Goal: Information Seeking & Learning: Learn about a topic

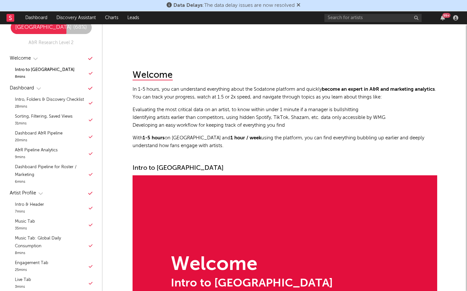
scroll to position [141, 0]
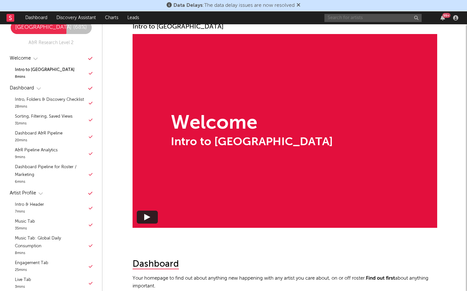
click at [404, 15] on input "text" at bounding box center [373, 18] width 97 height 8
click at [353, 18] on input "harry mae" at bounding box center [373, 18] width 97 height 8
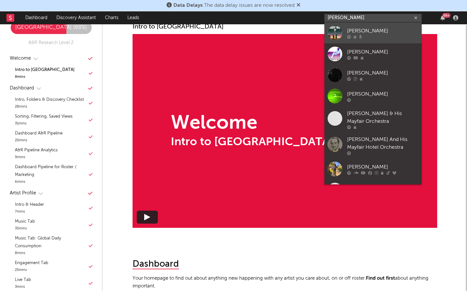
type input "harry may"
click at [359, 27] on div "Harry May" at bounding box center [382, 31] width 71 height 8
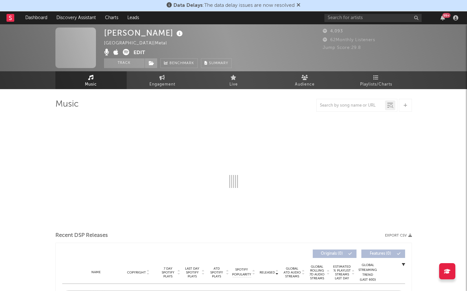
select select "1w"
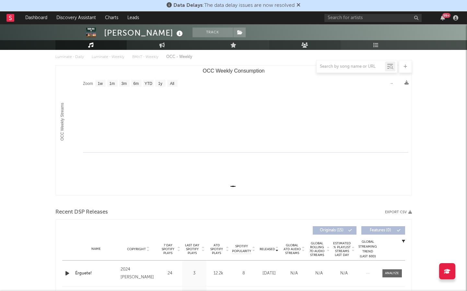
scroll to position [79, 0]
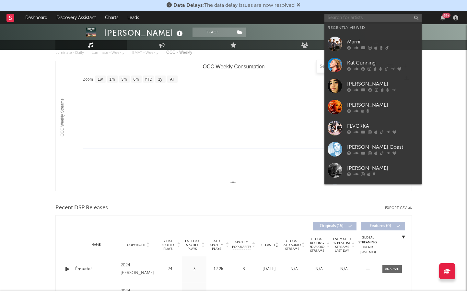
click at [332, 16] on input "text" at bounding box center [373, 18] width 97 height 8
paste input "Superet"
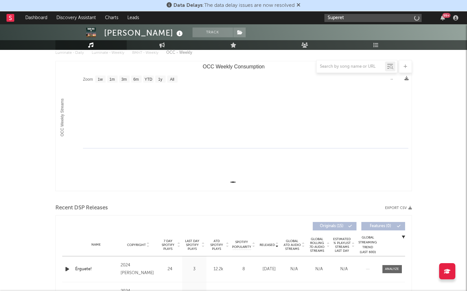
type input "Superet"
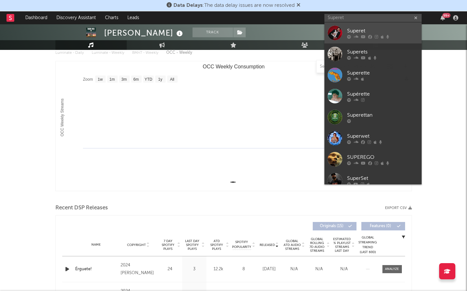
click at [359, 29] on div "Superet" at bounding box center [382, 31] width 71 height 8
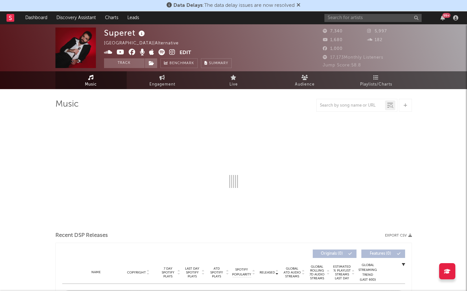
select select "6m"
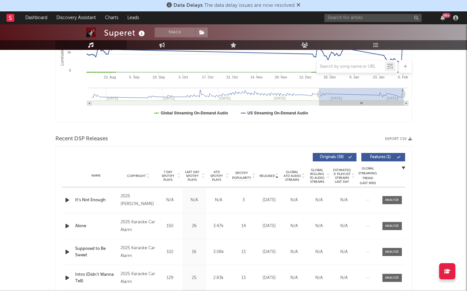
scroll to position [149, 0]
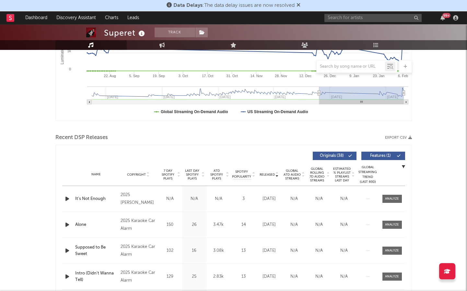
click at [385, 153] on button "Features ( 1 )" at bounding box center [384, 156] width 44 height 8
click at [72, 198] on div at bounding box center [67, 199] width 11 height 8
click at [69, 198] on icon "button" at bounding box center [67, 199] width 7 height 8
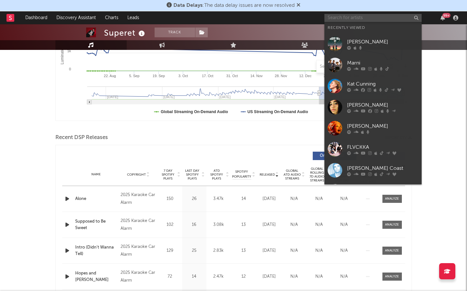
click at [339, 20] on input "text" at bounding box center [373, 18] width 97 height 8
paste input "Wolf and Love"
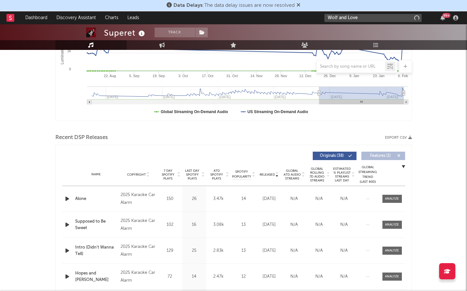
type input "Wolf and Love"
click at [372, 19] on input "Wolf and Love" at bounding box center [373, 18] width 97 height 8
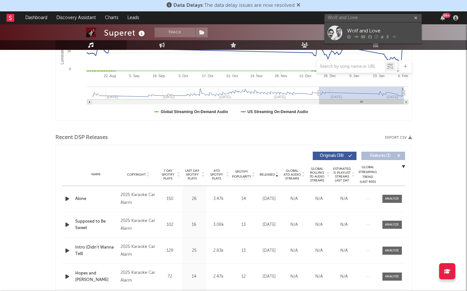
click at [367, 32] on div "Wolf and Love" at bounding box center [382, 31] width 71 height 8
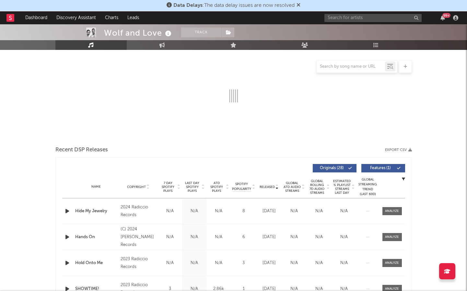
select select "1w"
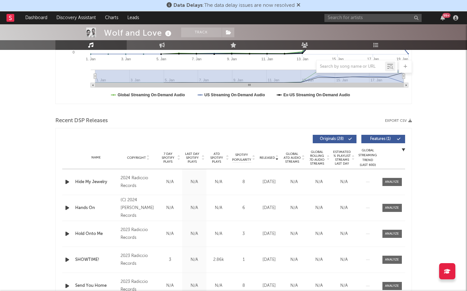
scroll to position [165, 0]
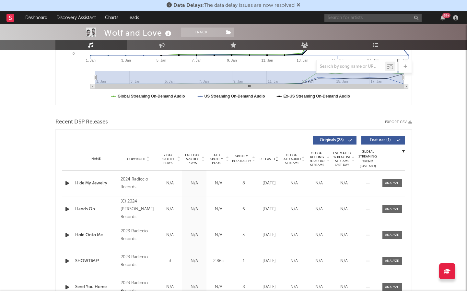
click at [380, 15] on input "text" at bounding box center [373, 18] width 97 height 8
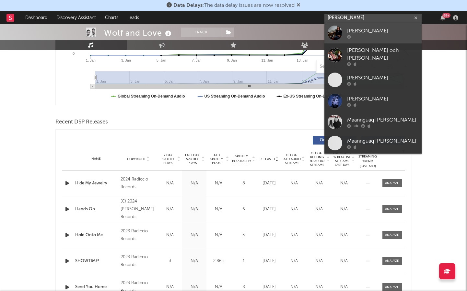
type input "otto benson"
click at [376, 25] on link "Otto Benson" at bounding box center [373, 32] width 97 height 21
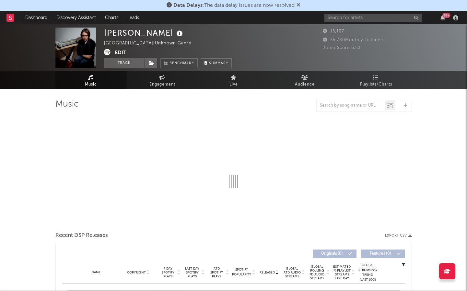
select select "6m"
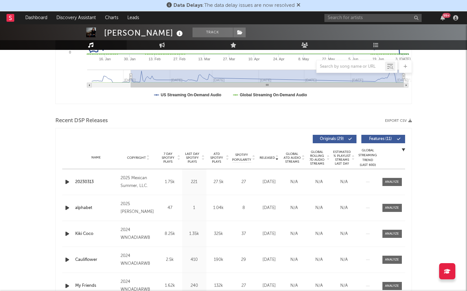
scroll to position [187, 0]
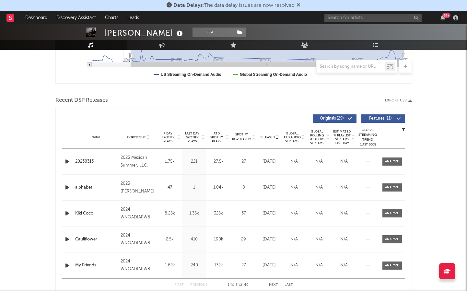
click at [387, 116] on button "Features ( 11 )" at bounding box center [384, 119] width 44 height 8
click at [70, 162] on icon "button" at bounding box center [67, 162] width 7 height 8
click at [357, 16] on input "text" at bounding box center [373, 18] width 97 height 8
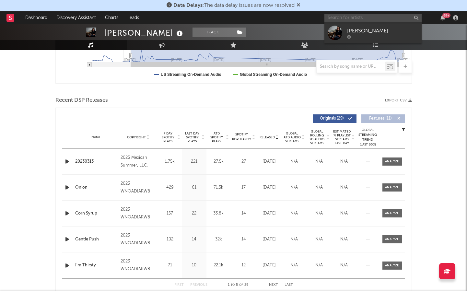
paste input "NoSo"
type input "NoSo"
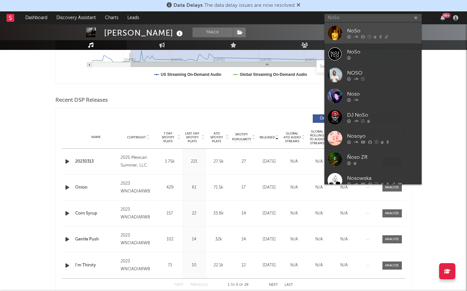
click at [355, 28] on div "NoSo" at bounding box center [382, 31] width 71 height 8
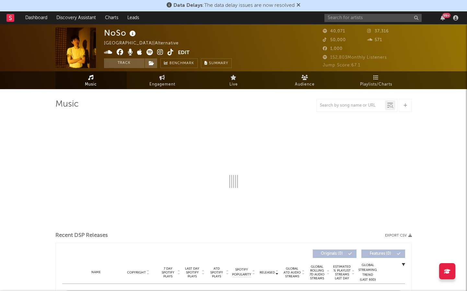
scroll to position [30, 0]
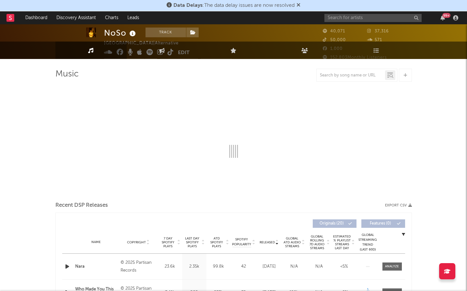
select select "6m"
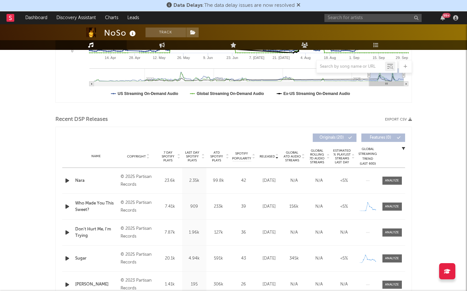
scroll to position [168, 0]
click at [366, 16] on input "text" at bounding box center [373, 18] width 97 height 8
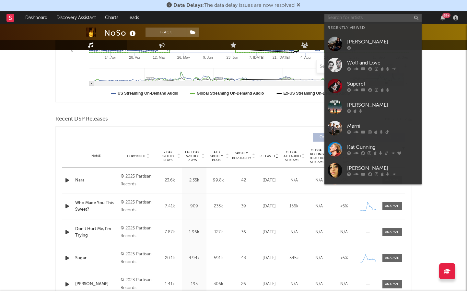
paste input "Jasmine.4.t"
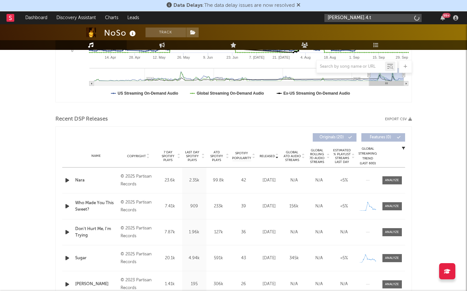
type input "Jasmine.4.t"
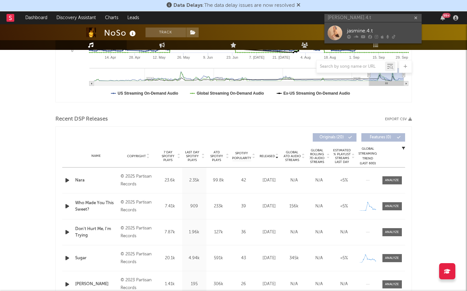
click at [367, 27] on link "jasmine.4.t" at bounding box center [373, 32] width 97 height 21
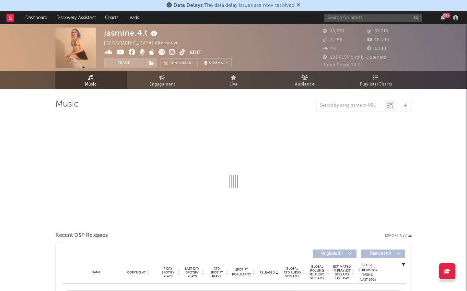
select select "6m"
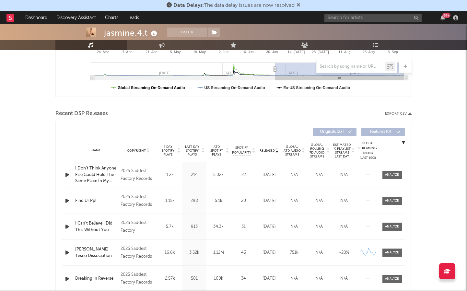
scroll to position [180, 0]
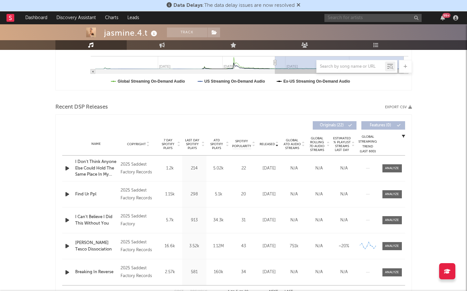
click at [344, 18] on input "text" at bounding box center [373, 18] width 97 height 8
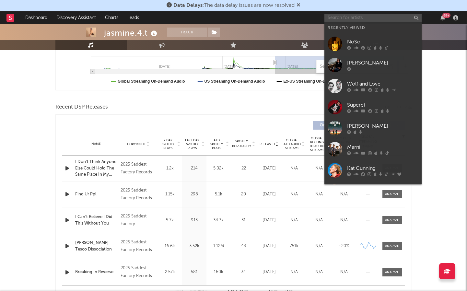
paste input "Patrick Wolf"
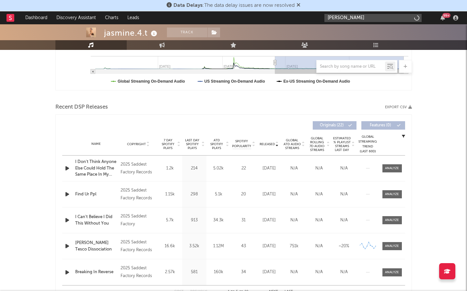
type input "Patrick Wolf"
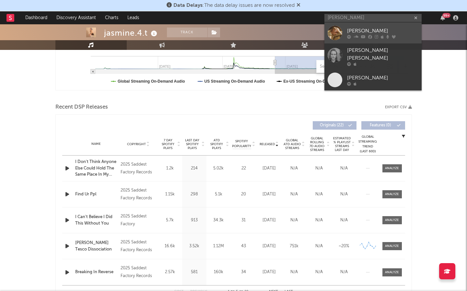
click at [371, 37] on icon at bounding box center [371, 37] width 4 height 4
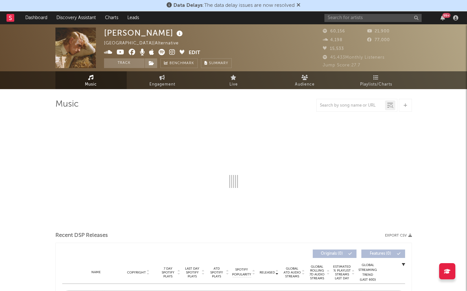
select select "6m"
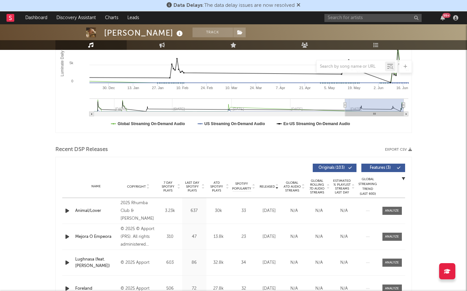
scroll to position [142, 0]
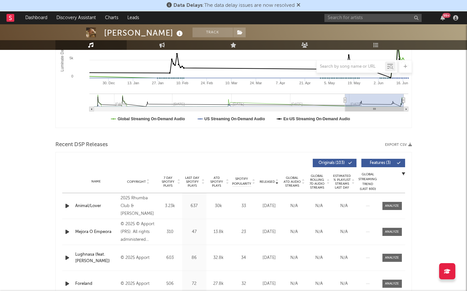
click at [271, 181] on span "Released" at bounding box center [267, 182] width 15 height 4
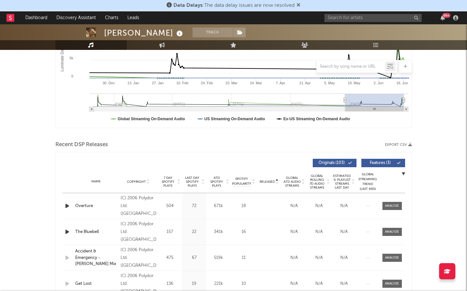
click at [271, 181] on span "Released" at bounding box center [267, 182] width 15 height 4
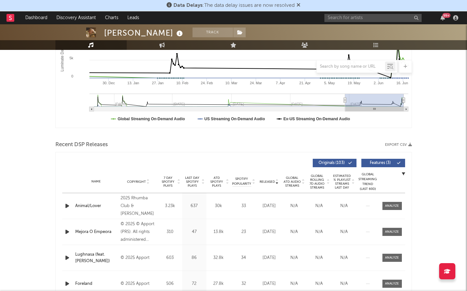
click at [372, 164] on span "Features ( 3 )" at bounding box center [381, 163] width 30 height 4
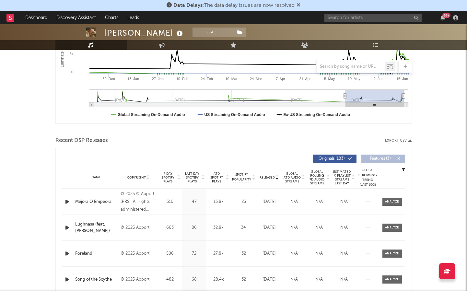
scroll to position [148, 0]
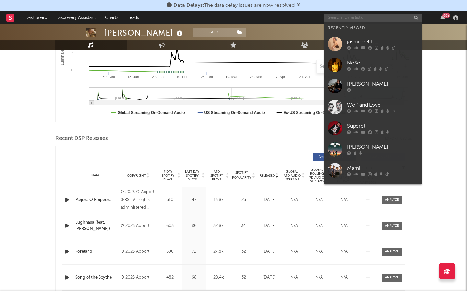
click at [378, 15] on input "text" at bounding box center [373, 18] width 97 height 8
paste input "SRSQ"
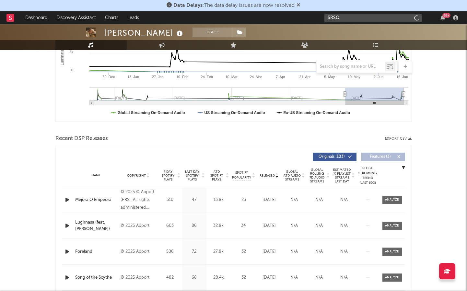
type input "SRSQ"
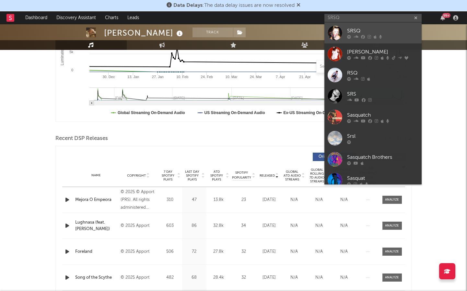
click at [380, 26] on link "SRSQ" at bounding box center [373, 32] width 97 height 21
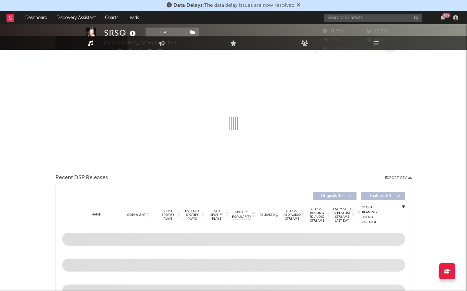
select select "1w"
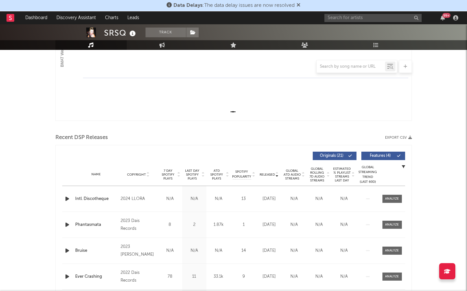
scroll to position [150, 0]
click at [267, 172] on div "Released" at bounding box center [270, 174] width 22 height 5
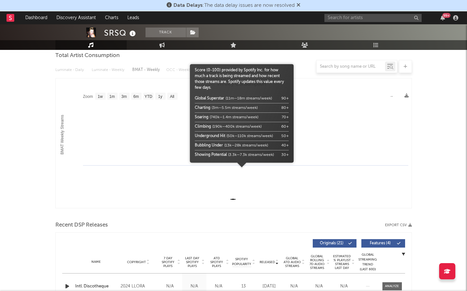
scroll to position [36, 0]
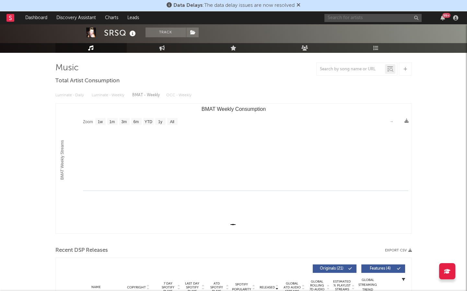
click at [363, 18] on input "text" at bounding box center [373, 18] width 97 height 8
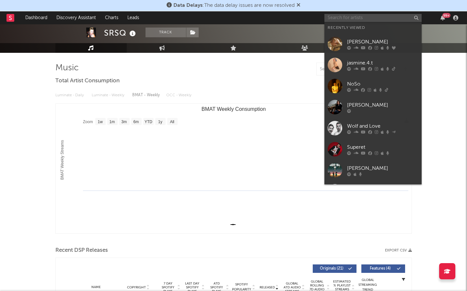
paste input "Marielle Kraft,"
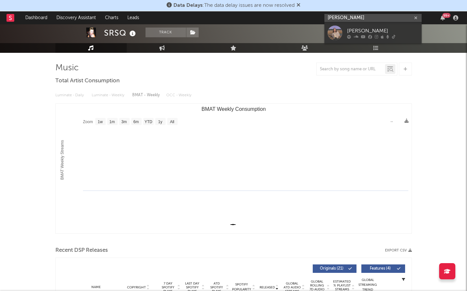
type input "Marielle Kraft"
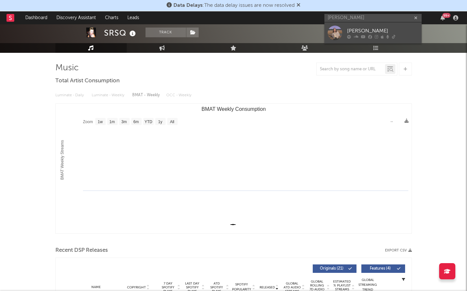
click at [359, 30] on div "Marielle Kraft" at bounding box center [382, 31] width 71 height 8
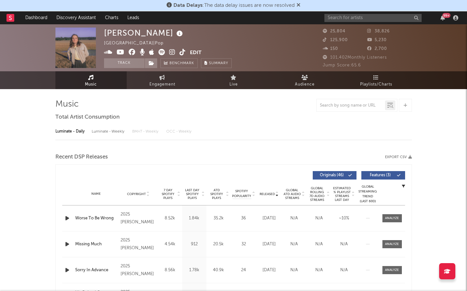
select select "6m"
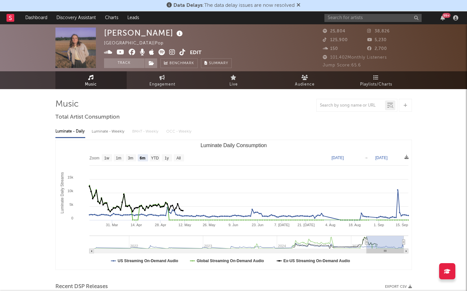
click at [171, 50] on icon at bounding box center [172, 52] width 6 height 6
click at [362, 13] on div "99 +" at bounding box center [393, 17] width 136 height 13
click at [362, 16] on input "text" at bounding box center [373, 18] width 97 height 8
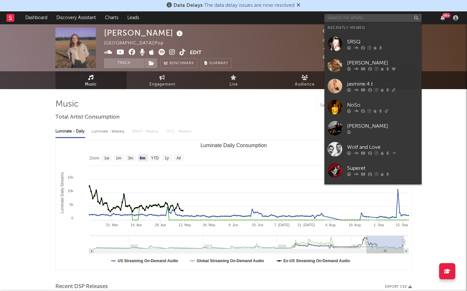
paste input "Getdown Services,"
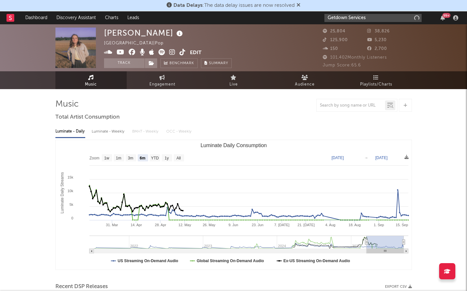
type input "Getdown Services"
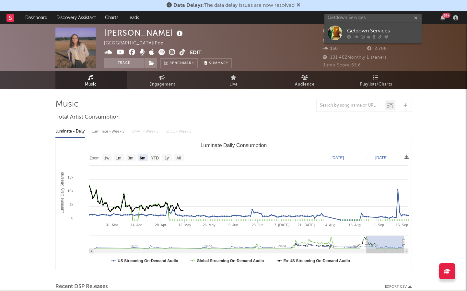
click at [372, 34] on div "Getdown Services" at bounding box center [382, 31] width 71 height 8
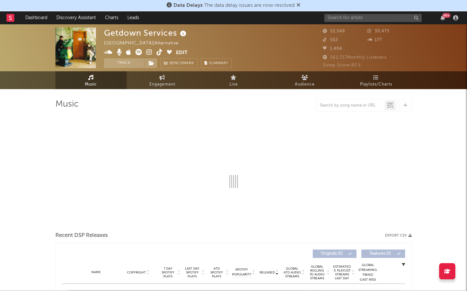
select select "6m"
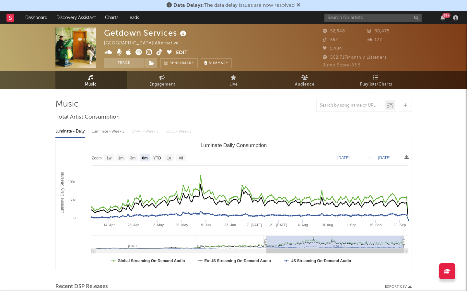
click at [151, 52] on icon at bounding box center [149, 52] width 6 height 6
click at [32, 22] on link "Dashboard" at bounding box center [36, 17] width 31 height 13
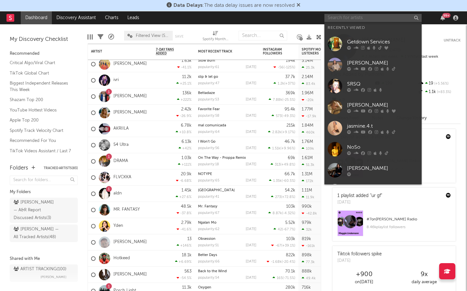
click at [366, 18] on input "text" at bounding box center [373, 18] width 97 height 8
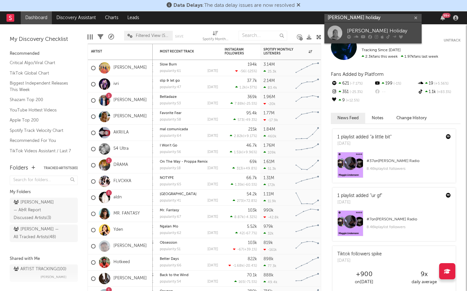
type input "keli holiday"
click at [347, 27] on link "Keli Holiday" at bounding box center [373, 32] width 97 height 21
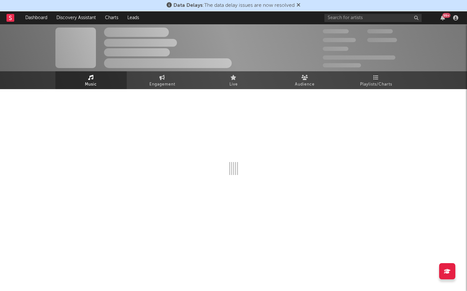
select select "6m"
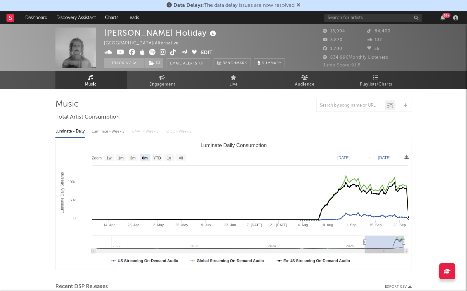
click at [164, 63] on div "Tracking ( 1 ) Email Alerts Off Benchmark Summary" at bounding box center [194, 63] width 181 height 10
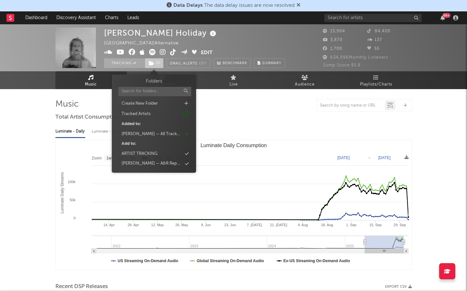
click at [161, 63] on span "( 1 )" at bounding box center [154, 63] width 19 height 10
click at [168, 165] on div "Mavis — A&R Report Discussed Artists" at bounding box center [152, 164] width 61 height 6
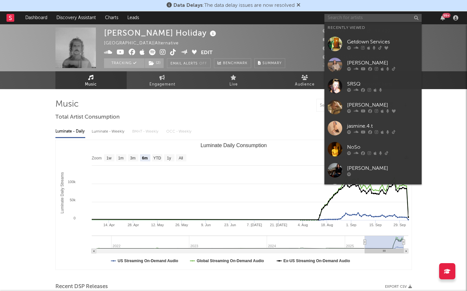
click at [366, 20] on input "text" at bounding box center [373, 18] width 97 height 8
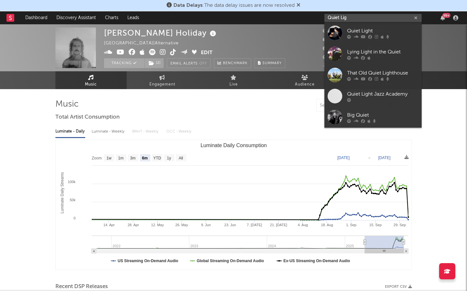
type input "Quiet Lig"
click at [381, 34] on div "Quiet Light" at bounding box center [382, 31] width 71 height 8
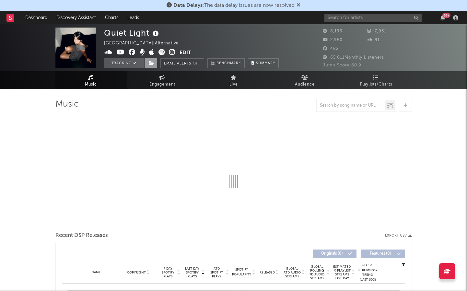
select select "1w"
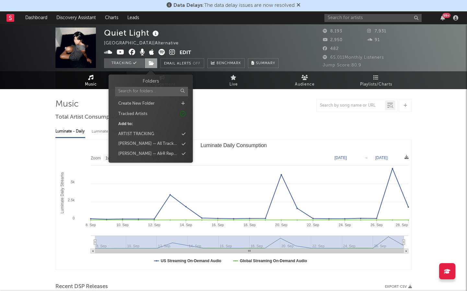
click at [155, 67] on span at bounding box center [151, 63] width 13 height 10
click at [163, 150] on div "Mavis — A&R Report Discussed Artists" at bounding box center [151, 154] width 75 height 8
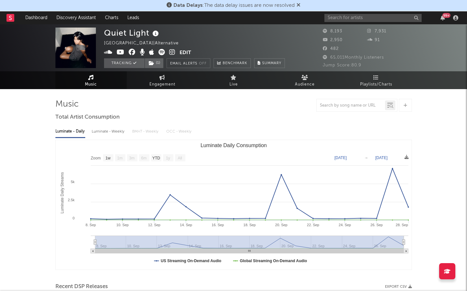
click at [363, 22] on div "99 +" at bounding box center [393, 17] width 136 height 13
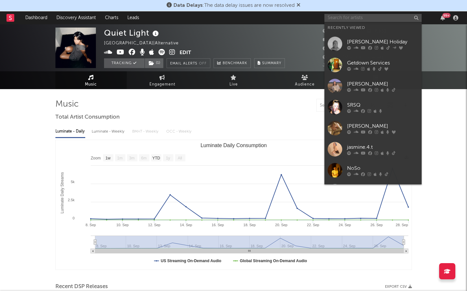
click at [361, 22] on input "text" at bounding box center [373, 18] width 97 height 8
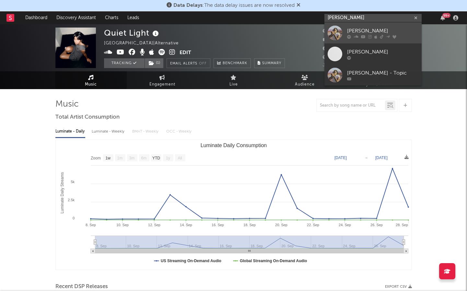
type input "chelsea jordan"
click at [387, 34] on icon at bounding box center [388, 36] width 4 height 4
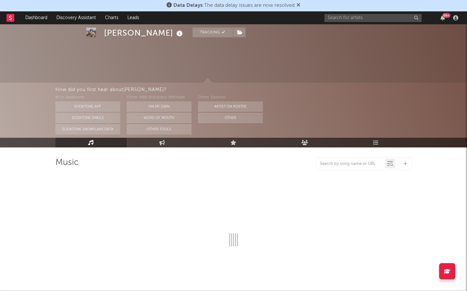
select select "6m"
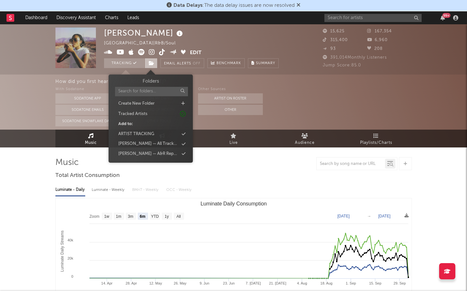
click at [155, 62] on span at bounding box center [151, 63] width 13 height 10
click at [174, 154] on div "Mavis — A&R Report Discussed Artists" at bounding box center [148, 154] width 61 height 6
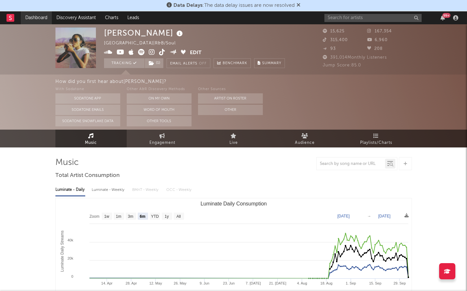
click at [34, 19] on link "Dashboard" at bounding box center [36, 17] width 31 height 13
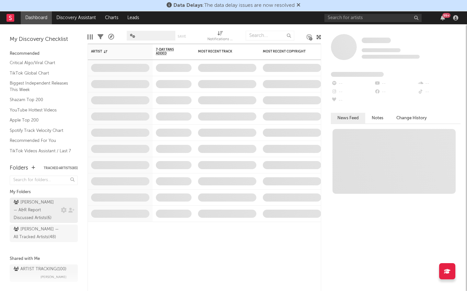
click at [54, 206] on div "Mavis — A&R Report Discussed Artists ( 6 )" at bounding box center [37, 210] width 46 height 23
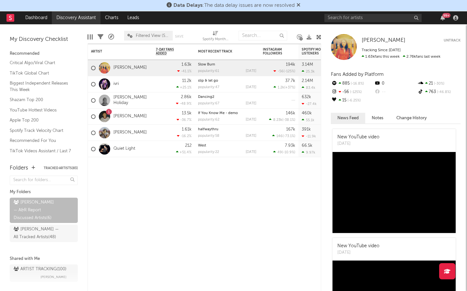
click at [73, 15] on link "Discovery Assistant" at bounding box center [76, 17] width 49 height 13
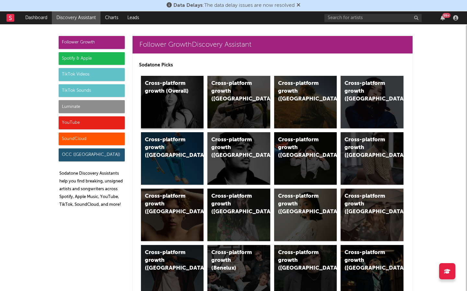
click at [186, 88] on div "Cross-platform growth (Overall)" at bounding box center [167, 88] width 44 height 16
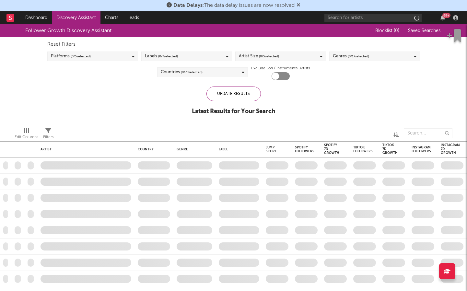
checkbox input "true"
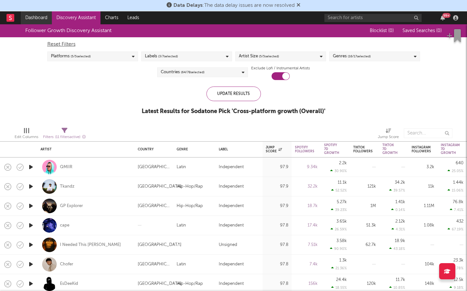
click at [36, 21] on link "Dashboard" at bounding box center [36, 17] width 31 height 13
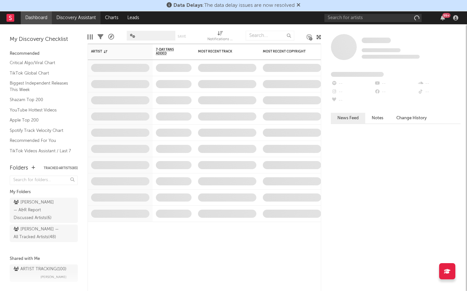
click at [71, 18] on link "Discovery Assistant" at bounding box center [76, 17] width 49 height 13
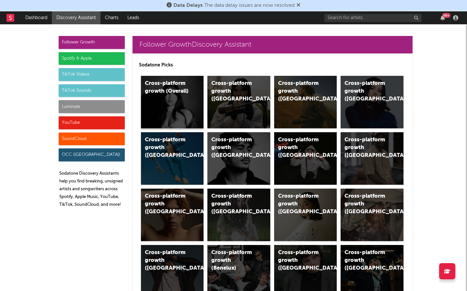
click at [175, 78] on div "Cross-platform growth (Overall)" at bounding box center [172, 102] width 63 height 53
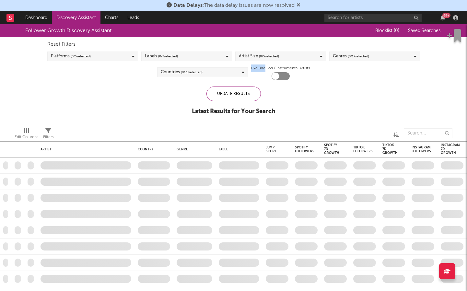
checkbox input "true"
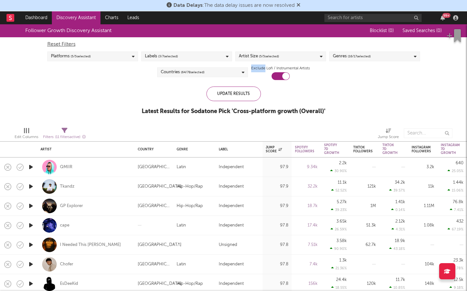
click at [360, 61] on div "Genres ( 16 / 17 selected)" at bounding box center [375, 57] width 91 height 10
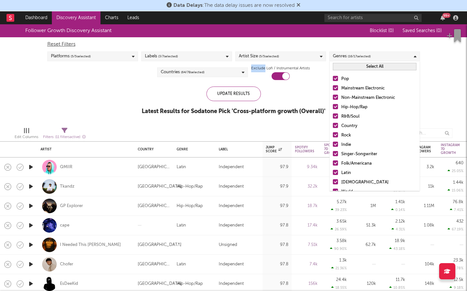
click at [294, 57] on div "Artist Size ( 5 / 5 selected)" at bounding box center [281, 57] width 91 height 10
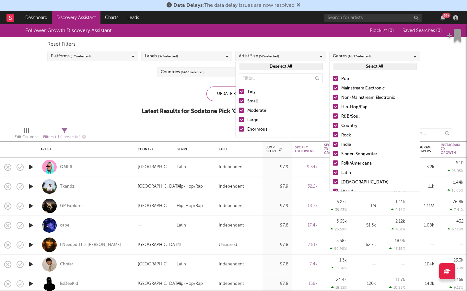
click at [207, 53] on div "Labels ( 3 / 7 selected)" at bounding box center [186, 57] width 91 height 10
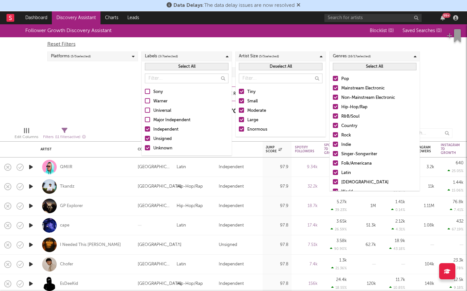
drag, startPoint x: 152, startPoint y: 129, endPoint x: 147, endPoint y: 141, distance: 13.1
click at [152, 129] on label "Independent" at bounding box center [187, 130] width 84 height 8
click at [145, 129] on input "Independent" at bounding box center [145, 130] width 0 height 8
click at [146, 145] on label "Unknown" at bounding box center [187, 149] width 84 height 8
click at [145, 145] on input "Unknown" at bounding box center [145, 149] width 0 height 8
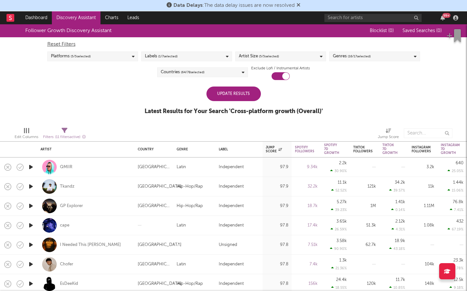
click at [125, 130] on div at bounding box center [159, 133] width 137 height 16
click at [242, 99] on div "Update Results" at bounding box center [234, 94] width 55 height 15
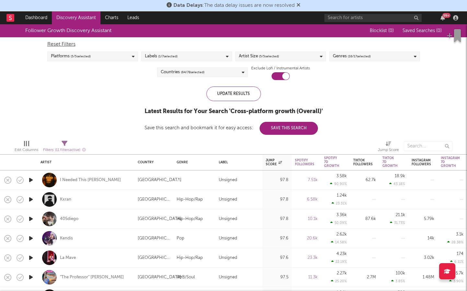
click at [237, 71] on div "Countries ( 64 / 78 selected)" at bounding box center [202, 72] width 91 height 10
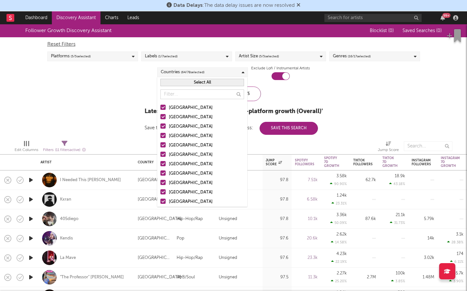
click at [225, 84] on button "Select All" at bounding box center [203, 82] width 84 height 7
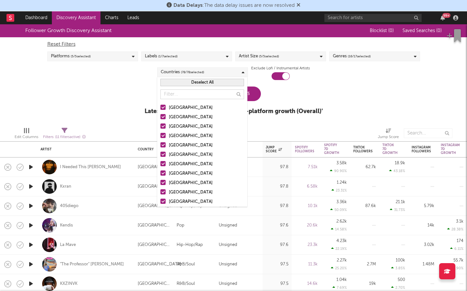
click at [225, 84] on button "Deselect All" at bounding box center [203, 82] width 84 height 7
click at [161, 106] on div at bounding box center [163, 107] width 5 height 5
click at [161, 106] on input "United States" at bounding box center [161, 108] width 0 height 8
click at [163, 115] on div at bounding box center [163, 116] width 5 height 5
click at [161, 115] on input "[GEOGRAPHIC_DATA]" at bounding box center [161, 118] width 0 height 8
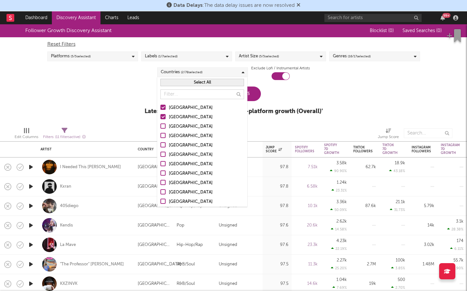
click at [163, 126] on div at bounding box center [163, 126] width 5 height 5
click at [161, 126] on input "Canada" at bounding box center [161, 127] width 0 height 8
click at [163, 136] on div at bounding box center [163, 135] width 5 height 5
click at [161, 136] on input "United Kingdom" at bounding box center [161, 136] width 0 height 8
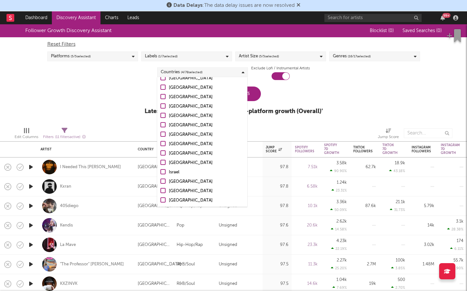
scroll to position [311, 0]
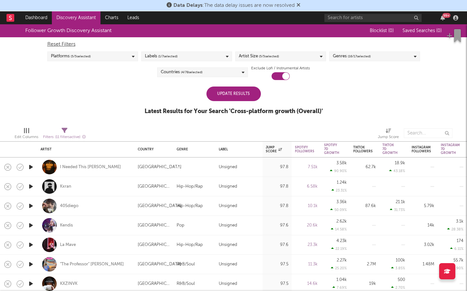
click at [298, 94] on div "Update Results Latest Results for Your Search ' Cross-platform growth (Overall)…" at bounding box center [234, 104] width 178 height 35
click at [249, 95] on div "Update Results" at bounding box center [234, 94] width 55 height 15
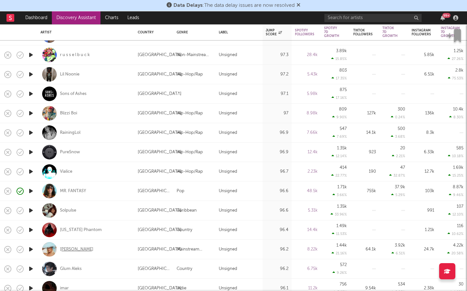
click at [71, 250] on div "SACHA" at bounding box center [76, 250] width 33 height 6
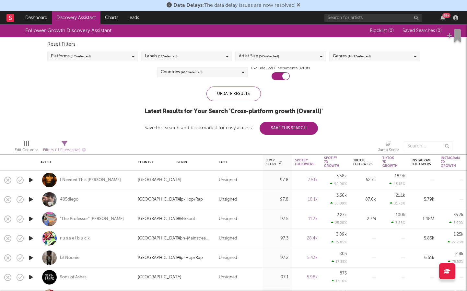
click at [370, 56] on span "( 16 / 17 selected)" at bounding box center [359, 57] width 23 height 8
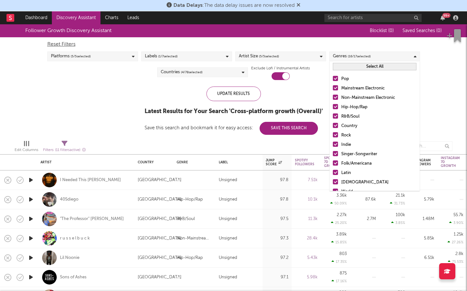
click at [378, 67] on button "Select All" at bounding box center [375, 66] width 84 height 7
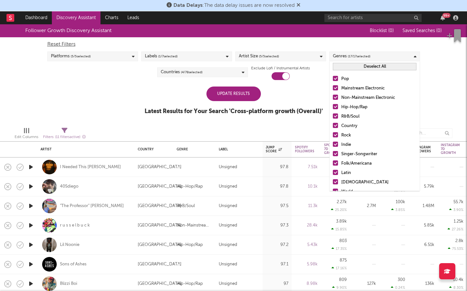
click at [378, 67] on button "Deselect All" at bounding box center [375, 66] width 84 height 7
click at [335, 79] on div at bounding box center [335, 78] width 5 height 5
click at [333, 79] on input "Pop" at bounding box center [333, 79] width 0 height 8
click at [335, 89] on div at bounding box center [335, 87] width 5 height 5
click at [333, 89] on input "Mainstream Electronic" at bounding box center [333, 89] width 0 height 8
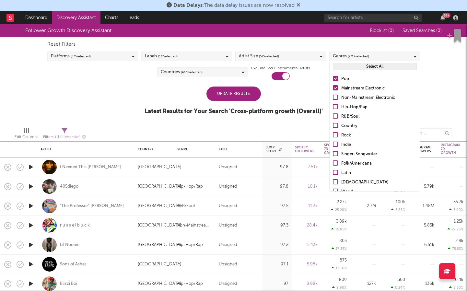
click at [336, 124] on div at bounding box center [335, 125] width 5 height 5
click at [333, 124] on input "Country" at bounding box center [333, 126] width 0 height 8
drag, startPoint x: 336, startPoint y: 134, endPoint x: 335, endPoint y: 140, distance: 6.6
click at [336, 134] on div at bounding box center [335, 134] width 5 height 5
click at [333, 134] on input "Rock" at bounding box center [333, 136] width 0 height 8
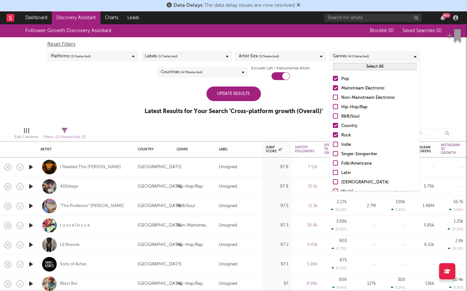
click at [335, 141] on label "Indie" at bounding box center [375, 145] width 84 height 8
click at [333, 141] on input "Indie" at bounding box center [333, 145] width 0 height 8
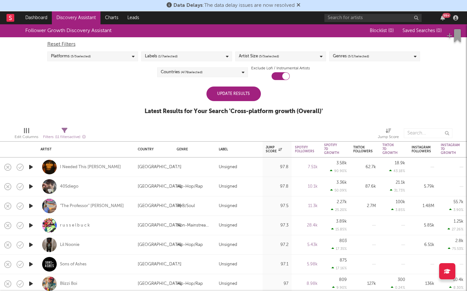
click at [307, 105] on div "Update Results Latest Results for Your Search ' Cross-platform growth (Overall)…" at bounding box center [234, 104] width 178 height 35
click at [252, 98] on div "Update Results" at bounding box center [234, 94] width 55 height 15
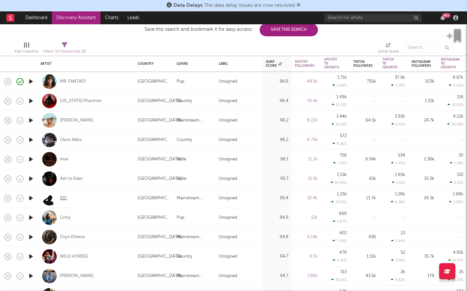
click at [65, 197] on div "KD!" at bounding box center [63, 199] width 7 height 6
click at [31, 198] on icon "button" at bounding box center [31, 198] width 7 height 8
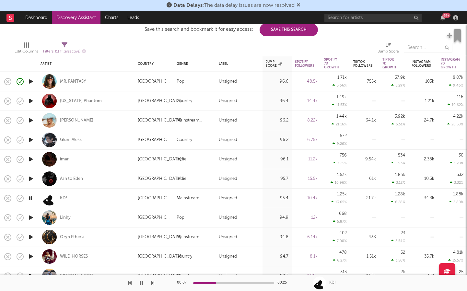
click at [142, 283] on icon "button" at bounding box center [141, 283] width 3 height 5
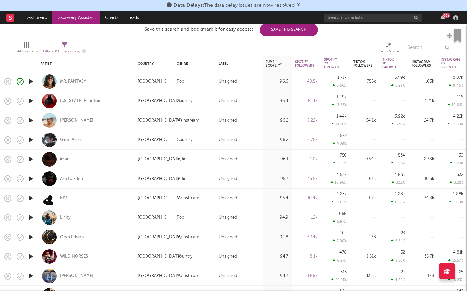
click at [34, 199] on icon "button" at bounding box center [31, 198] width 7 height 8
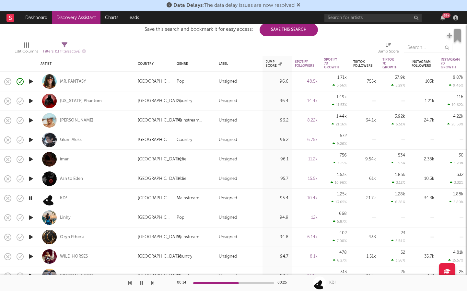
click at [37, 179] on div "Ash to Eden" at bounding box center [85, 178] width 97 height 19
select select "1w"
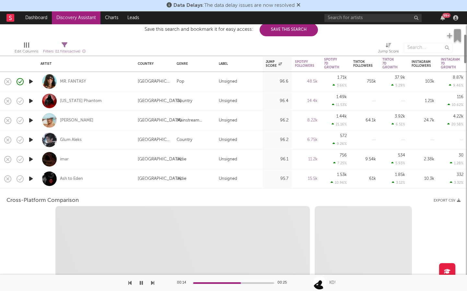
click at [33, 177] on icon "button" at bounding box center [31, 179] width 7 height 8
select select "1w"
click at [100, 181] on div "Ash to Eden" at bounding box center [86, 178] width 91 height 19
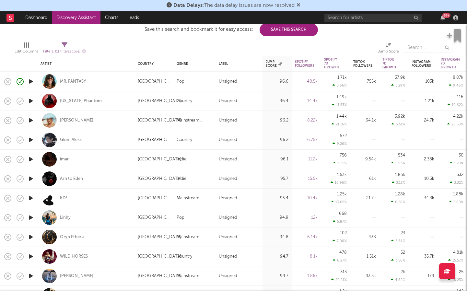
click at [34, 197] on icon "button" at bounding box center [31, 198] width 7 height 8
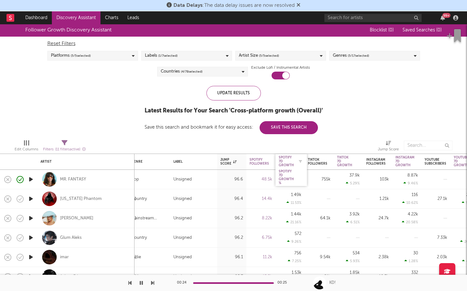
click at [287, 159] on div "Spotify 7D Growth" at bounding box center [286, 162] width 15 height 12
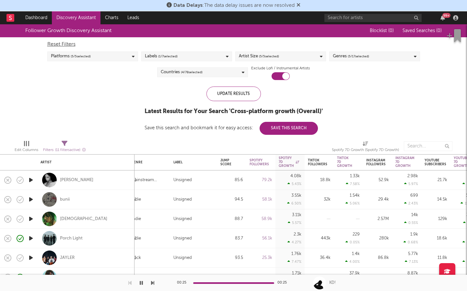
click at [30, 178] on icon "button" at bounding box center [31, 180] width 7 height 8
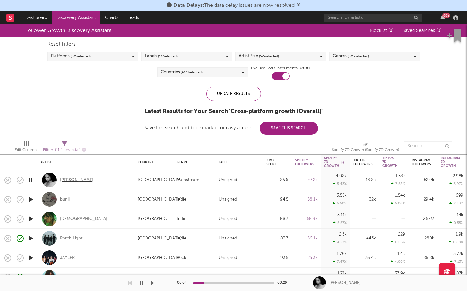
click at [84, 179] on div "Rochelle Jordan" at bounding box center [76, 180] width 33 height 6
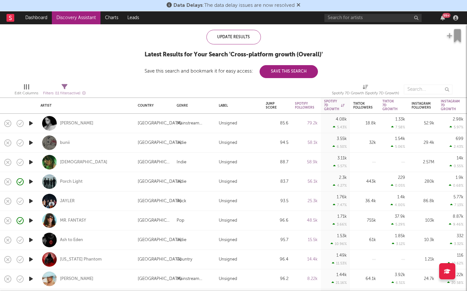
click at [32, 158] on icon "button" at bounding box center [31, 162] width 7 height 8
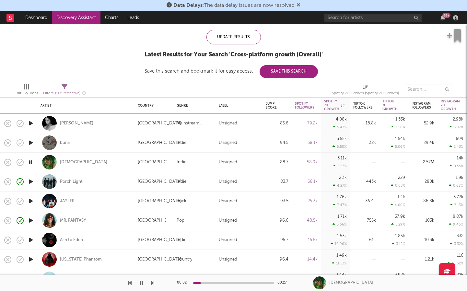
click at [32, 158] on icon "button" at bounding box center [31, 162] width 6 height 8
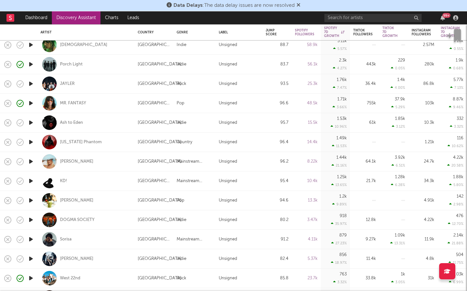
click at [34, 200] on icon "button" at bounding box center [31, 201] width 7 height 8
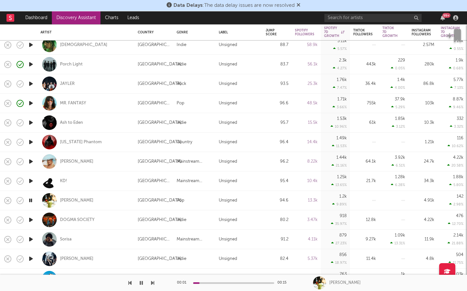
click at [33, 200] on icon "button" at bounding box center [31, 201] width 6 height 8
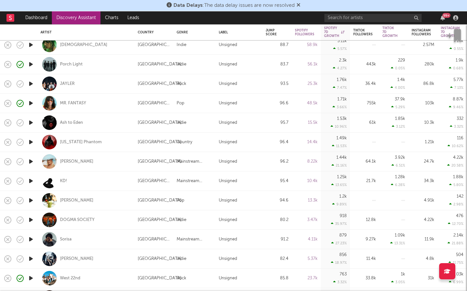
click at [35, 237] on div at bounding box center [30, 239] width 13 height 19
select select "1w"
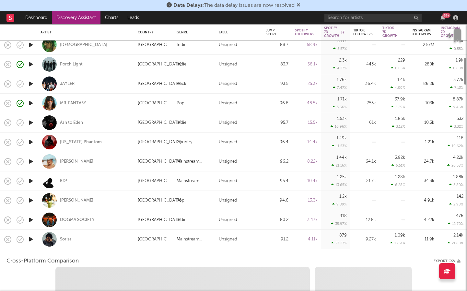
select select "1w"
click at [32, 240] on icon "button" at bounding box center [31, 240] width 7 height 8
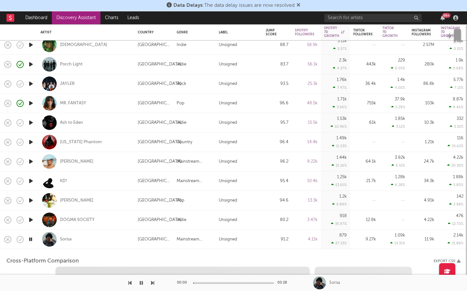
click at [95, 236] on div "Sorisa" at bounding box center [86, 239] width 91 height 19
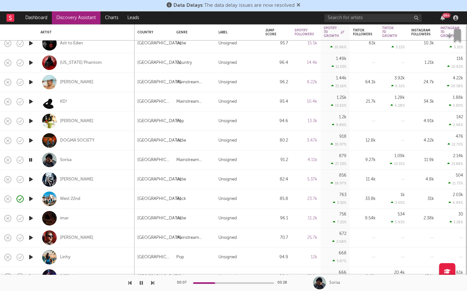
click at [33, 178] on icon "button" at bounding box center [31, 180] width 7 height 8
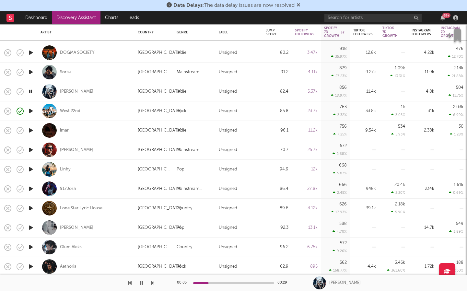
click at [31, 229] on icon "button" at bounding box center [31, 228] width 7 height 8
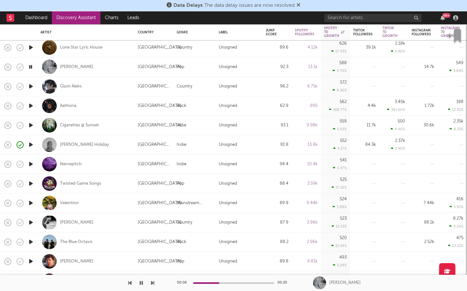
click at [30, 219] on icon "button" at bounding box center [31, 223] width 7 height 8
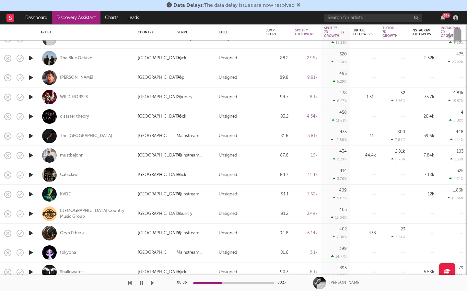
click at [32, 175] on icon "button" at bounding box center [31, 175] width 7 height 8
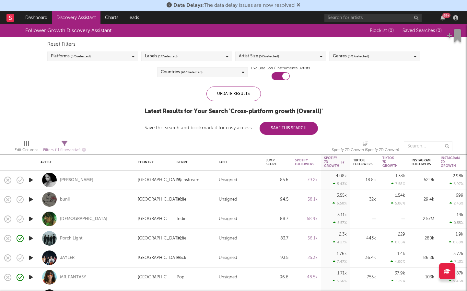
click at [359, 55] on span "( 5 / 17 selected)" at bounding box center [358, 57] width 21 height 8
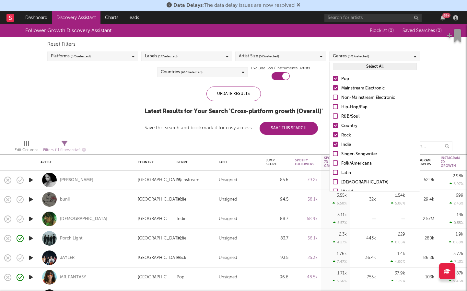
click at [335, 116] on div at bounding box center [335, 116] width 5 height 5
click at [333, 116] on input "R&B/Soul" at bounding box center [333, 117] width 0 height 8
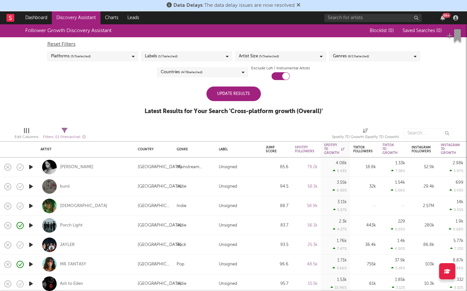
click at [232, 96] on div "Update Results" at bounding box center [234, 94] width 55 height 15
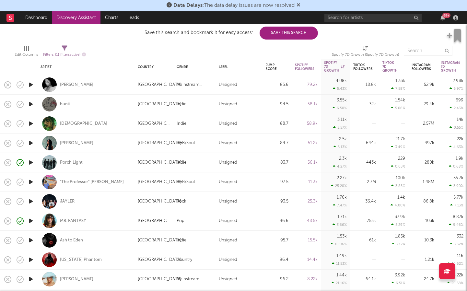
click at [34, 242] on icon "button" at bounding box center [31, 241] width 7 height 8
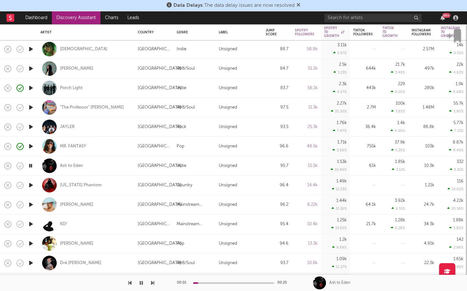
click at [32, 241] on icon "button" at bounding box center [31, 244] width 7 height 8
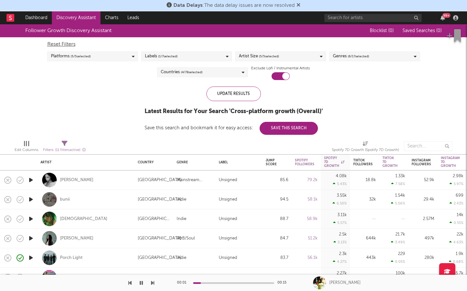
click at [119, 56] on div "Platforms ( 5 / 5 selected)" at bounding box center [92, 57] width 91 height 10
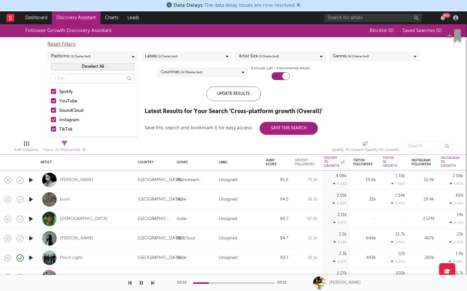
click at [56, 121] on label "Instagram" at bounding box center [93, 120] width 84 height 8
click at [51, 121] on input "Instagram" at bounding box center [51, 120] width 0 height 8
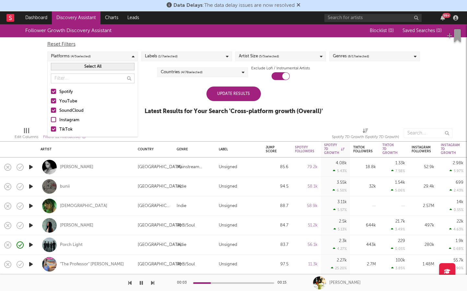
click at [56, 114] on label "SoundCloud" at bounding box center [93, 111] width 84 height 8
click at [51, 114] on input "SoundCloud" at bounding box center [51, 111] width 0 height 8
click at [54, 98] on label "YouTube" at bounding box center [93, 102] width 84 height 8
click at [51, 98] on input "YouTube" at bounding box center [51, 102] width 0 height 8
click at [54, 90] on div at bounding box center [53, 91] width 5 height 5
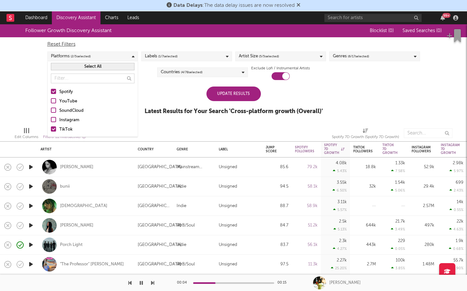
click at [51, 90] on input "Spotify" at bounding box center [51, 92] width 0 height 8
click at [251, 102] on div "Update Results Latest Results for Your Search ' Cross-platform growth (Overall)…" at bounding box center [234, 104] width 178 height 35
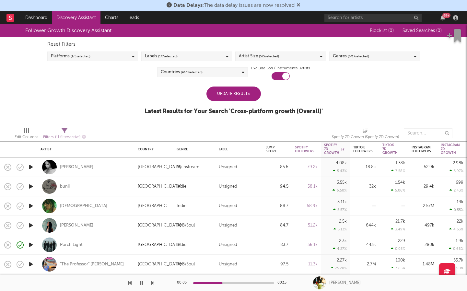
click at [246, 96] on div "Update Results" at bounding box center [234, 94] width 55 height 15
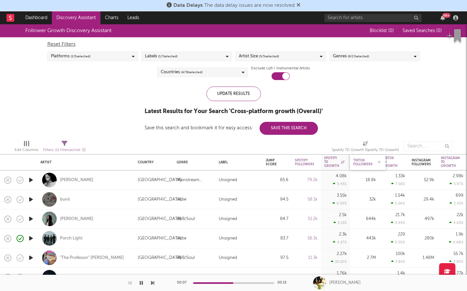
click at [366, 163] on div "Tiktok Followers" at bounding box center [363, 163] width 19 height 8
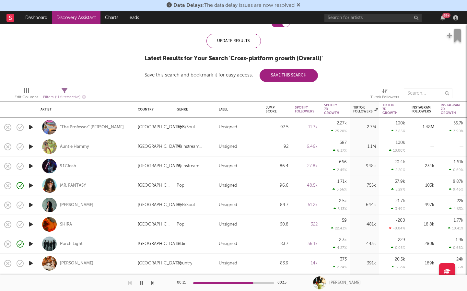
click at [34, 126] on icon "button" at bounding box center [31, 127] width 7 height 8
click at [31, 145] on icon "button" at bounding box center [31, 147] width 7 height 8
click at [30, 167] on icon "button" at bounding box center [31, 166] width 7 height 8
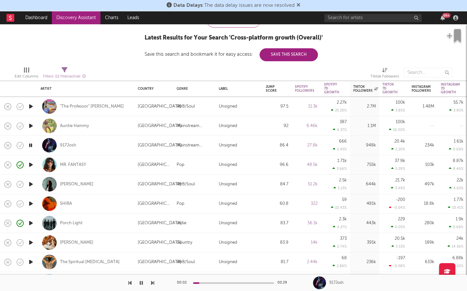
click at [30, 184] on icon "button" at bounding box center [31, 184] width 7 height 8
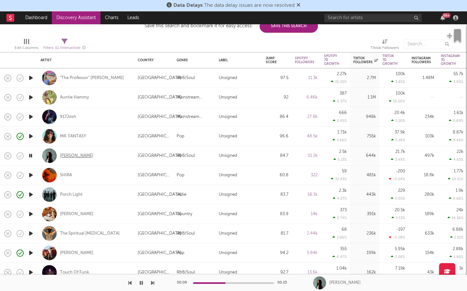
click at [71, 155] on div "Jessica Sanchez" at bounding box center [76, 156] width 33 height 6
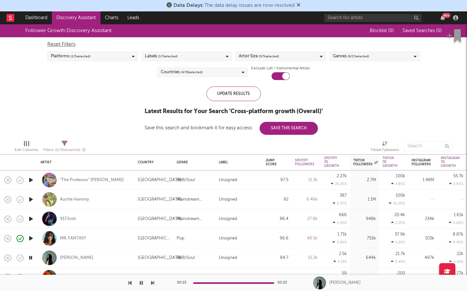
click at [222, 70] on div "Countries ( 4 / 78 selected)" at bounding box center [202, 72] width 91 height 10
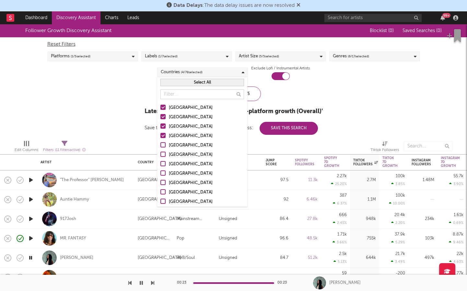
click at [132, 61] on div "Platforms ( 1 / 5 selected)" at bounding box center [92, 57] width 91 height 10
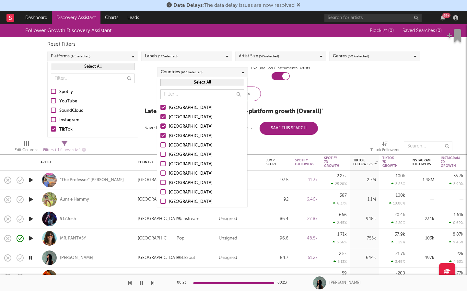
click at [360, 56] on span "( 6 / 17 selected)" at bounding box center [358, 57] width 21 height 8
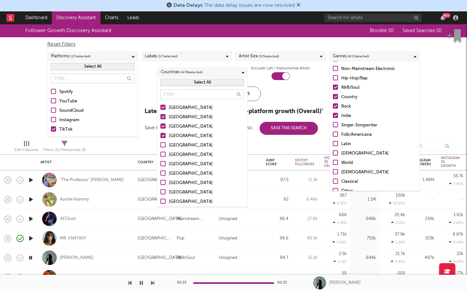
scroll to position [29, 0]
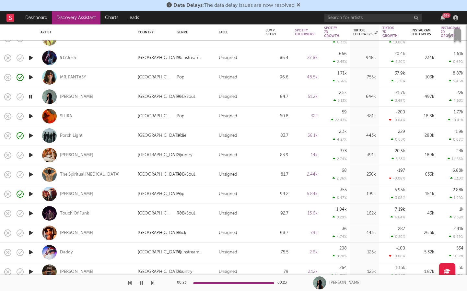
click at [29, 156] on icon "button" at bounding box center [31, 155] width 7 height 8
click at [75, 154] on div "Maggie Baugh" at bounding box center [76, 155] width 33 height 6
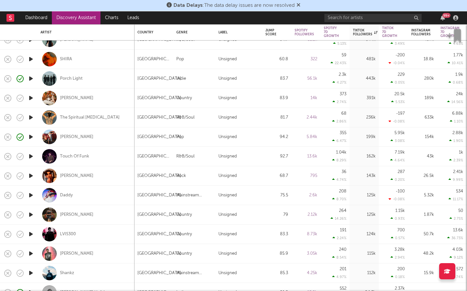
click at [28, 118] on icon "button" at bounding box center [31, 118] width 7 height 8
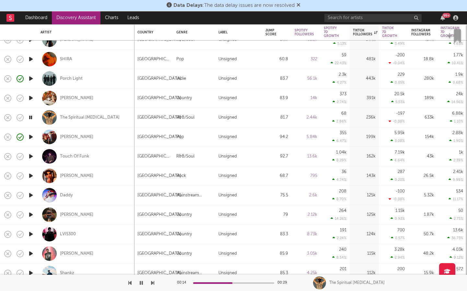
click at [30, 57] on icon "button" at bounding box center [31, 59] width 7 height 8
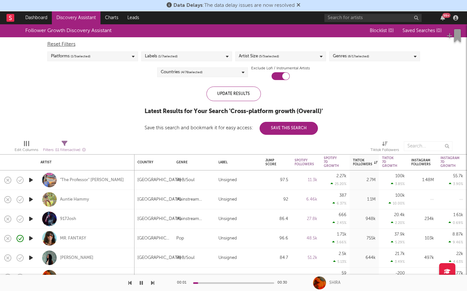
click at [242, 70] on icon at bounding box center [243, 72] width 3 height 4
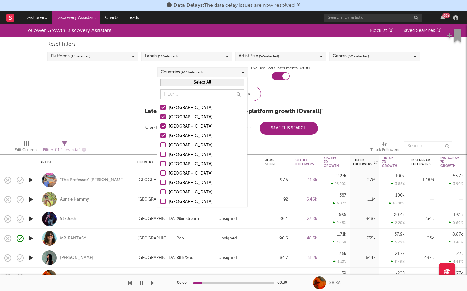
click at [164, 114] on div at bounding box center [163, 116] width 5 height 5
click at [161, 114] on input "[GEOGRAPHIC_DATA]" at bounding box center [161, 118] width 0 height 8
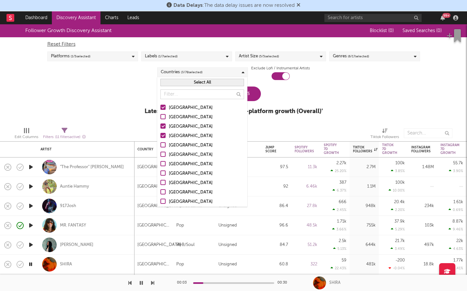
click at [163, 125] on div at bounding box center [163, 126] width 5 height 5
click at [161, 125] on input "Canada" at bounding box center [161, 127] width 0 height 8
click at [162, 133] on div at bounding box center [163, 135] width 5 height 5
click at [161, 133] on input "United Kingdom" at bounding box center [161, 136] width 0 height 8
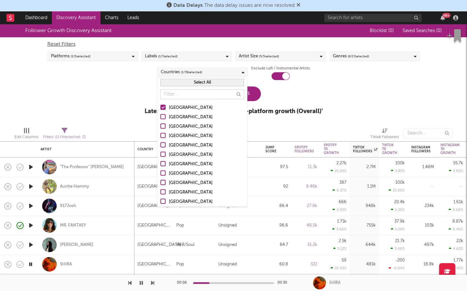
click at [163, 134] on div at bounding box center [163, 135] width 5 height 5
click at [161, 134] on input "United Kingdom" at bounding box center [161, 136] width 0 height 8
click at [313, 114] on div "Latest Results for Your Search ' Cross-platform growth (Overall) '" at bounding box center [234, 112] width 178 height 8
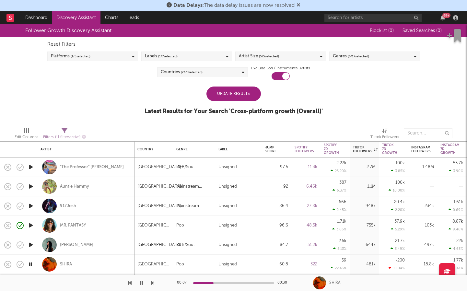
click at [236, 93] on div "Update Results" at bounding box center [234, 94] width 55 height 15
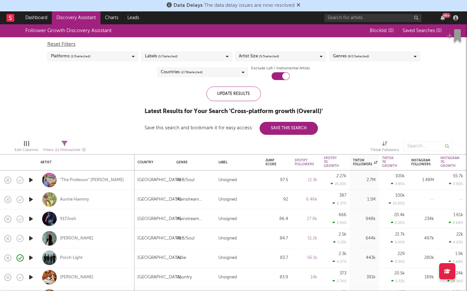
click at [107, 54] on div "Platforms ( 1 / 5 selected)" at bounding box center [92, 57] width 91 height 10
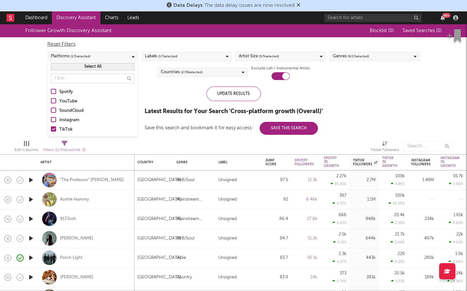
click at [56, 110] on label "SoundCloud" at bounding box center [93, 111] width 84 height 8
click at [51, 110] on input "SoundCloud" at bounding box center [51, 111] width 0 height 8
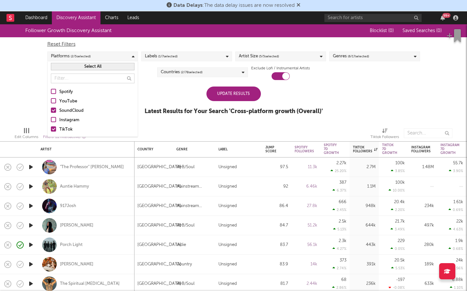
click at [53, 118] on div at bounding box center [53, 119] width 5 height 5
click at [51, 118] on input "Instagram" at bounding box center [51, 120] width 0 height 8
click at [54, 108] on div at bounding box center [53, 110] width 5 height 5
click at [51, 108] on input "SoundCloud" at bounding box center [51, 111] width 0 height 8
click at [54, 89] on div at bounding box center [53, 91] width 5 height 5
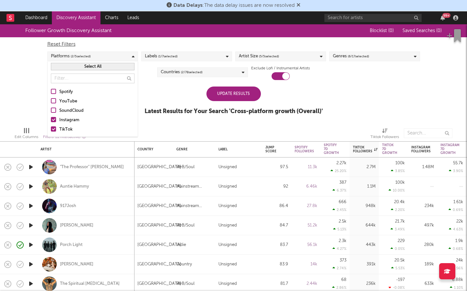
click at [51, 89] on input "Spotify" at bounding box center [51, 92] width 0 height 8
click at [215, 99] on div "Update Results" at bounding box center [234, 94] width 55 height 15
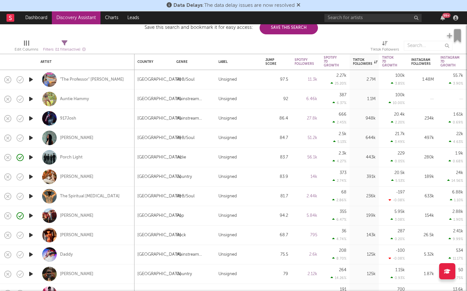
click at [30, 235] on icon "button" at bounding box center [31, 235] width 7 height 8
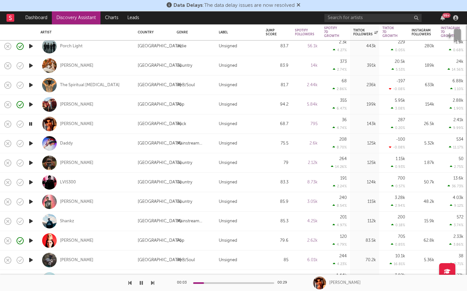
click at [32, 241] on icon "button" at bounding box center [31, 241] width 7 height 8
click at [73, 238] on div "Loveday" at bounding box center [76, 241] width 33 height 6
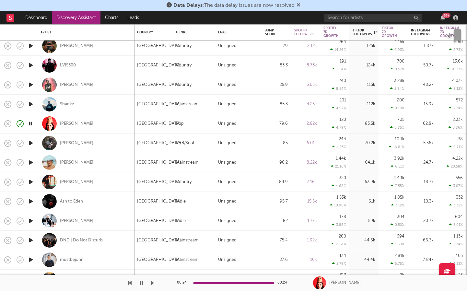
click at [33, 221] on icon "button" at bounding box center [31, 221] width 7 height 8
click at [69, 222] on div "Karly Bowman" at bounding box center [76, 221] width 33 height 6
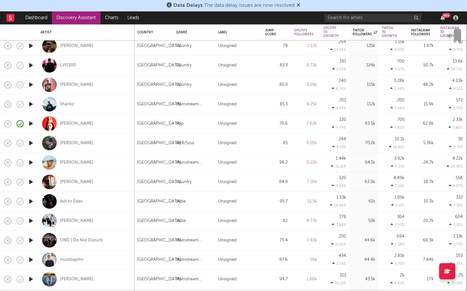
click at [33, 260] on icon "button" at bounding box center [31, 260] width 7 height 8
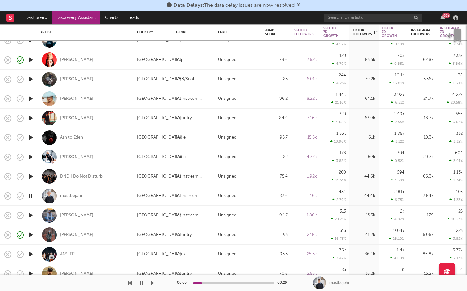
click at [31, 213] on icon "button" at bounding box center [31, 216] width 7 height 8
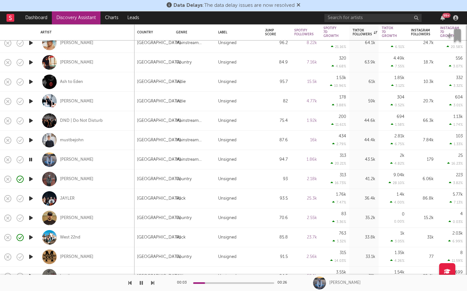
click at [30, 179] on icon "button" at bounding box center [31, 179] width 7 height 8
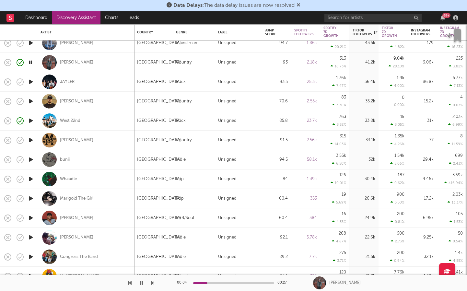
click at [30, 199] on icon "button" at bounding box center [31, 199] width 7 height 8
click at [79, 199] on div "Marigold The Girl" at bounding box center [76, 199] width 33 height 6
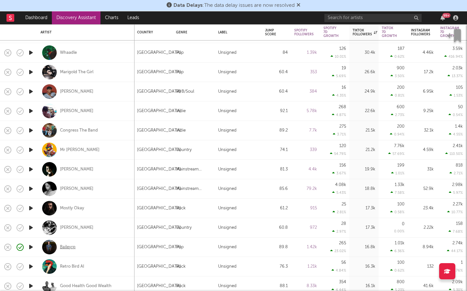
click at [65, 248] on div "Baileyrp" at bounding box center [68, 248] width 16 height 6
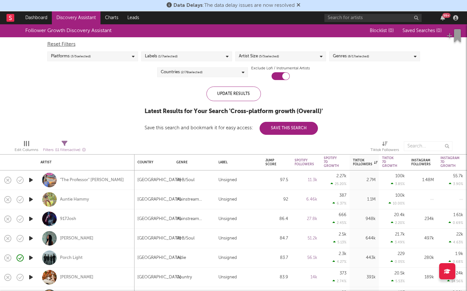
click at [190, 73] on span "( 2 / 78 selected)" at bounding box center [192, 72] width 22 height 8
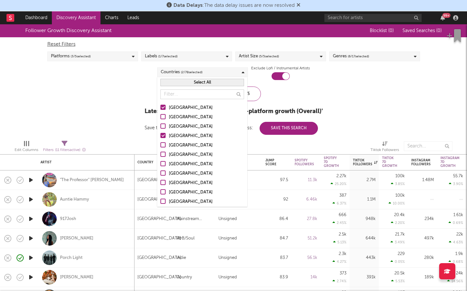
click at [127, 92] on div "Follower Growth Discovery Assistant Blocklist ( 0 ) Saved Searches ( 0 ) Reset …" at bounding box center [233, 79] width 467 height 111
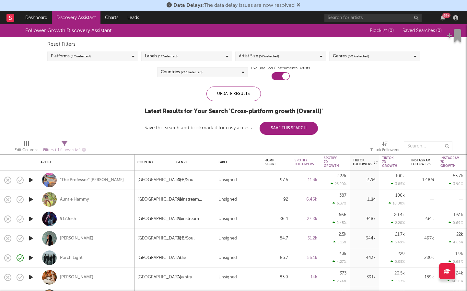
click at [102, 58] on div "Platforms ( 3 / 5 selected)" at bounding box center [92, 57] width 91 height 10
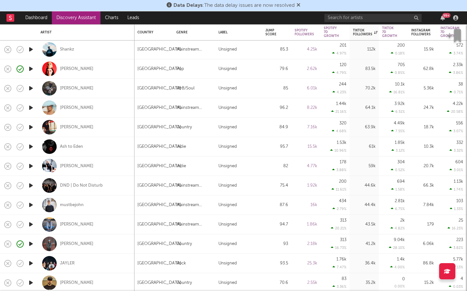
click at [31, 204] on icon "button" at bounding box center [31, 205] width 7 height 8
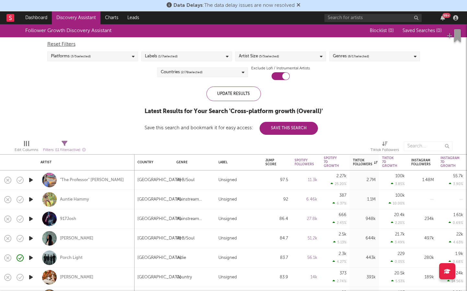
click at [123, 59] on div "Platforms ( 3 / 5 selected)" at bounding box center [92, 57] width 91 height 10
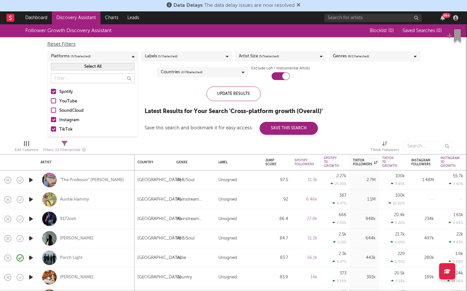
click at [53, 93] on div at bounding box center [53, 91] width 5 height 5
click at [51, 93] on input "Spotify" at bounding box center [51, 92] width 0 height 8
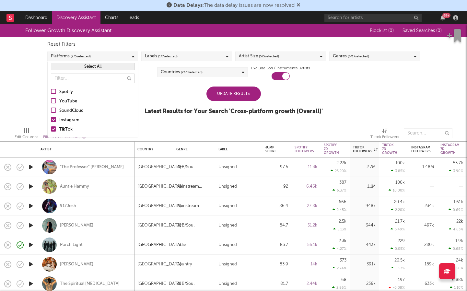
click at [246, 96] on div "Update Results" at bounding box center [234, 94] width 55 height 15
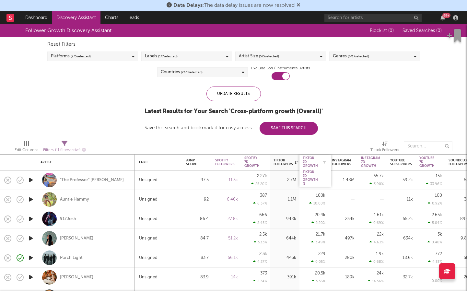
click at [312, 161] on div "Tiktok 7D Growth" at bounding box center [310, 162] width 15 height 12
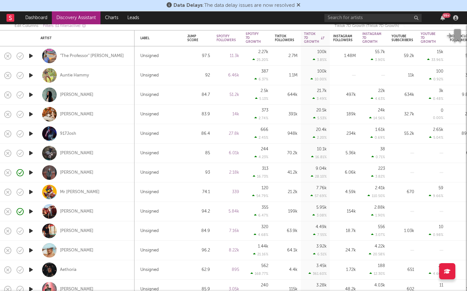
click at [33, 229] on icon "button" at bounding box center [31, 231] width 7 height 8
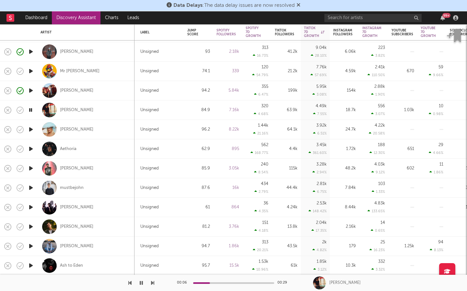
click at [34, 206] on div at bounding box center [30, 207] width 13 height 19
select select "1w"
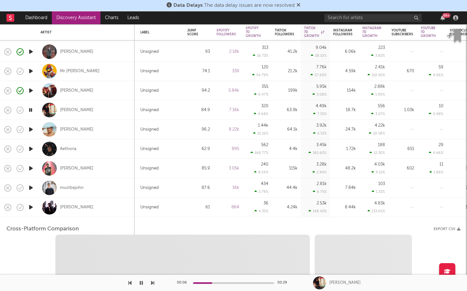
click at [31, 207] on icon "button" at bounding box center [31, 207] width 7 height 8
select select "6m"
click at [101, 206] on div "NUFFER" at bounding box center [86, 207] width 91 height 19
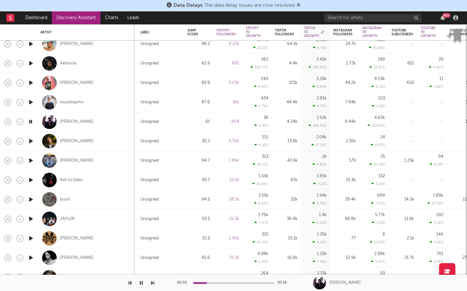
click at [33, 197] on icon "button" at bounding box center [31, 200] width 7 height 8
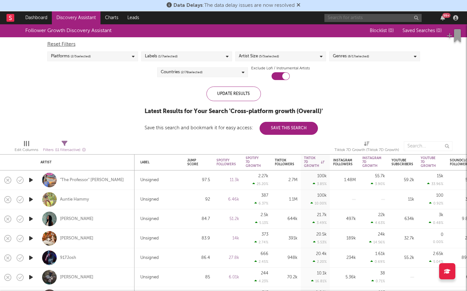
click at [359, 18] on input "text" at bounding box center [373, 18] width 97 height 8
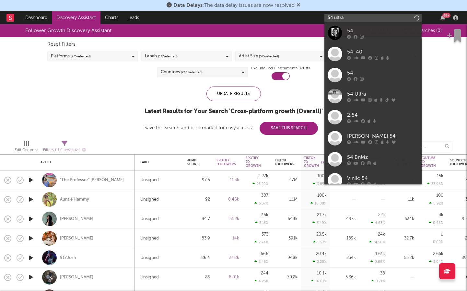
type input "54 ultra"
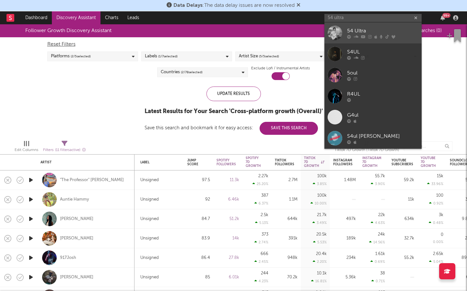
click at [380, 29] on div "54 Ultra" at bounding box center [382, 31] width 71 height 8
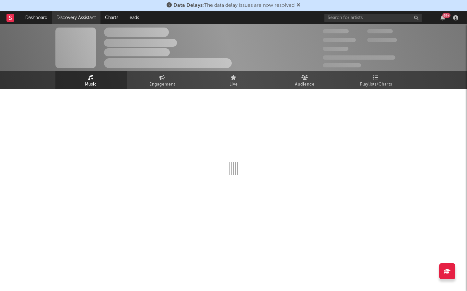
select select "6m"
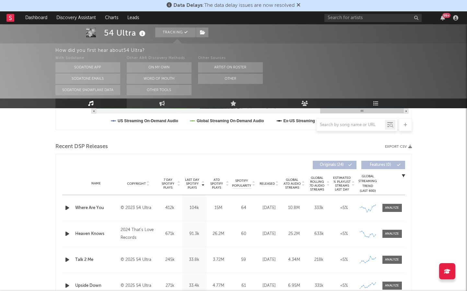
scroll to position [205, 0]
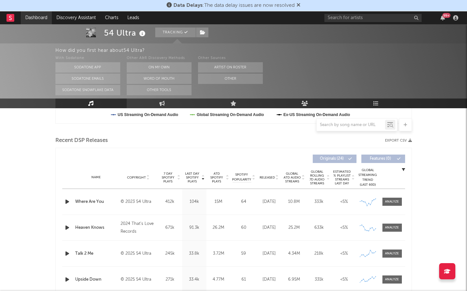
click at [44, 17] on link "Dashboard" at bounding box center [36, 17] width 31 height 13
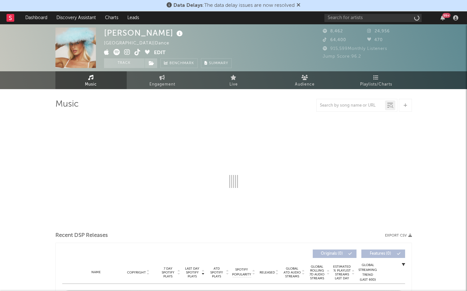
select select "1w"
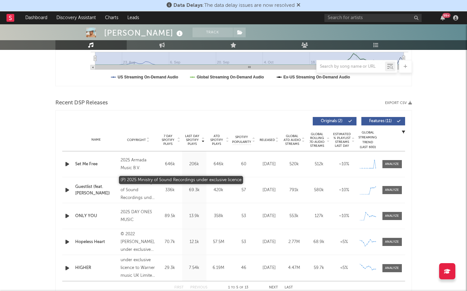
scroll to position [185, 0]
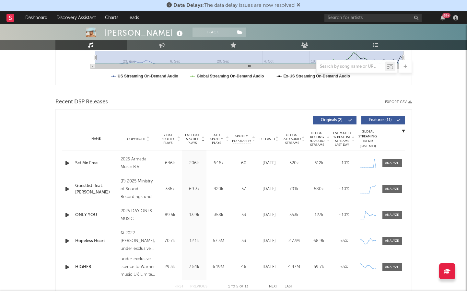
click at [370, 120] on span "Features ( 11 )" at bounding box center [381, 120] width 30 height 4
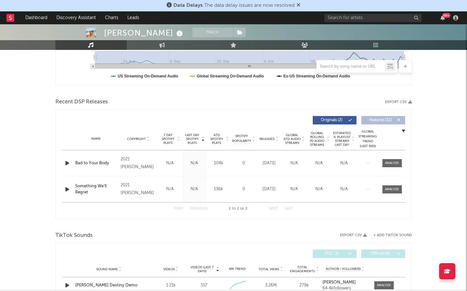
drag, startPoint x: 384, startPoint y: 121, endPoint x: 151, endPoint y: 103, distance: 233.9
click at [384, 121] on span "Features ( 11 )" at bounding box center [381, 120] width 30 height 4
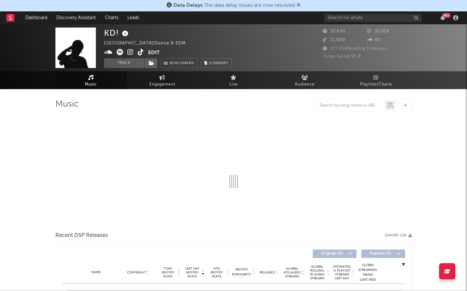
select select "1w"
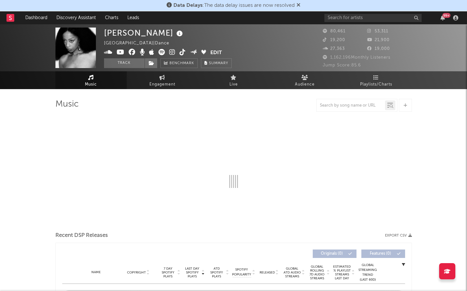
select select "6m"
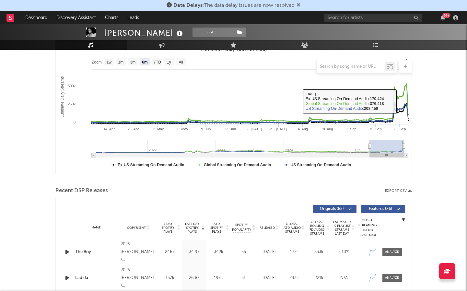
scroll to position [150, 0]
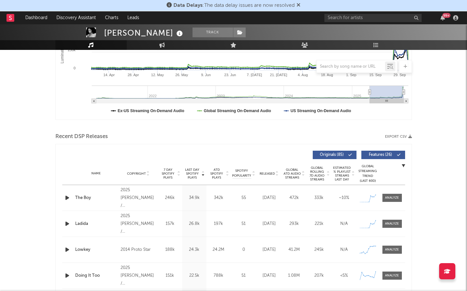
click at [375, 156] on span "Features ( 26 )" at bounding box center [381, 155] width 30 height 4
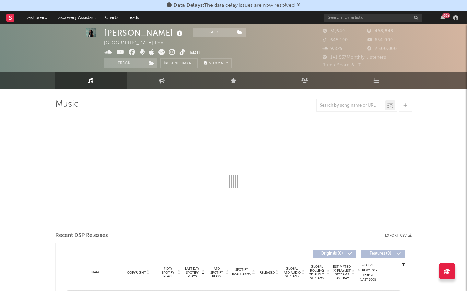
scroll to position [3, 0]
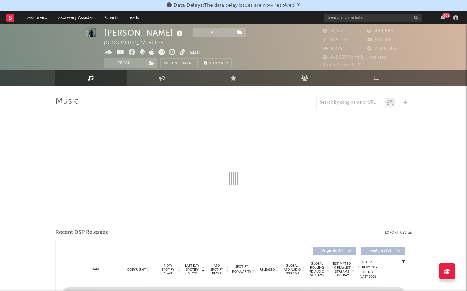
select select "6m"
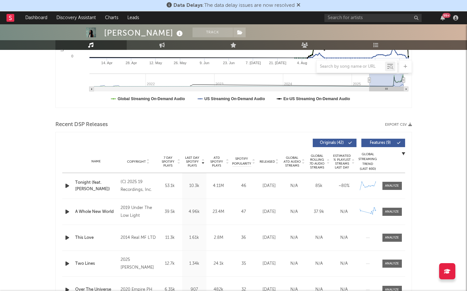
scroll to position [163, 0]
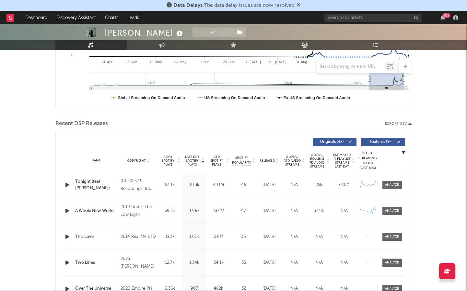
click at [379, 143] on span "Features ( 9 )" at bounding box center [381, 142] width 30 height 4
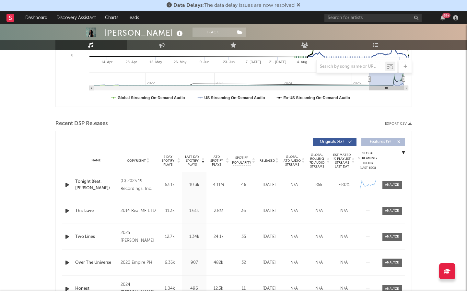
click at [137, 185] on div "(C) 2025 19 Recordings, Inc." at bounding box center [138, 185] width 35 height 16
click at [135, 180] on div "(C) 2025 19 Recordings, Inc." at bounding box center [138, 185] width 35 height 16
click at [271, 162] on span "Released" at bounding box center [267, 161] width 15 height 4
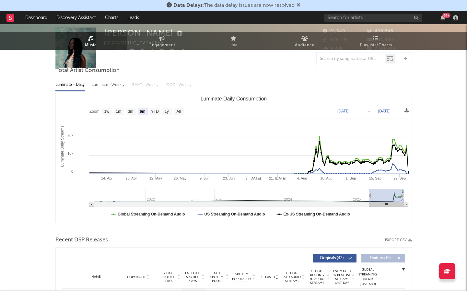
scroll to position [0, 0]
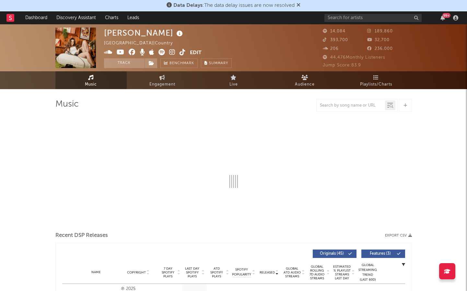
select select "6m"
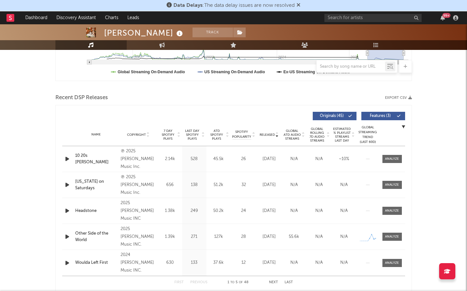
scroll to position [191, 0]
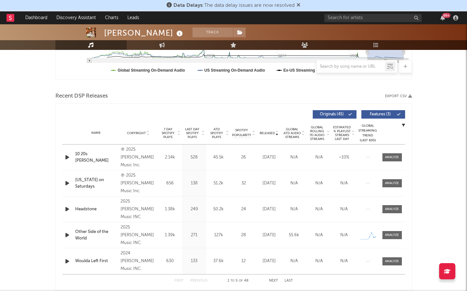
click at [375, 114] on span "Features ( 3 )" at bounding box center [381, 115] width 30 height 4
click at [219, 140] on div "Name Copyright Label Album Names Composer Names 7 Day Spotify Plays Last Day Sp…" at bounding box center [233, 133] width 343 height 23
click at [216, 136] on span "ATD Spotify Plays" at bounding box center [216, 133] width 17 height 12
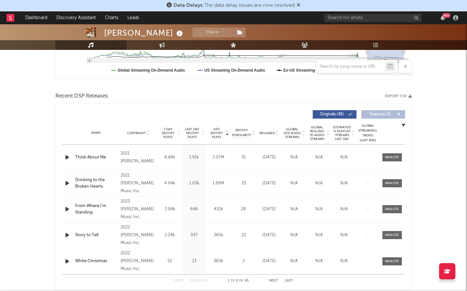
click at [216, 136] on span "ATD Spotify Plays" at bounding box center [216, 133] width 17 height 12
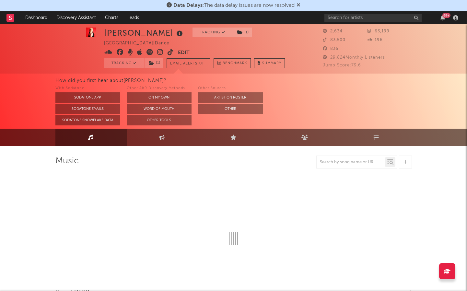
select select "6m"
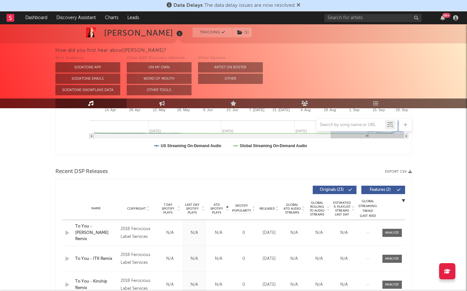
scroll to position [175, 0]
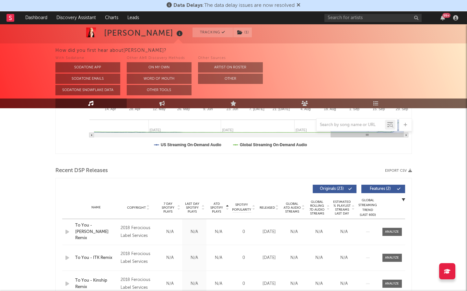
click at [382, 191] on span "Features ( 2 )" at bounding box center [381, 189] width 30 height 4
click at [350, 188] on icon at bounding box center [351, 189] width 4 height 4
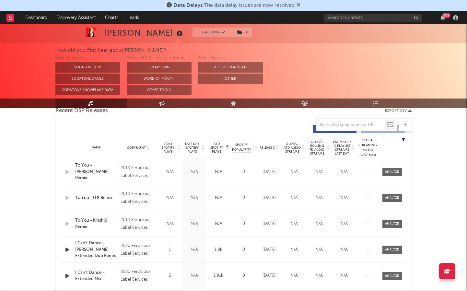
scroll to position [235, 0]
click at [270, 146] on span "Released" at bounding box center [267, 148] width 15 height 4
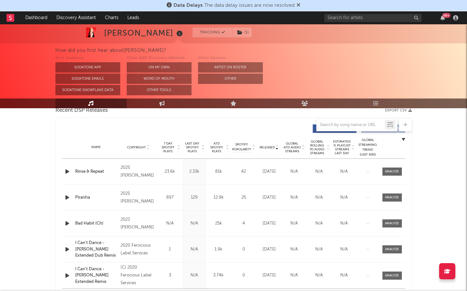
click at [212, 149] on span "ATD Spotify Plays" at bounding box center [216, 148] width 17 height 12
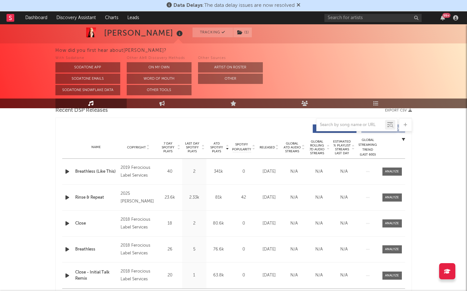
click at [212, 149] on span "ATD Spotify Plays" at bounding box center [216, 148] width 17 height 12
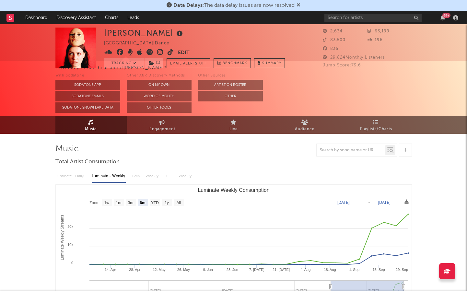
scroll to position [0, 0]
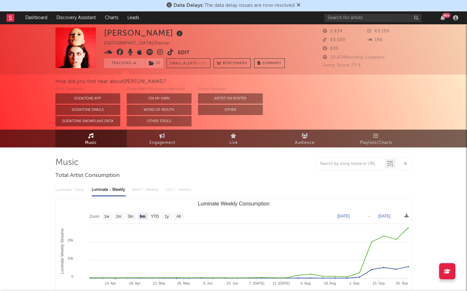
click at [171, 52] on icon at bounding box center [171, 52] width 6 height 6
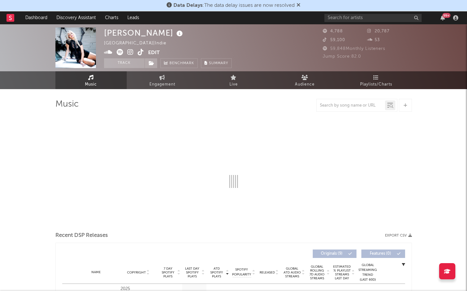
select select "6m"
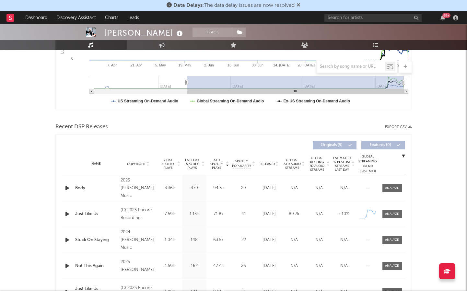
scroll to position [161, 0]
click at [273, 164] on span "Released" at bounding box center [267, 164] width 15 height 4
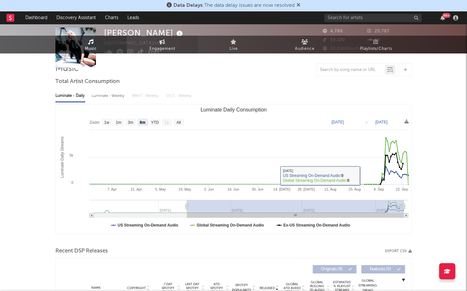
scroll to position [0, 0]
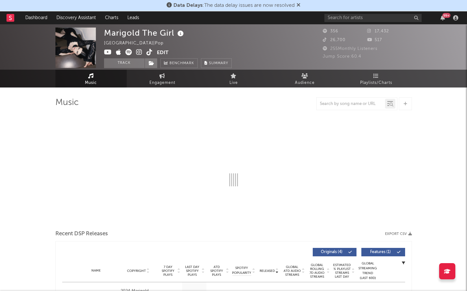
select select "6m"
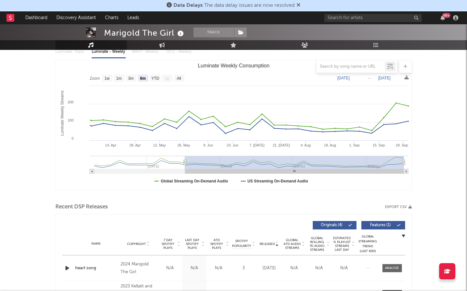
scroll to position [84, 0]
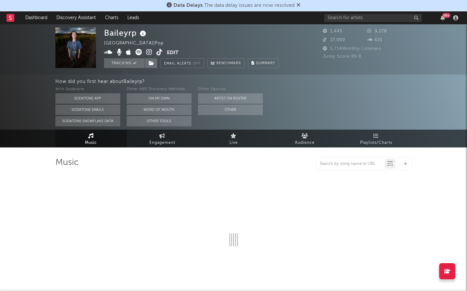
select select "1w"
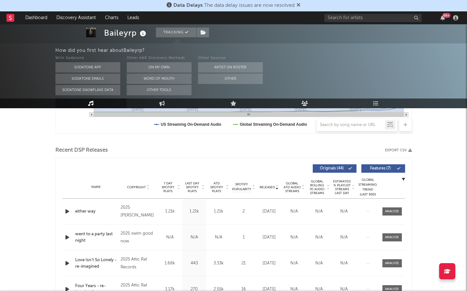
scroll to position [200, 0]
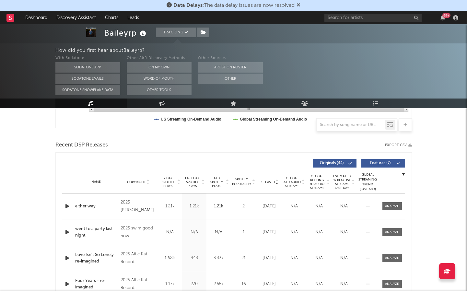
click at [67, 206] on icon "button" at bounding box center [67, 206] width 7 height 8
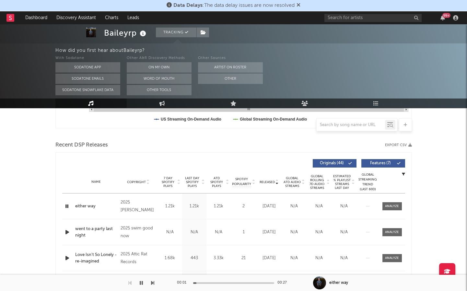
click at [275, 183] on div at bounding box center [277, 182] width 4 height 5
click at [274, 183] on span "Released" at bounding box center [267, 182] width 15 height 4
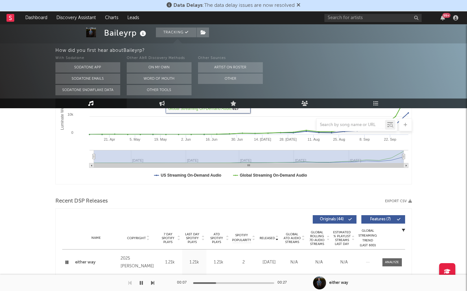
scroll to position [148, 0]
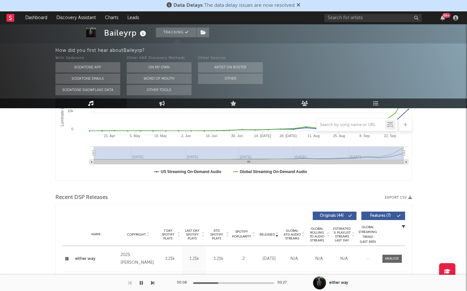
click at [376, 215] on span "Features ( 7 )" at bounding box center [381, 216] width 30 height 4
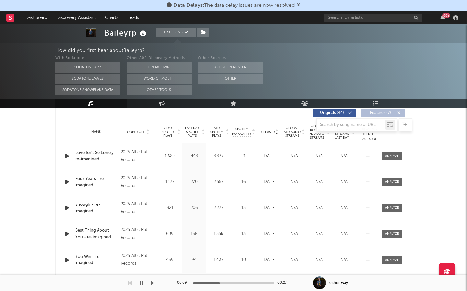
scroll to position [251, 0]
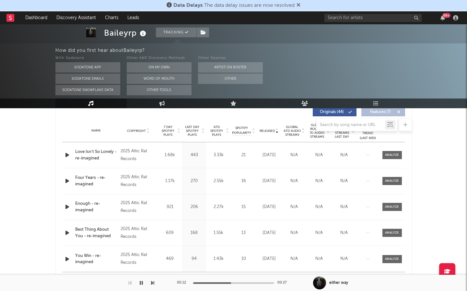
click at [67, 154] on icon "button" at bounding box center [67, 155] width 7 height 8
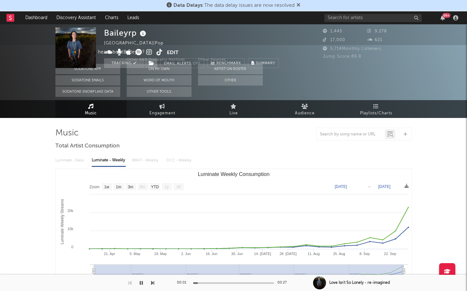
scroll to position [0, 0]
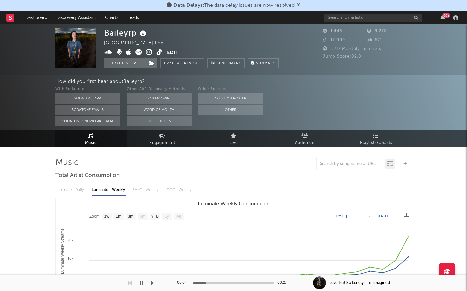
click at [151, 51] on icon at bounding box center [149, 52] width 6 height 6
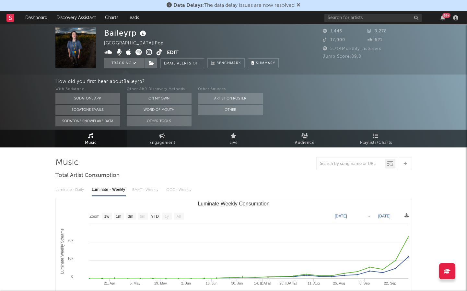
click at [161, 56] on link at bounding box center [160, 53] width 6 height 6
click at [388, 21] on input "text" at bounding box center [373, 18] width 97 height 8
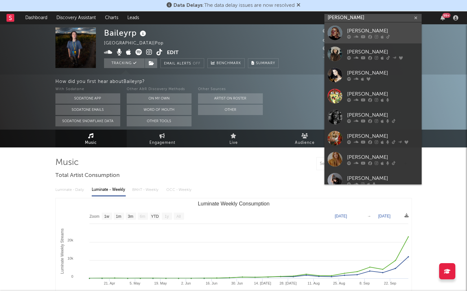
type input "JANA"
click at [368, 34] on div "JÁNA" at bounding box center [382, 31] width 71 height 8
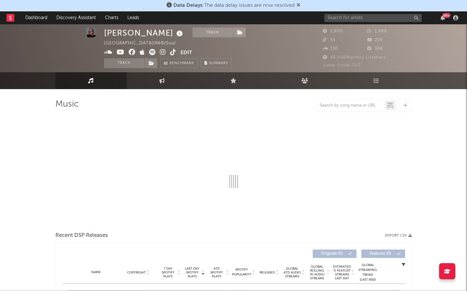
select select "6m"
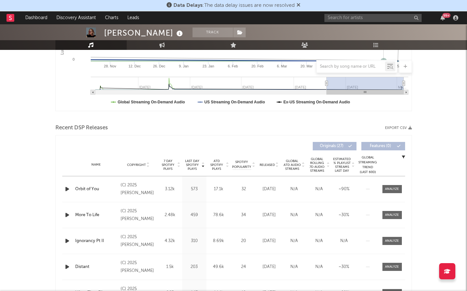
scroll to position [160, 0]
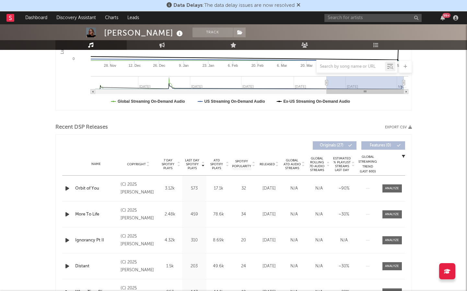
click at [269, 164] on span "Released" at bounding box center [267, 165] width 15 height 4
click at [218, 163] on span "ATD Spotify Plays" at bounding box center [216, 165] width 17 height 12
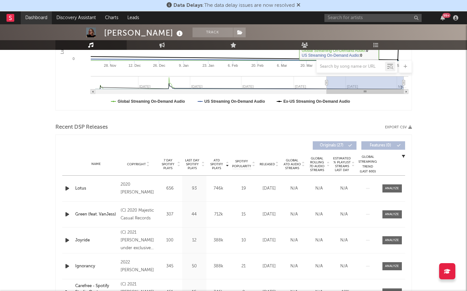
click at [42, 15] on link "Dashboard" at bounding box center [36, 17] width 31 height 13
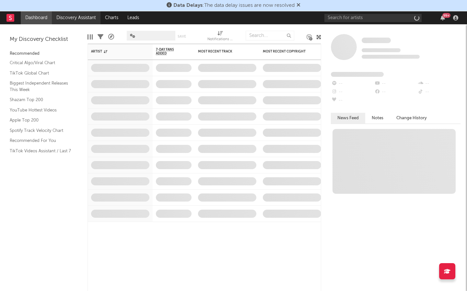
click at [82, 19] on link "Discovery Assistant" at bounding box center [76, 17] width 49 height 13
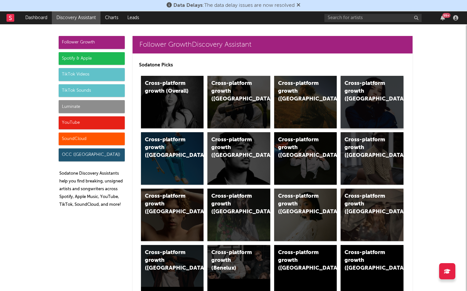
scroll to position [32, 0]
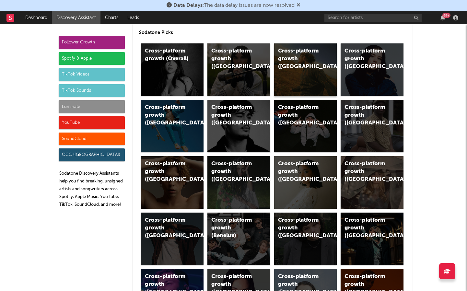
click at [320, 65] on div "Cross-platform growth (US)" at bounding box center [305, 69] width 63 height 53
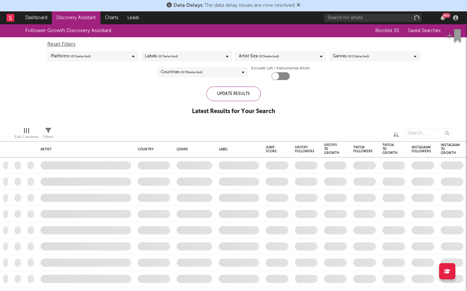
checkbox input "true"
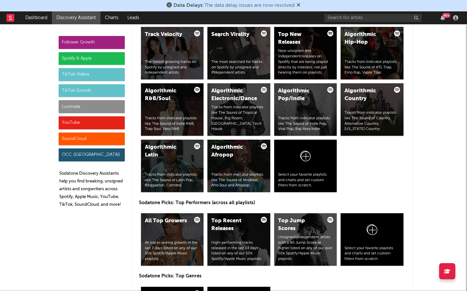
scroll to position [829, 0]
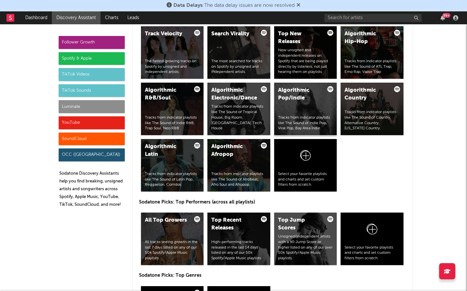
click at [303, 99] on div "Algorithmic Pop/Indie" at bounding box center [300, 95] width 44 height 16
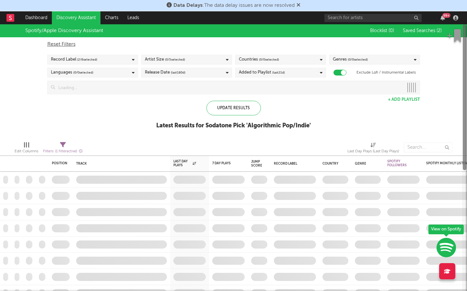
checkbox input "true"
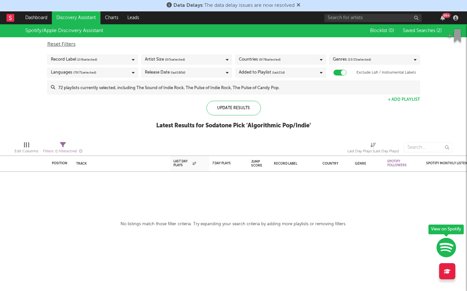
click at [378, 22] on div "99 +" at bounding box center [393, 17] width 136 height 13
click at [297, 81] on input at bounding box center [237, 87] width 365 height 13
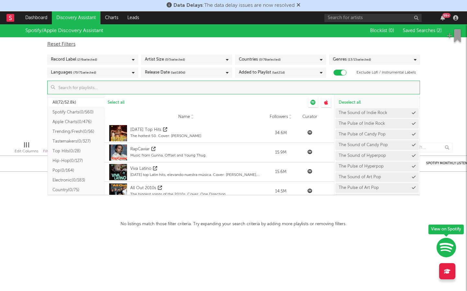
click at [455, 119] on div "Spotify/Apple Discovery Assistant Blocklist ( 0 ) Saved Searches ( 2 ) Reset Fi…" at bounding box center [233, 80] width 467 height 112
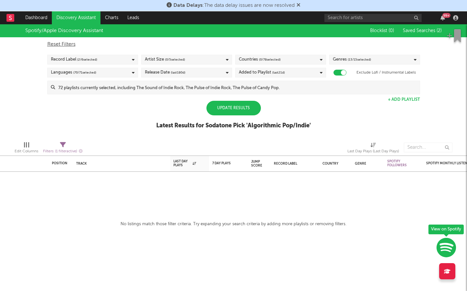
click at [233, 106] on div "Update Results" at bounding box center [234, 108] width 55 height 15
click at [175, 87] on input at bounding box center [237, 87] width 365 height 13
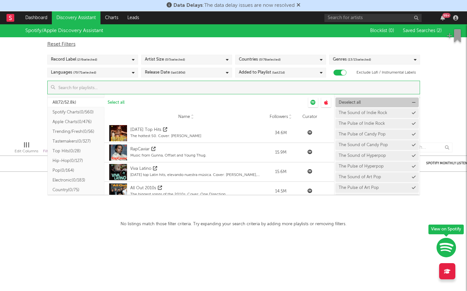
click at [358, 103] on span "Deselect all" at bounding box center [350, 103] width 22 height 4
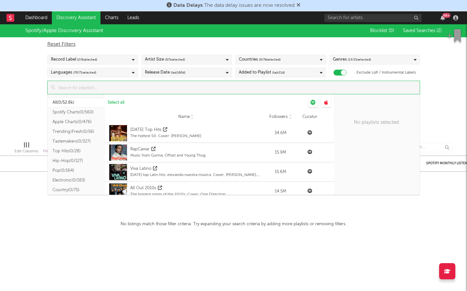
click at [75, 113] on button "Spotify Charts ( 0/560 )" at bounding box center [76, 112] width 57 height 10
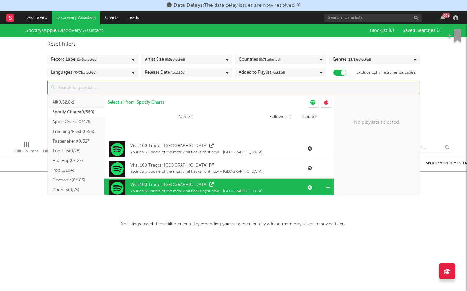
scroll to position [1442, 0]
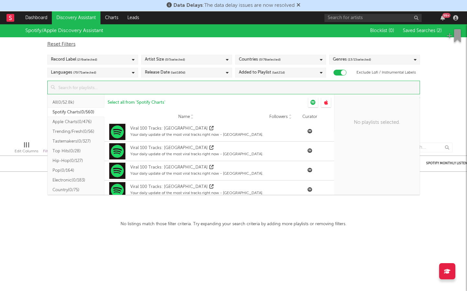
click at [76, 182] on button "Electronic ( 0/183 )" at bounding box center [76, 181] width 57 height 10
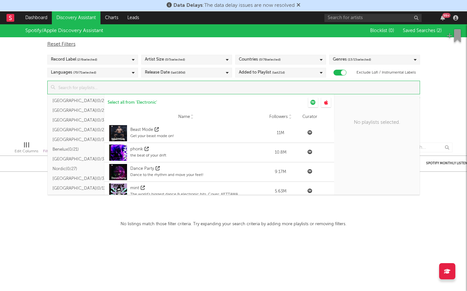
scroll to position [177, 0]
click at [21, 101] on div "Spotify/Apple Discovery Assistant Blocklist ( 0 ) Saved Searches ( 2 ) Reset Fi…" at bounding box center [233, 80] width 467 height 112
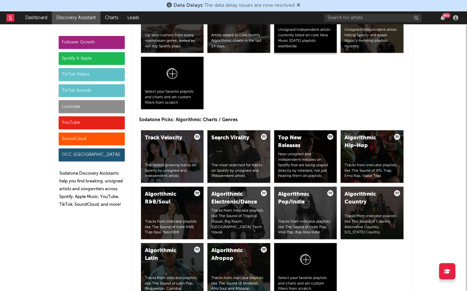
scroll to position [725, 0]
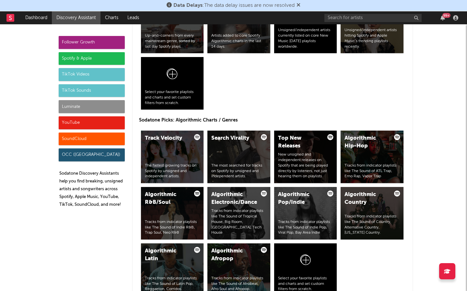
click at [101, 75] on div "TikTok Videos" at bounding box center [92, 74] width 66 height 13
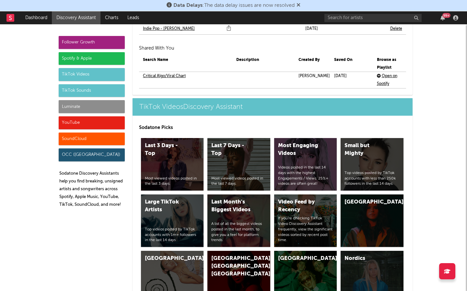
scroll to position [1522, 0]
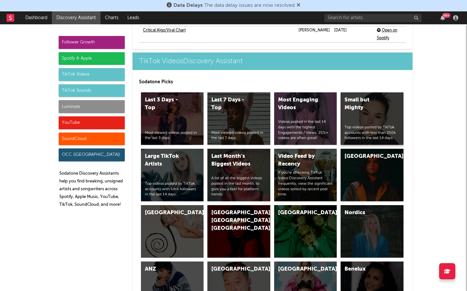
click at [372, 125] on div "Top videos posted by TikTok accounts with less than 250k followers in the last …" at bounding box center [372, 133] width 55 height 16
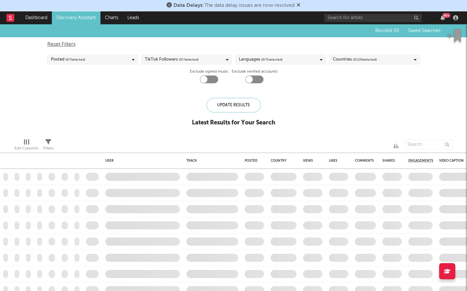
checkbox input "true"
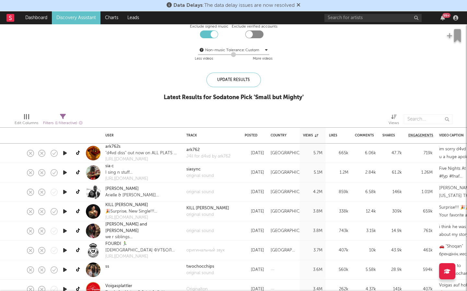
click at [66, 173] on icon "button" at bounding box center [65, 173] width 7 height 8
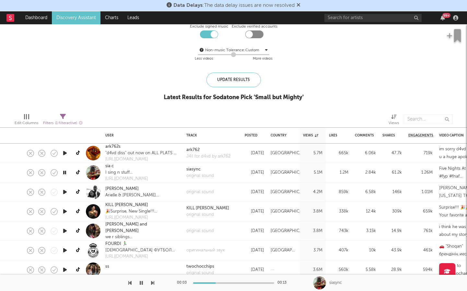
click at [67, 192] on icon "button" at bounding box center [65, 192] width 7 height 8
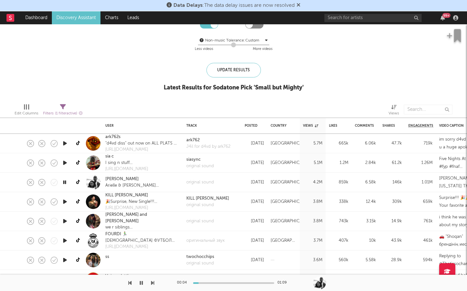
click at [67, 221] on icon "button" at bounding box center [65, 221] width 7 height 8
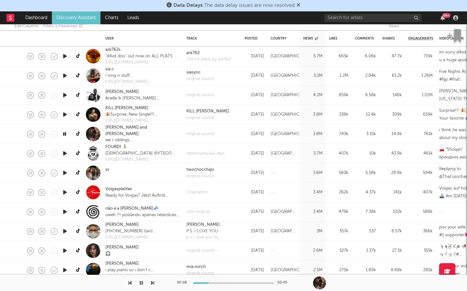
click at [65, 171] on icon "button" at bounding box center [65, 173] width 7 height 8
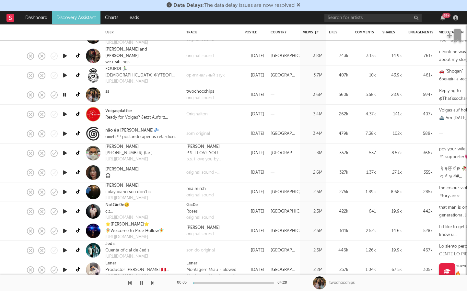
click at [142, 279] on button "button" at bounding box center [141, 283] width 6 height 16
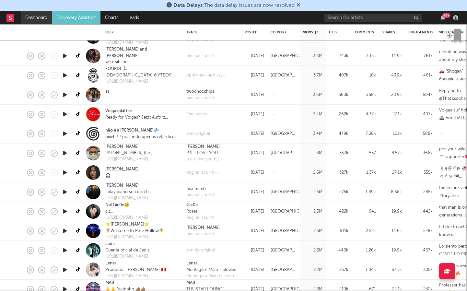
click at [42, 22] on link "Dashboard" at bounding box center [36, 17] width 31 height 13
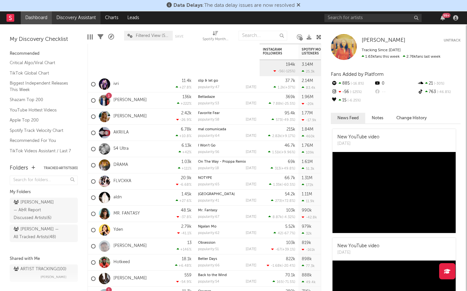
click at [87, 17] on link "Discovery Assistant" at bounding box center [76, 17] width 49 height 13
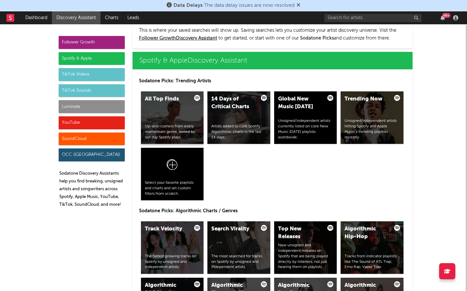
scroll to position [634, 0]
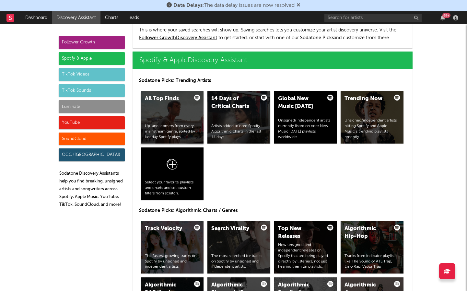
click at [172, 125] on div "Up-and-comers from every mainstream genre, sorted by last day Spotify plays." at bounding box center [172, 132] width 55 height 16
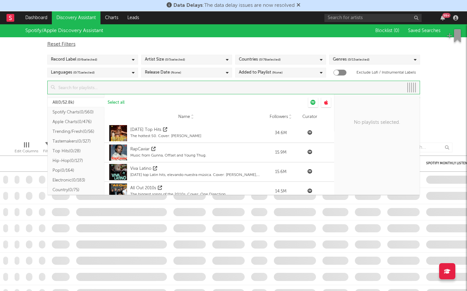
click at [204, 89] on input at bounding box center [229, 87] width 349 height 13
checkbox input "true"
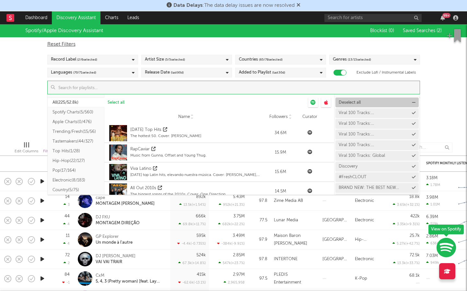
click at [357, 101] on span "Deselect all" at bounding box center [350, 103] width 22 height 4
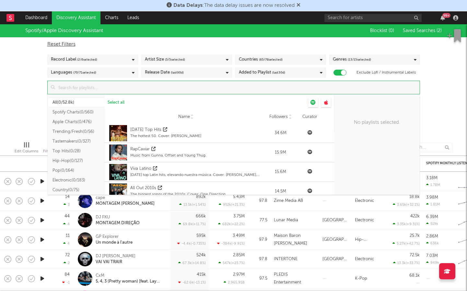
click at [268, 90] on input at bounding box center [237, 87] width 365 height 13
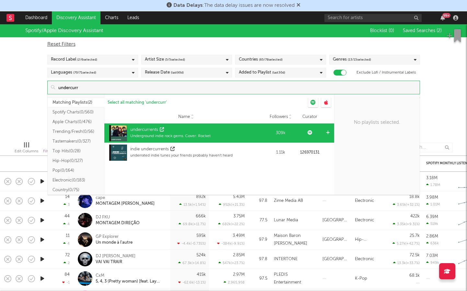
type input "undercurr"
click at [247, 133] on div "undercurrents Underground indie rock gems. Cover: Rocket" at bounding box center [186, 133] width 157 height 19
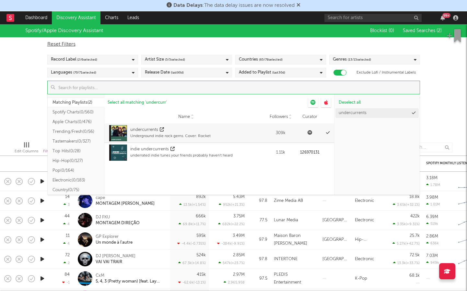
click at [446, 104] on div "Spotify/Apple Discovery Assistant Blocklist ( 0 ) Saved Searches ( 2 ) Reset Fi…" at bounding box center [233, 80] width 467 height 112
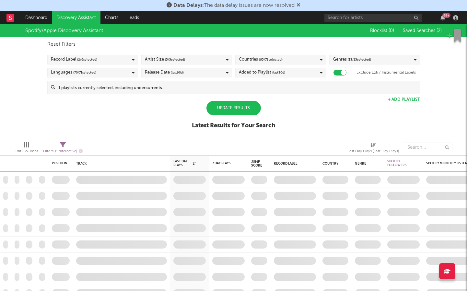
click at [239, 110] on div "Update Results" at bounding box center [234, 108] width 55 height 15
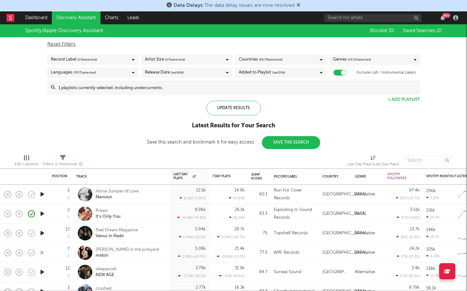
click at [110, 59] on div "Record Label ( 2 / 6 selected)" at bounding box center [92, 60] width 91 height 10
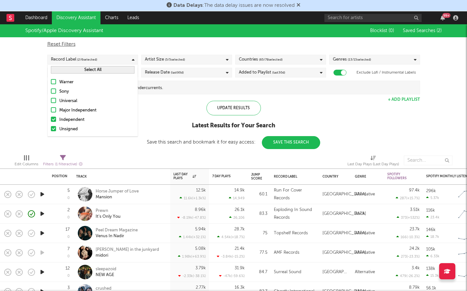
click at [57, 120] on label "Independent" at bounding box center [93, 120] width 84 height 8
click at [51, 120] on input "Independent" at bounding box center [51, 120] width 0 height 8
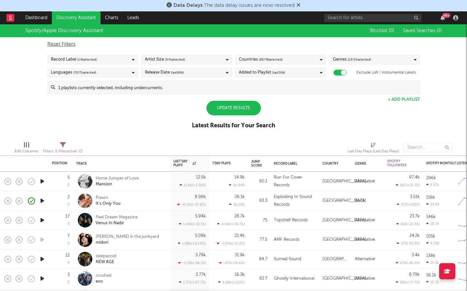
click at [229, 110] on div "Update Results" at bounding box center [234, 108] width 55 height 15
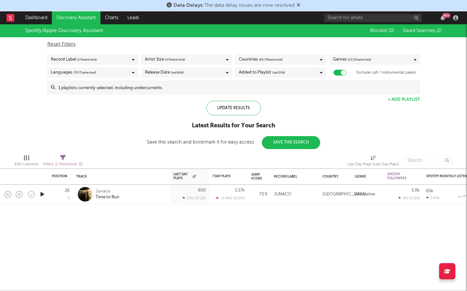
click at [45, 195] on icon "button" at bounding box center [42, 194] width 7 height 8
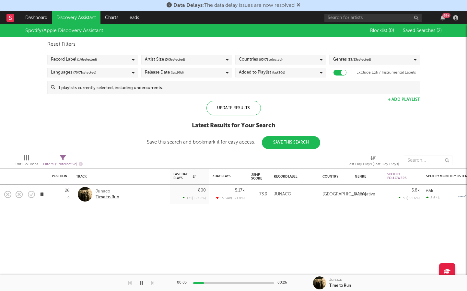
click at [108, 197] on div "Time to Run" at bounding box center [108, 198] width 24 height 6
click at [209, 89] on input at bounding box center [237, 87] width 365 height 13
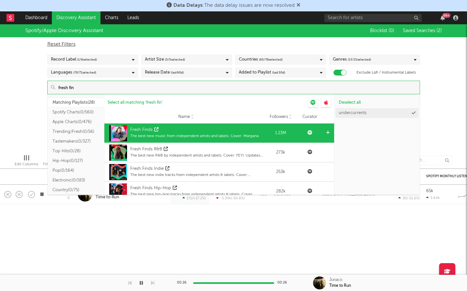
type input "fresh fin"
click at [216, 131] on div "Fresh Finds" at bounding box center [194, 130] width 128 height 6
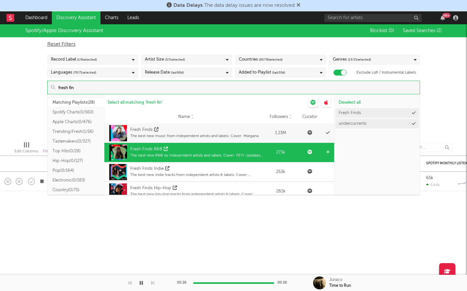
click at [213, 149] on div "Fresh Finds R&B" at bounding box center [197, 149] width 134 height 6
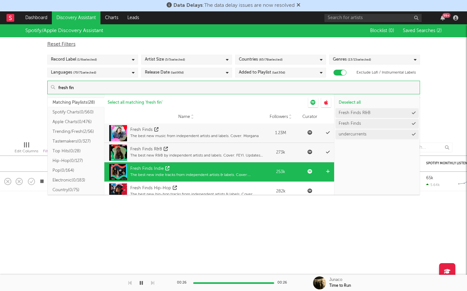
click at [213, 170] on div "Fresh Finds Indie" at bounding box center [197, 169] width 134 height 6
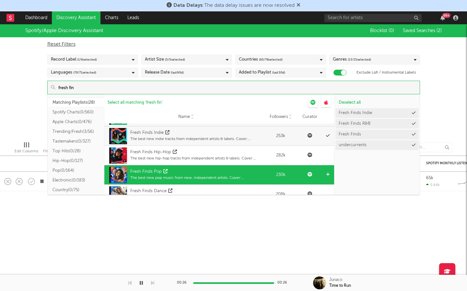
click at [213, 172] on div "Fresh Finds Pop" at bounding box center [197, 172] width 134 height 6
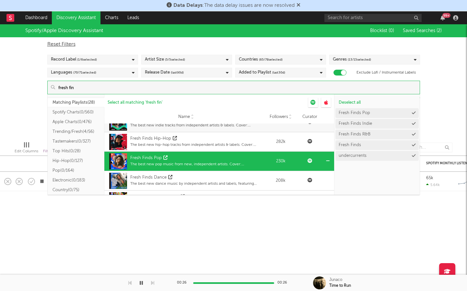
scroll to position [55, 0]
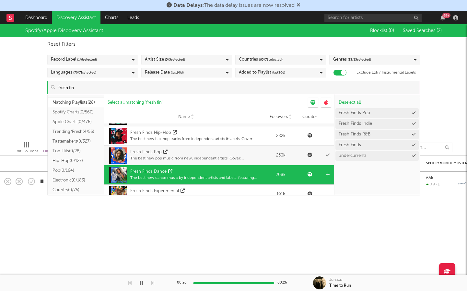
click at [213, 173] on div "Fresh Finds Dance" at bounding box center [197, 172] width 134 height 6
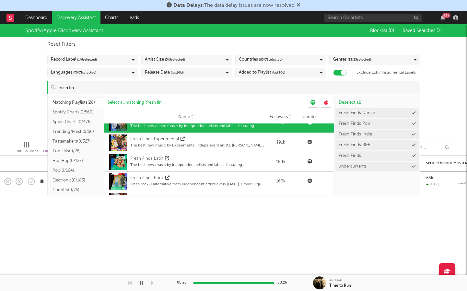
scroll to position [113, 0]
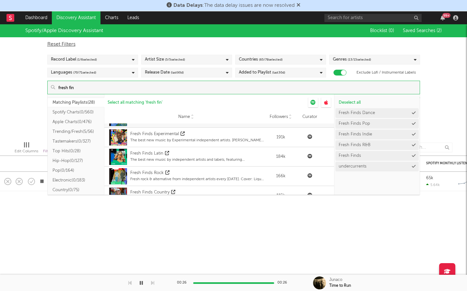
click at [450, 96] on div "Spotify/Apple Discovery Assistant Blocklist ( 0 ) Saved Searches ( 2 ) Reset Fi…" at bounding box center [233, 80] width 467 height 112
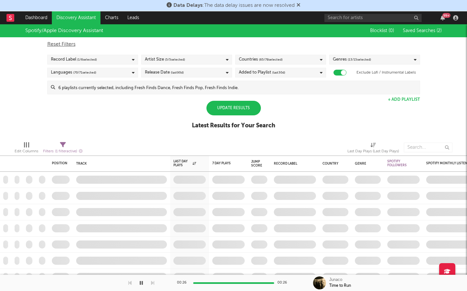
click at [254, 108] on div "Update Results" at bounding box center [234, 108] width 55 height 15
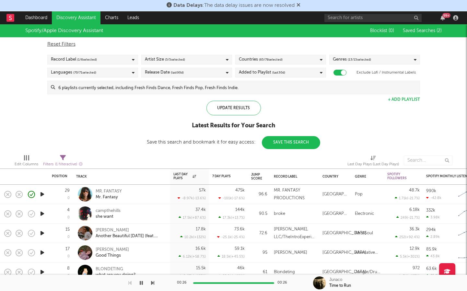
click at [292, 144] on button "Save This Search" at bounding box center [291, 142] width 58 height 13
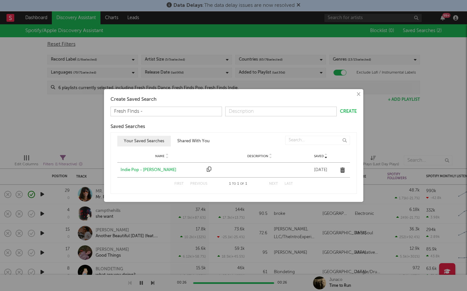
click at [133, 111] on input "Fresh FInds -" at bounding box center [167, 112] width 112 height 10
click at [155, 111] on input "Fresh Finds -" at bounding box center [167, 112] width 112 height 10
type input "Fresh Finds - No Label\"
click at [357, 112] on div "Create Saved Search Fresh Finds - No Label\ Create Saved Searches Saved Name De…" at bounding box center [233, 145] width 253 height 106
click at [346, 112] on button "Create" at bounding box center [348, 111] width 17 height 5
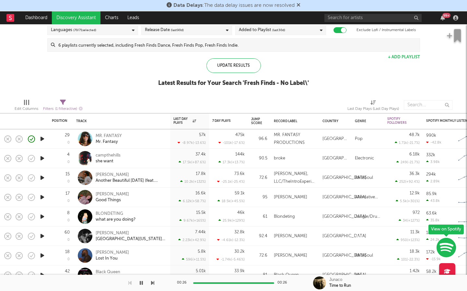
click at [43, 157] on icon "button" at bounding box center [42, 158] width 7 height 8
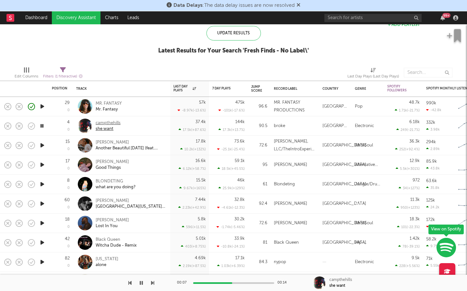
click at [111, 127] on div "she want" at bounding box center [108, 129] width 25 height 6
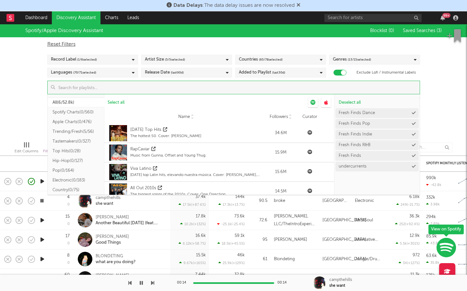
drag, startPoint x: 268, startPoint y: 89, endPoint x: 237, endPoint y: 88, distance: 31.2
click at [237, 88] on input at bounding box center [237, 87] width 365 height 13
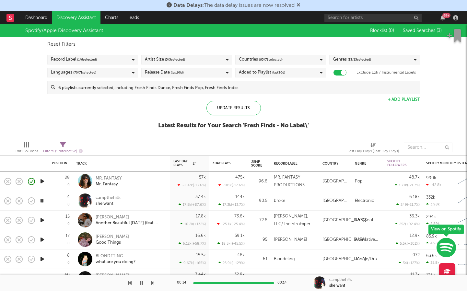
click at [176, 241] on div "16.6k 6.12k ( +58.7 % )" at bounding box center [190, 239] width 32 height 19
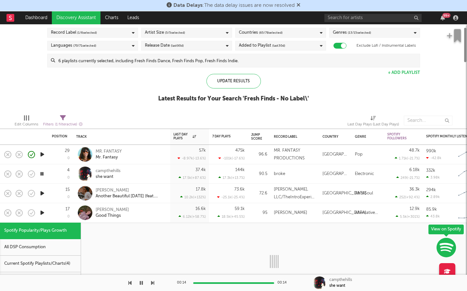
select select "1w"
click at [43, 193] on icon "button" at bounding box center [42, 193] width 7 height 8
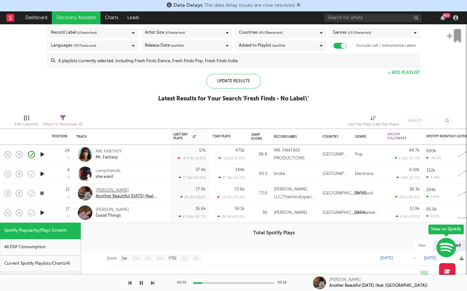
click at [119, 192] on div "[PERSON_NAME]" at bounding box center [131, 191] width 70 height 6
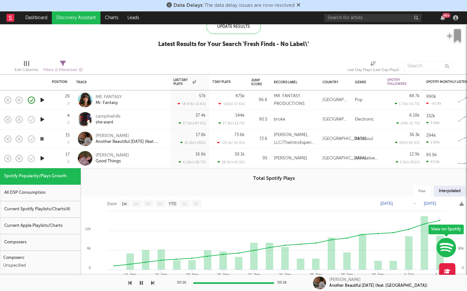
click at [153, 161] on div "Annabelle Dinda Good Things" at bounding box center [131, 159] width 70 height 12
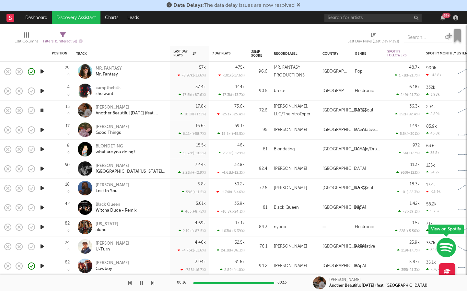
click at [45, 147] on icon "button" at bounding box center [42, 149] width 7 height 8
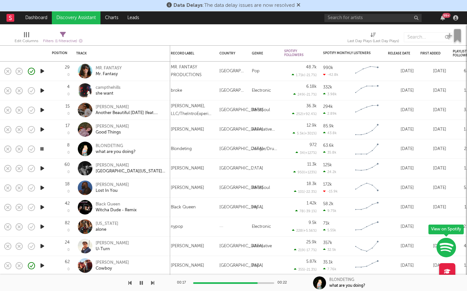
click at [41, 168] on icon "button" at bounding box center [42, 168] width 7 height 8
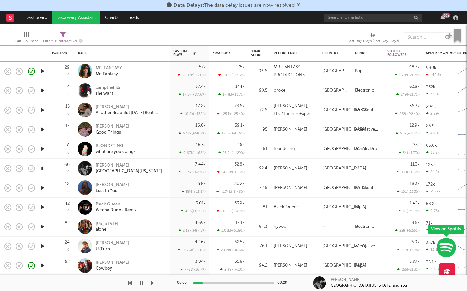
click at [103, 172] on div "East Texas and You" at bounding box center [131, 172] width 70 height 6
click at [43, 183] on div at bounding box center [42, 187] width 13 height 19
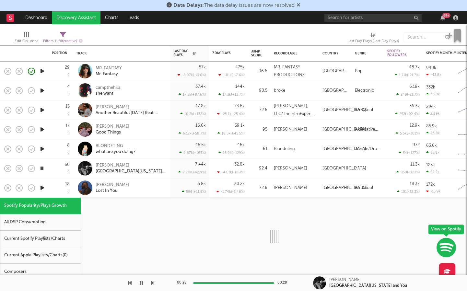
select select "1w"
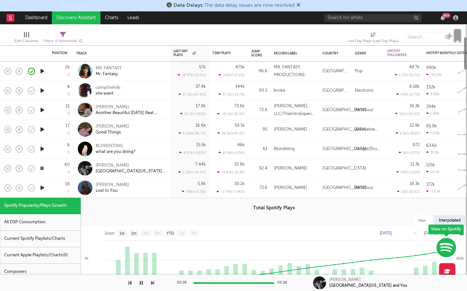
click at [43, 187] on icon "button" at bounding box center [42, 188] width 7 height 8
click at [143, 187] on div "Dayo Bello Lost In You" at bounding box center [131, 188] width 70 height 12
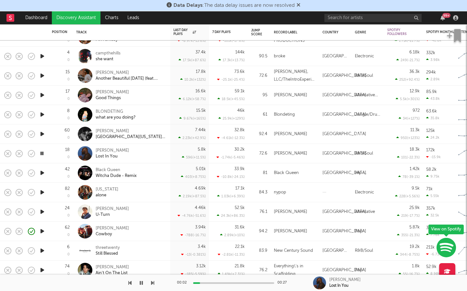
click at [40, 169] on icon "button" at bounding box center [42, 173] width 7 height 8
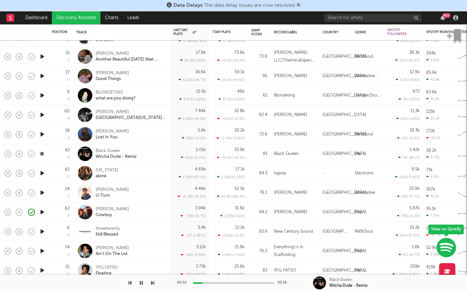
click at [43, 171] on icon "button" at bounding box center [42, 173] width 7 height 8
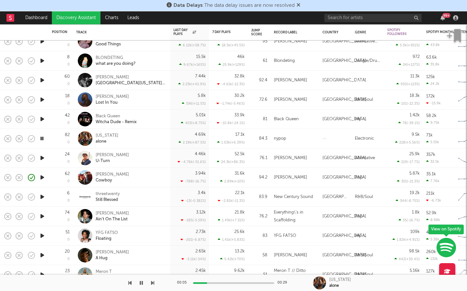
click at [42, 159] on icon "button" at bounding box center [42, 158] width 7 height 8
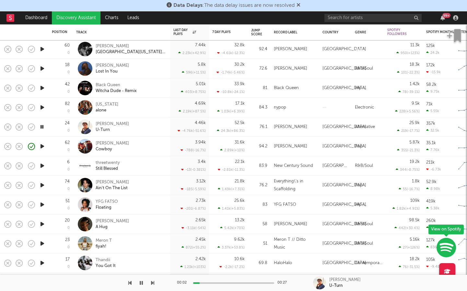
click at [45, 145] on icon "button" at bounding box center [42, 146] width 7 height 8
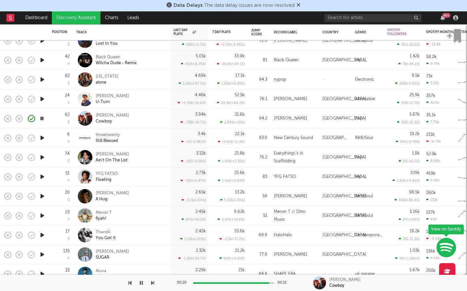
click at [44, 159] on icon "button" at bounding box center [42, 157] width 7 height 8
click at [41, 178] on icon "button" at bounding box center [42, 177] width 7 height 8
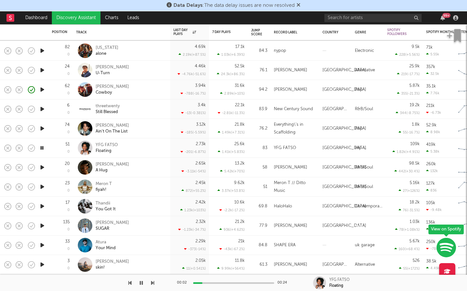
click at [41, 164] on icon "button" at bounding box center [42, 168] width 7 height 8
click at [42, 184] on icon "button" at bounding box center [42, 187] width 7 height 8
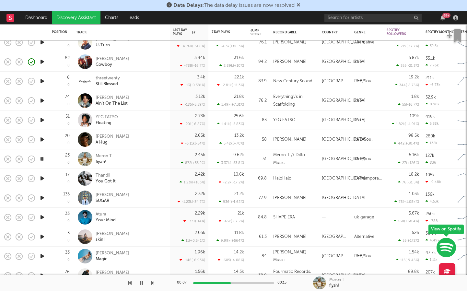
click at [42, 179] on icon "button" at bounding box center [42, 179] width 7 height 8
click at [112, 182] on div "You Got It" at bounding box center [106, 182] width 20 height 6
click at [44, 198] on icon "button" at bounding box center [42, 198] width 7 height 8
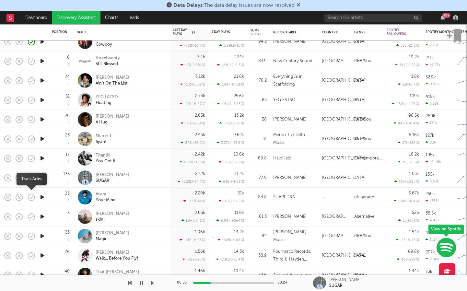
click at [37, 196] on button "button" at bounding box center [31, 197] width 11 height 11
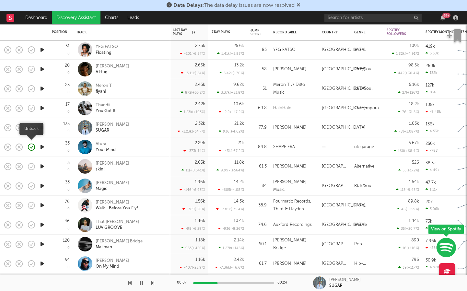
click at [32, 151] on icon "button" at bounding box center [31, 147] width 9 height 9
click at [44, 146] on icon "button" at bounding box center [42, 147] width 7 height 8
click at [42, 167] on icon "button" at bounding box center [42, 167] width 7 height 8
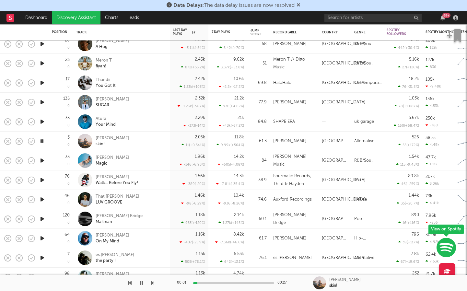
click at [43, 160] on icon "button" at bounding box center [42, 161] width 7 height 8
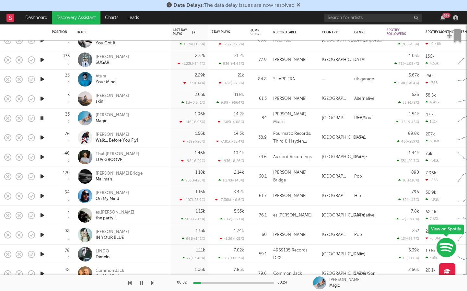
click at [41, 139] on icon "button" at bounding box center [42, 138] width 7 height 8
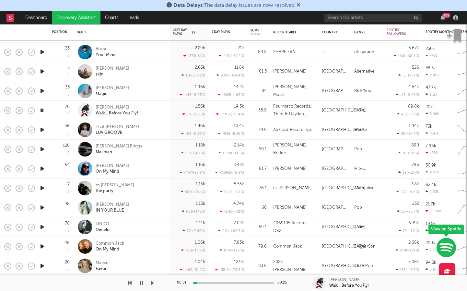
click at [43, 131] on icon "button" at bounding box center [42, 130] width 7 height 8
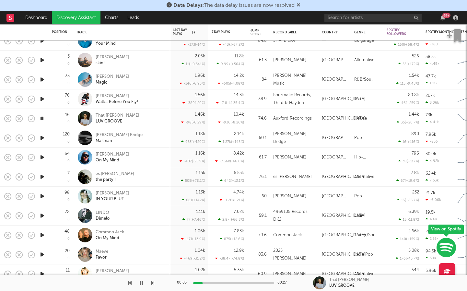
click at [42, 136] on icon "button" at bounding box center [42, 138] width 7 height 8
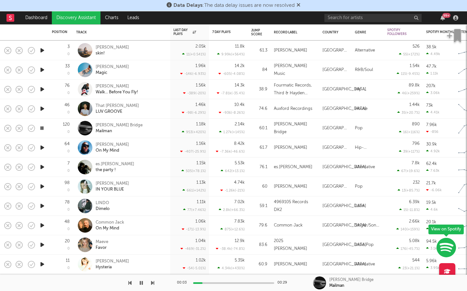
click at [42, 151] on icon "button" at bounding box center [42, 148] width 7 height 8
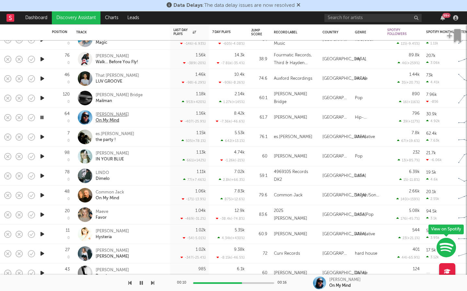
click at [100, 115] on div "ELIA" at bounding box center [112, 115] width 33 height 6
click at [42, 139] on icon "button" at bounding box center [42, 137] width 7 height 8
click at [43, 153] on icon "button" at bounding box center [42, 156] width 7 height 8
click at [41, 179] on icon "button" at bounding box center [42, 176] width 7 height 8
click at [42, 197] on icon "button" at bounding box center [42, 195] width 7 height 8
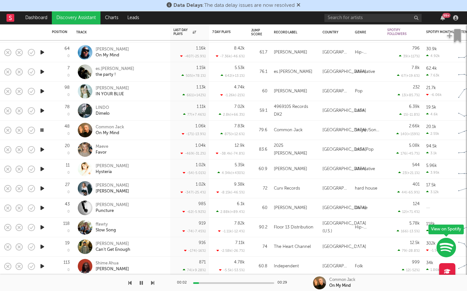
click at [43, 149] on icon "button" at bounding box center [42, 150] width 7 height 8
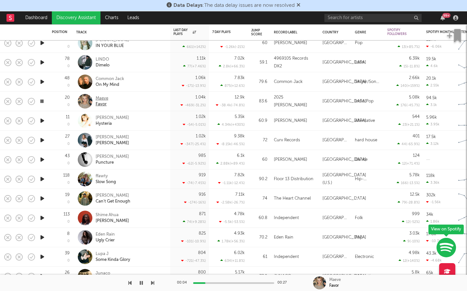
click at [102, 98] on div "Maeve" at bounding box center [102, 99] width 13 height 6
click at [43, 136] on icon "button" at bounding box center [42, 140] width 7 height 8
click at [44, 159] on icon "button" at bounding box center [42, 160] width 7 height 8
click at [40, 176] on icon "button" at bounding box center [42, 179] width 7 height 8
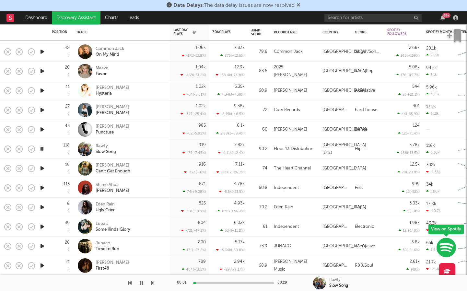
click at [42, 171] on icon "button" at bounding box center [42, 168] width 7 height 8
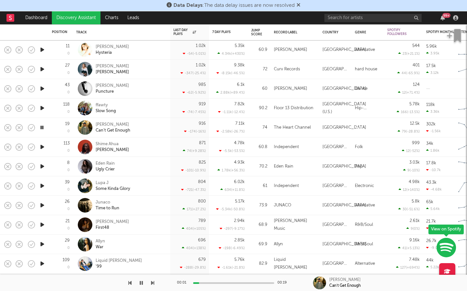
click at [42, 147] on icon "button" at bounding box center [42, 147] width 7 height 8
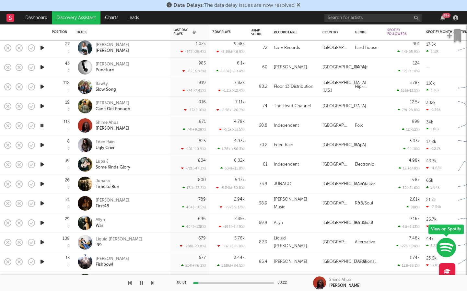
click at [43, 146] on icon "button" at bounding box center [42, 145] width 7 height 8
click at [43, 165] on icon "button" at bounding box center [42, 165] width 7 height 8
click at [40, 183] on icon "button" at bounding box center [42, 184] width 7 height 8
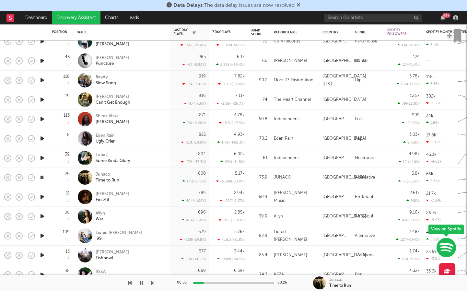
click at [41, 196] on icon "button" at bounding box center [42, 197] width 7 height 8
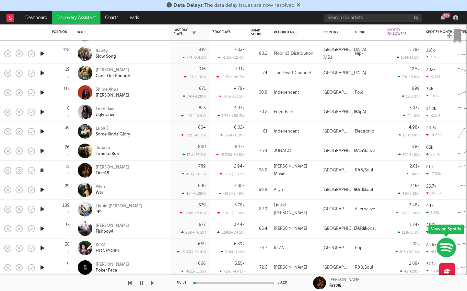
click at [42, 192] on icon "button" at bounding box center [42, 190] width 7 height 8
click at [42, 208] on icon "button" at bounding box center [42, 209] width 7 height 8
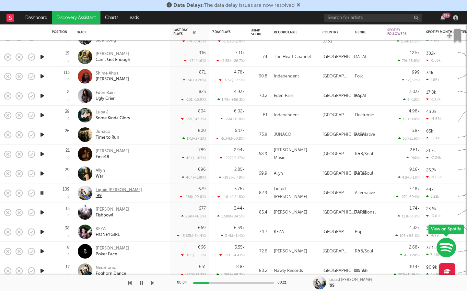
click at [99, 188] on div "Liquid Mike" at bounding box center [119, 191] width 46 height 6
click at [44, 211] on icon "button" at bounding box center [42, 213] width 7 height 8
click at [101, 212] on div "Dylan Thom" at bounding box center [112, 210] width 33 height 6
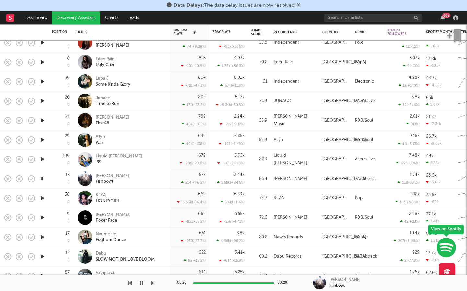
click at [45, 200] on icon "button" at bounding box center [42, 198] width 7 height 8
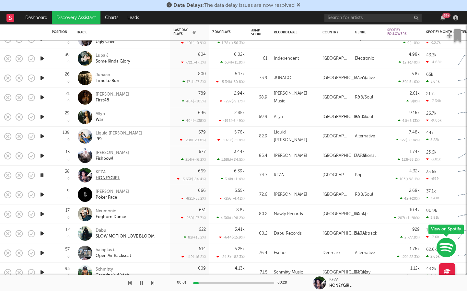
click at [115, 180] on div "HONEYGIRL" at bounding box center [108, 179] width 24 height 6
click at [46, 194] on div at bounding box center [42, 194] width 13 height 19
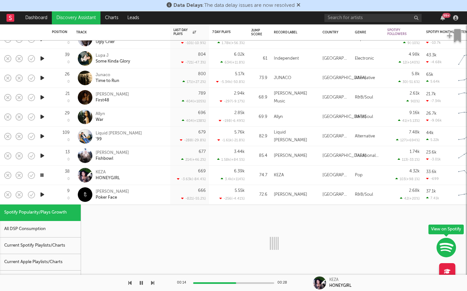
click at [43, 194] on icon "button" at bounding box center [42, 195] width 7 height 8
select select "1w"
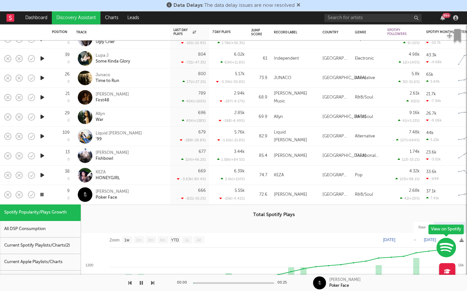
click at [152, 194] on div "Josiah Bassey Poker Face" at bounding box center [131, 195] width 70 height 12
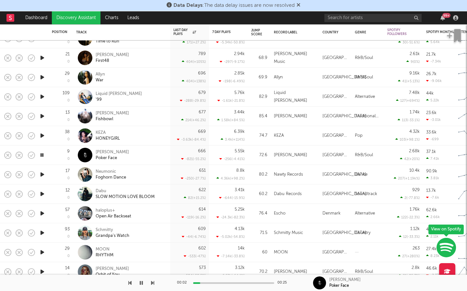
click at [44, 173] on icon "button" at bounding box center [42, 175] width 7 height 8
click at [106, 176] on div "Foghorn Dance" at bounding box center [111, 178] width 30 height 6
click at [40, 194] on icon "button" at bounding box center [42, 194] width 7 height 8
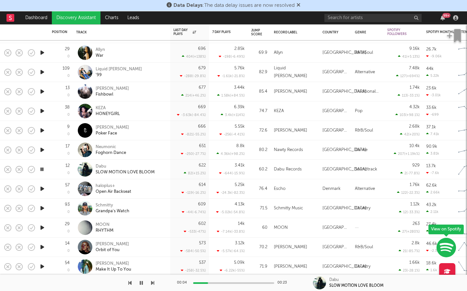
click at [41, 186] on icon "button" at bounding box center [42, 189] width 7 height 8
click at [42, 209] on icon "button" at bounding box center [42, 208] width 7 height 8
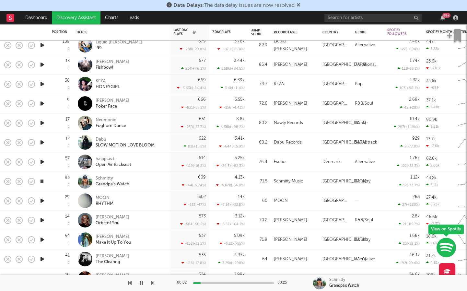
click at [42, 199] on icon "button" at bounding box center [42, 201] width 7 height 8
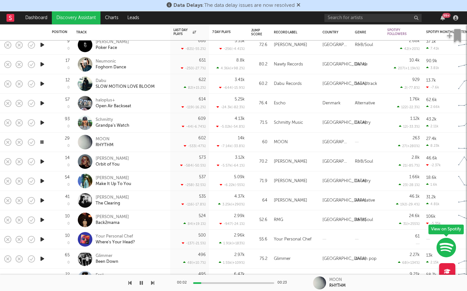
click at [45, 161] on icon "button" at bounding box center [42, 162] width 7 height 8
click at [45, 181] on icon "button" at bounding box center [42, 181] width 7 height 8
click at [42, 201] on icon "button" at bounding box center [42, 201] width 7 height 8
click at [108, 203] on div "The Clearing" at bounding box center [112, 204] width 33 height 6
click at [45, 219] on icon "button" at bounding box center [42, 220] width 7 height 8
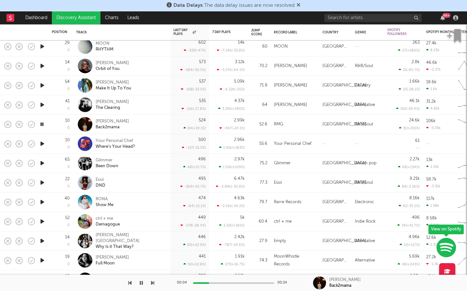
click at [43, 164] on icon "button" at bounding box center [42, 163] width 7 height 8
click at [41, 145] on icon "button" at bounding box center [42, 144] width 7 height 8
click at [113, 142] on div "Your Personal Chef" at bounding box center [115, 141] width 39 height 6
click at [44, 200] on icon "button" at bounding box center [42, 202] width 7 height 8
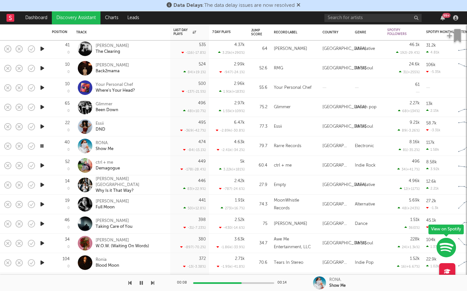
click at [42, 165] on icon "button" at bounding box center [42, 166] width 7 height 8
click at [121, 167] on div "ctrl + me Demagogue" at bounding box center [131, 166] width 70 height 12
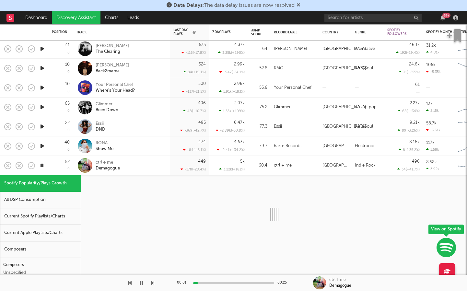
click at [114, 167] on div "Demagogue" at bounding box center [108, 169] width 24 height 6
select select "1w"
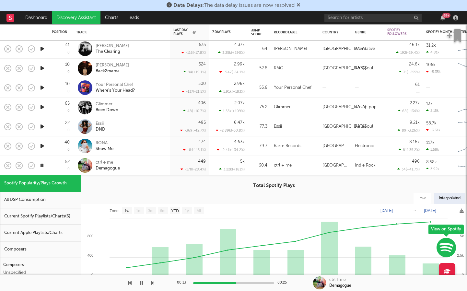
click at [161, 162] on div "ctrl + me Demagogue" at bounding box center [131, 166] width 70 height 12
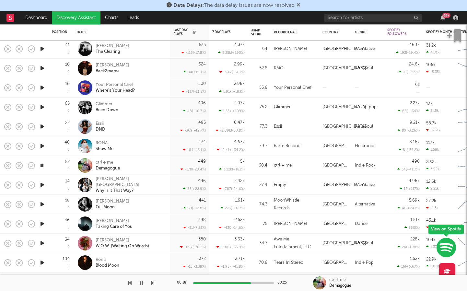
click at [447, 245] on icon "button" at bounding box center [446, 248] width 19 height 20
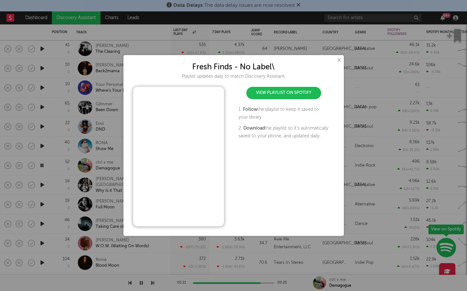
click at [339, 60] on button "×" at bounding box center [338, 60] width 7 height 7
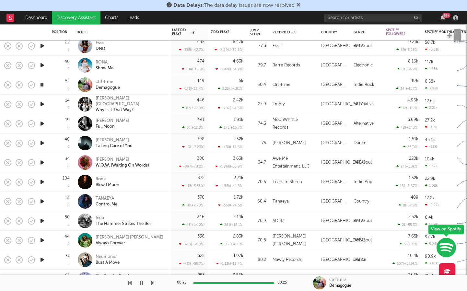
click at [46, 106] on div at bounding box center [42, 104] width 13 height 19
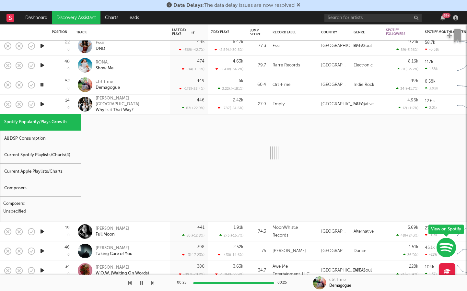
click at [42, 105] on icon "button" at bounding box center [42, 104] width 7 height 8
select select "1w"
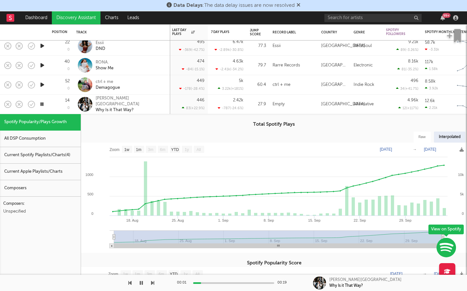
click at [150, 106] on div "M. T. Hadley Why Is it That Way?" at bounding box center [131, 105] width 70 height 18
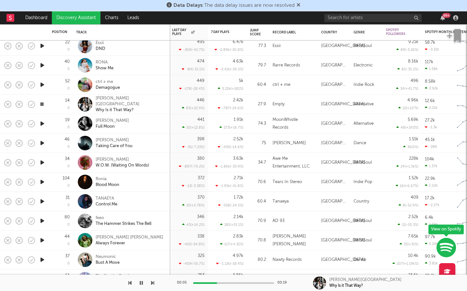
click at [240, 283] on div at bounding box center [233, 284] width 81 height 2
click at [41, 125] on icon "button" at bounding box center [42, 124] width 7 height 8
click at [39, 143] on icon "button" at bounding box center [42, 143] width 7 height 8
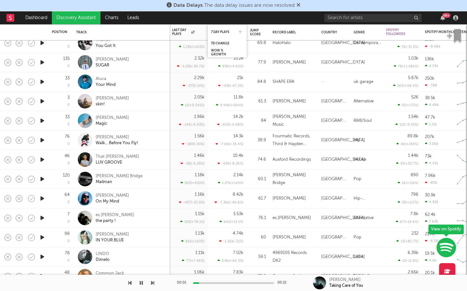
click at [224, 34] on div "7 Day Plays" at bounding box center [227, 32] width 32 height 13
click at [220, 28] on div "7 Day Plays" at bounding box center [227, 32] width 32 height 13
click at [220, 32] on div "7 Day Plays" at bounding box center [222, 32] width 23 height 4
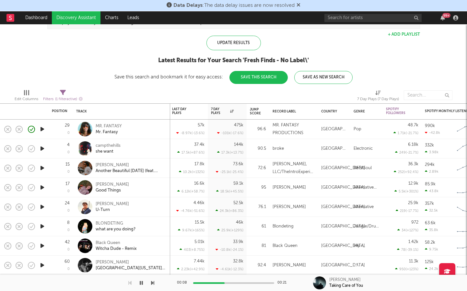
click at [41, 149] on icon "button" at bounding box center [42, 149] width 7 height 8
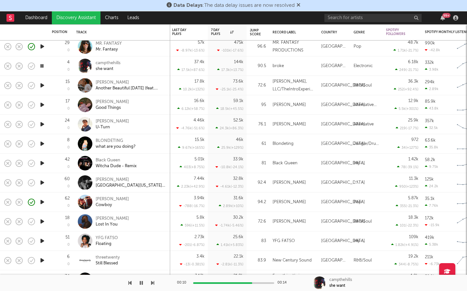
click at [44, 240] on icon "button" at bounding box center [42, 241] width 7 height 8
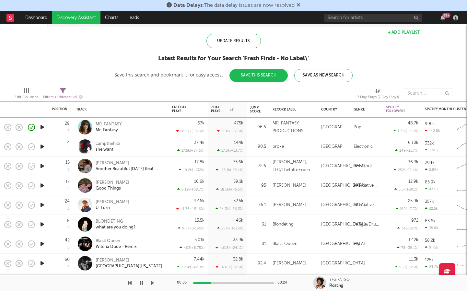
click at [43, 188] on icon "button" at bounding box center [42, 186] width 7 height 8
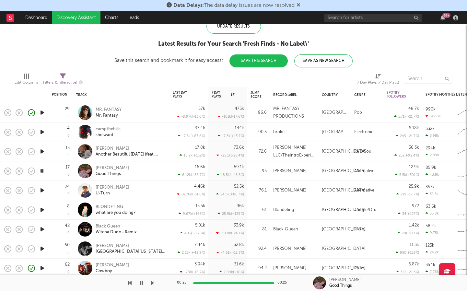
click at [50, 228] on div "42 0" at bounding box center [61, 229] width 24 height 19
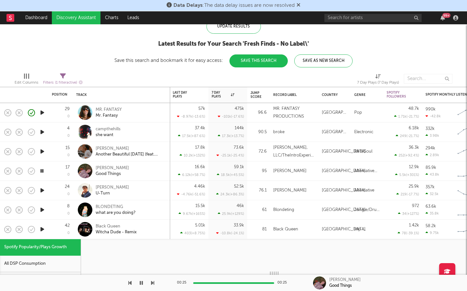
click at [42, 228] on icon "button" at bounding box center [42, 229] width 7 height 8
select select "1w"
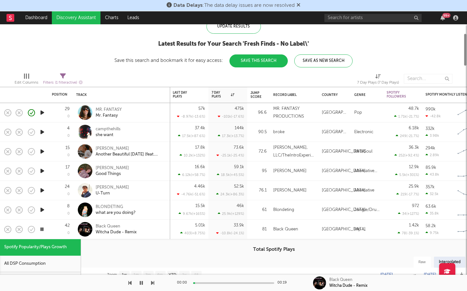
click at [157, 224] on div "Black Queen Witcha Dude - Remix" at bounding box center [131, 230] width 70 height 12
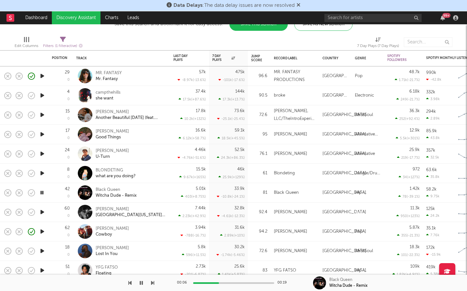
click at [43, 212] on icon "button" at bounding box center [42, 212] width 7 height 8
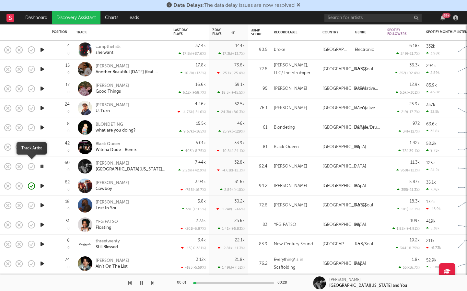
click at [29, 164] on icon "button" at bounding box center [31, 166] width 7 height 7
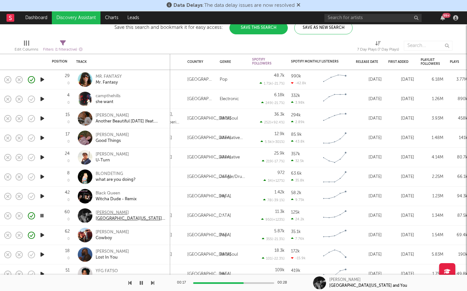
click at [102, 212] on div "Solon Holt" at bounding box center [131, 213] width 70 height 6
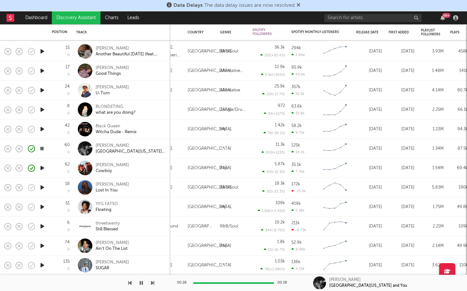
click at [378, 1] on div "Data Delays : The data delay issues are now resolved" at bounding box center [233, 5] width 467 height 11
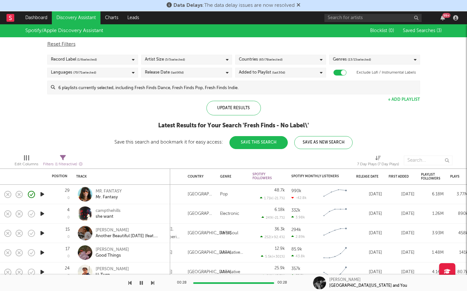
click at [279, 88] on input at bounding box center [237, 87] width 365 height 13
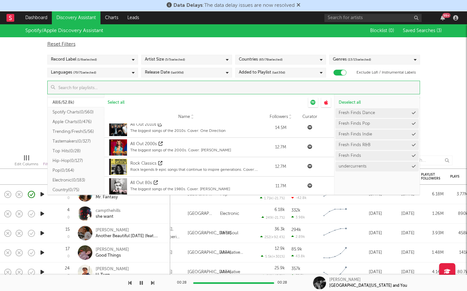
scroll to position [64, 0]
click at [78, 139] on button "Tastemakers ( 0/327 )" at bounding box center [76, 142] width 57 height 10
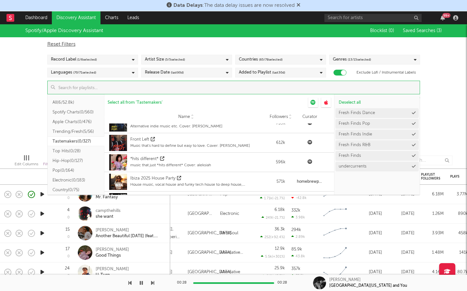
scroll to position [168, 0]
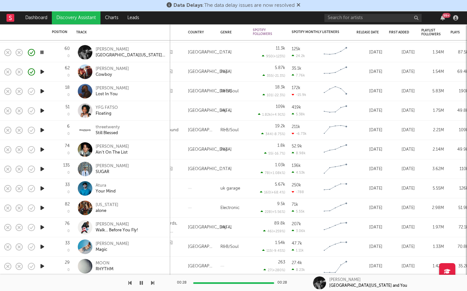
click at [43, 246] on icon "button" at bounding box center [42, 247] width 7 height 8
click at [102, 248] on div "Magic" at bounding box center [112, 250] width 33 height 6
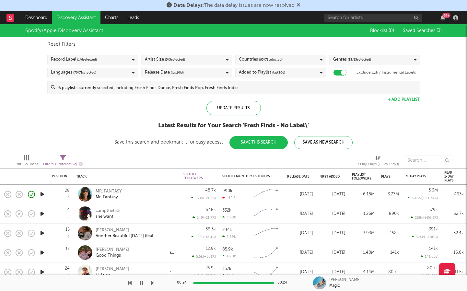
click at [72, 17] on link "Discovery Assistant" at bounding box center [76, 17] width 49 height 13
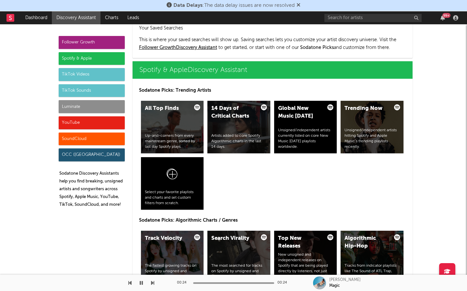
scroll to position [756, 0]
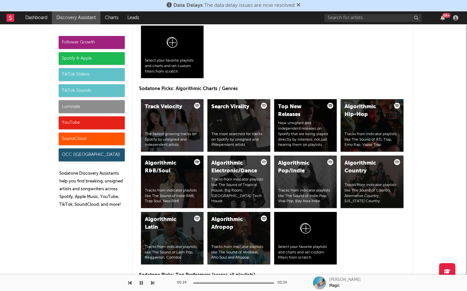
click at [83, 59] on div "Spotify & Apple" at bounding box center [92, 58] width 66 height 13
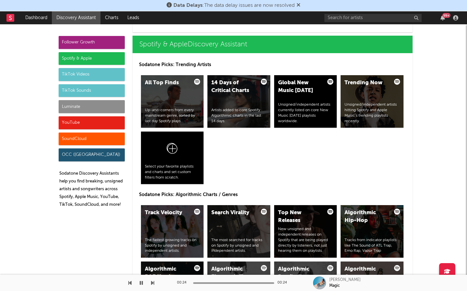
scroll to position [649, 0]
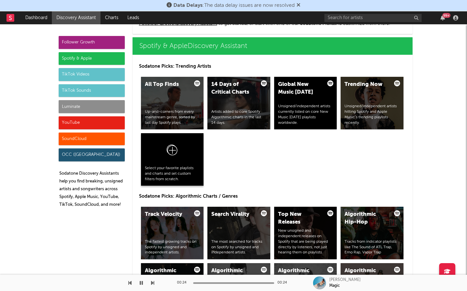
click at [185, 148] on div at bounding box center [172, 151] width 55 height 29
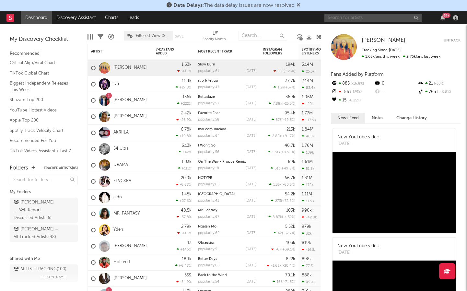
click at [376, 19] on input "text" at bounding box center [373, 18] width 97 height 8
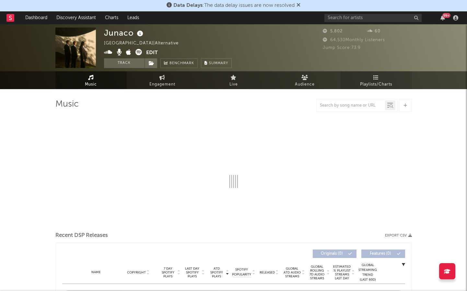
select select "1w"
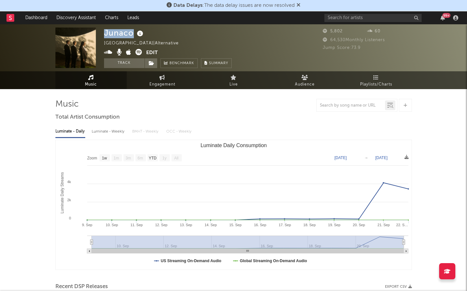
drag, startPoint x: 105, startPoint y: 35, endPoint x: 135, endPoint y: 32, distance: 30.0
click at [135, 32] on div "Junaco" at bounding box center [124, 33] width 41 height 11
copy div "Junaco"
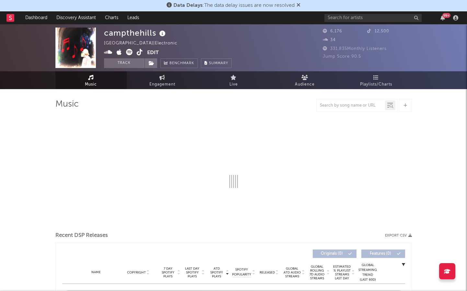
select select "6m"
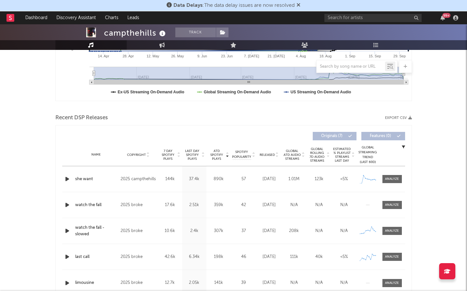
scroll to position [171, 0]
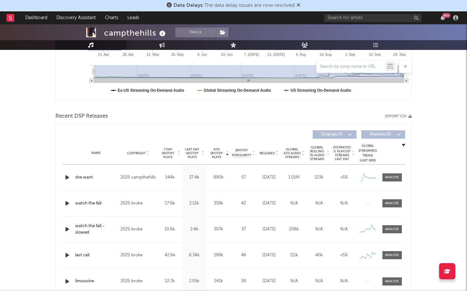
click at [271, 152] on span "Released" at bounding box center [267, 154] width 15 height 4
click at [64, 180] on icon "button" at bounding box center [67, 178] width 7 height 8
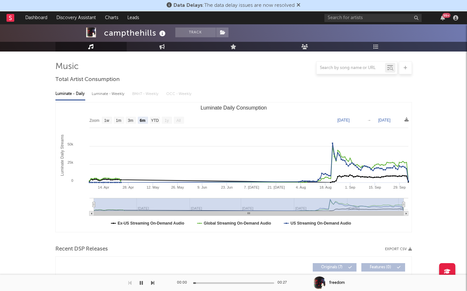
scroll to position [0, 0]
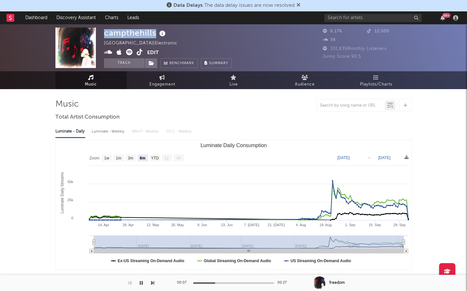
drag, startPoint x: 157, startPoint y: 36, endPoint x: 103, endPoint y: 35, distance: 53.5
click at [103, 35] on div "campthehills [GEOGRAPHIC_DATA] | Electronic Edit Track Benchmark Summary 6,176 …" at bounding box center [233, 47] width 467 height 47
copy div "campthehills"
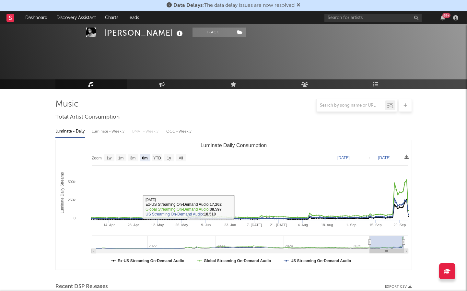
select select "6m"
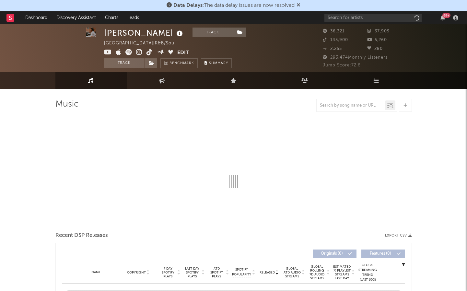
scroll to position [1, 0]
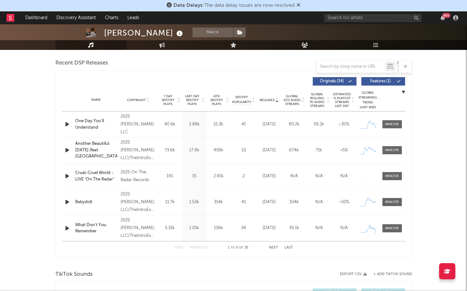
select select "6m"
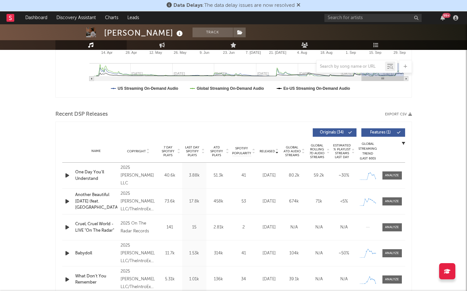
scroll to position [224, 0]
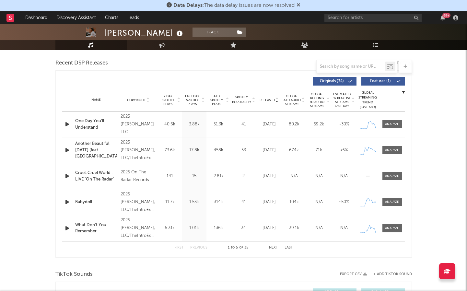
click at [387, 83] on span "Features ( 1 )" at bounding box center [381, 81] width 30 height 4
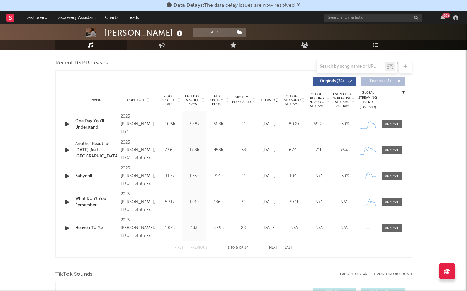
click at [268, 101] on span "Released" at bounding box center [267, 100] width 15 height 4
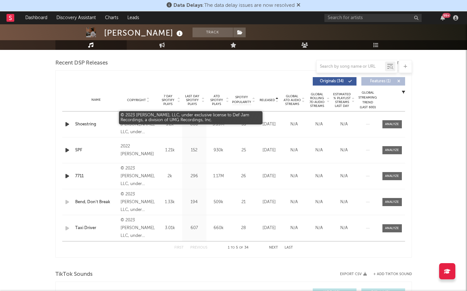
click at [133, 130] on div "© 2023 [PERSON_NAME], LLC, under exclusive license to Def Jam Recordings, a div…" at bounding box center [138, 124] width 35 height 23
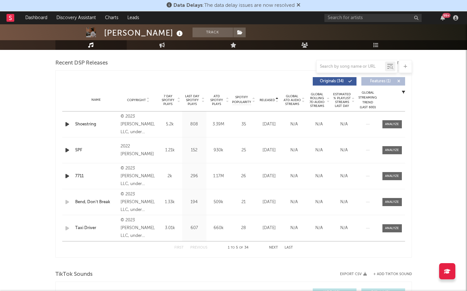
click at [275, 100] on div at bounding box center [277, 100] width 4 height 5
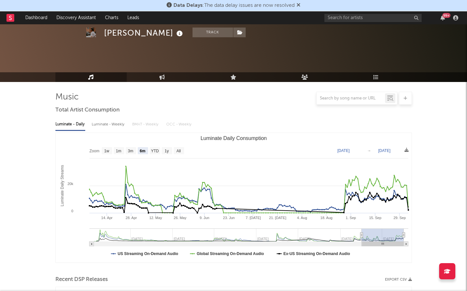
scroll to position [0, 0]
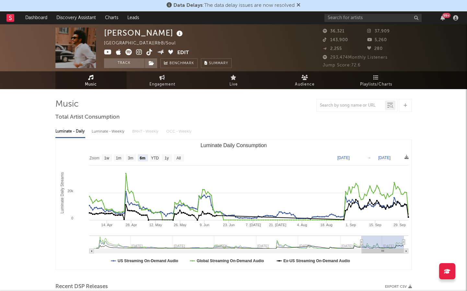
click at [149, 54] on icon at bounding box center [150, 52] width 6 height 6
click at [141, 53] on icon at bounding box center [139, 52] width 6 height 6
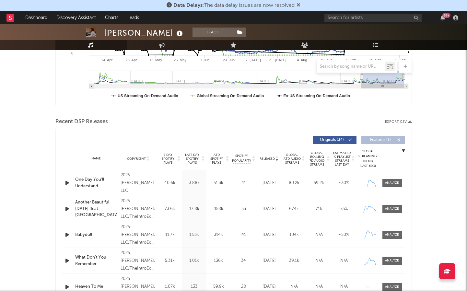
scroll to position [181, 0]
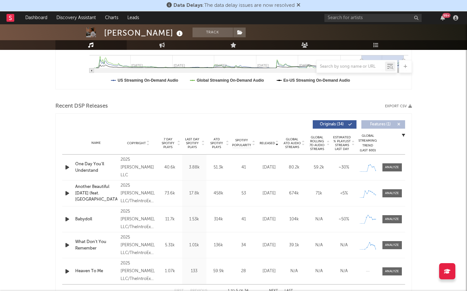
click at [271, 141] on span "Released" at bounding box center [267, 143] width 15 height 4
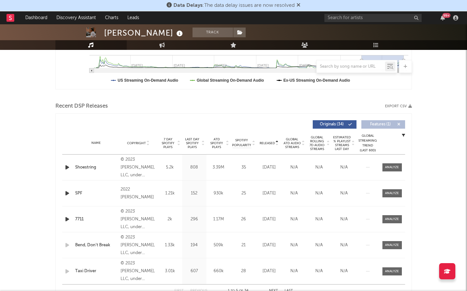
click at [271, 141] on span "Released" at bounding box center [267, 143] width 15 height 4
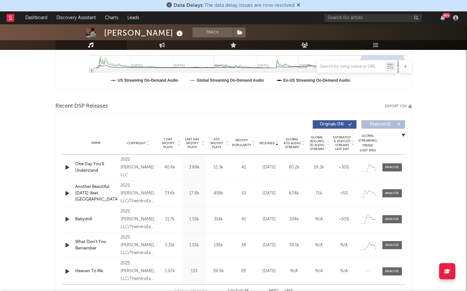
click at [64, 167] on icon "button" at bounding box center [67, 168] width 7 height 8
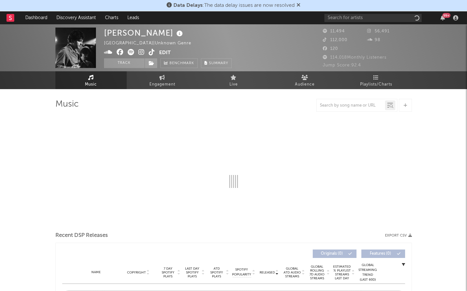
select select "6m"
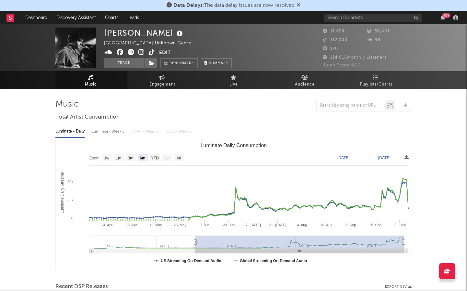
click at [142, 53] on icon at bounding box center [142, 52] width 6 height 6
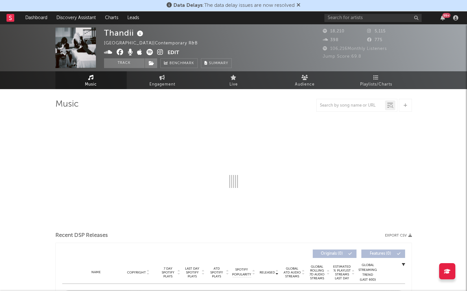
select select "6m"
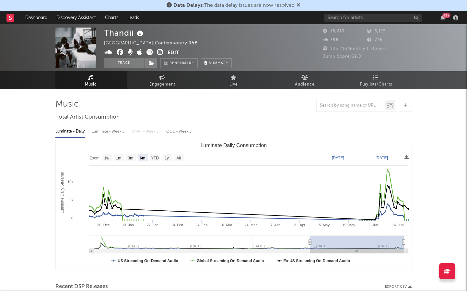
click at [159, 53] on icon at bounding box center [160, 52] width 6 height 6
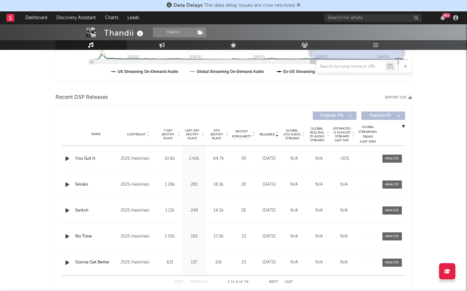
scroll to position [203, 0]
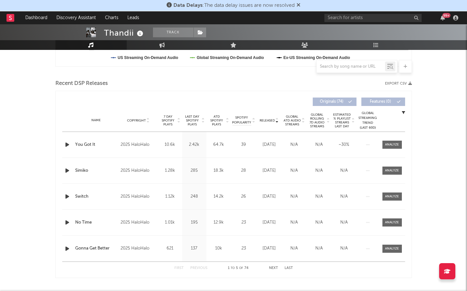
click at [270, 121] on span "Released" at bounding box center [267, 121] width 15 height 4
click at [213, 119] on span "ATD Spotify Plays" at bounding box center [216, 121] width 17 height 12
click at [269, 121] on span "Released" at bounding box center [267, 121] width 15 height 4
click at [63, 144] on div at bounding box center [67, 145] width 11 height 8
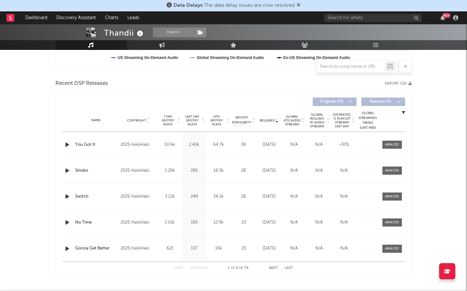
click at [64, 144] on icon "button" at bounding box center [67, 145] width 7 height 8
click at [67, 170] on icon "button" at bounding box center [67, 171] width 7 height 8
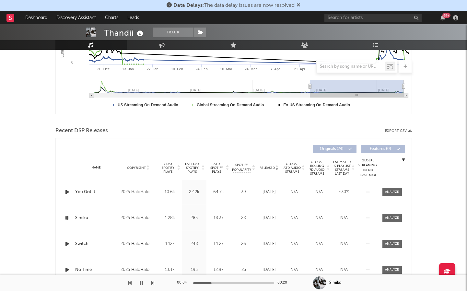
scroll to position [155, 0]
click at [66, 242] on icon "button" at bounding box center [67, 245] width 7 height 8
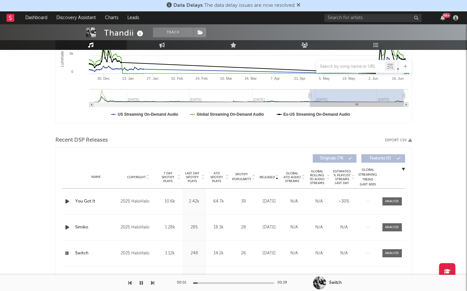
scroll to position [147, 0]
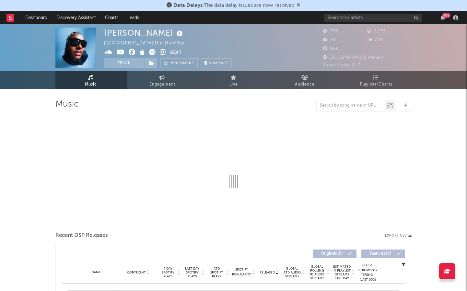
select select "1w"
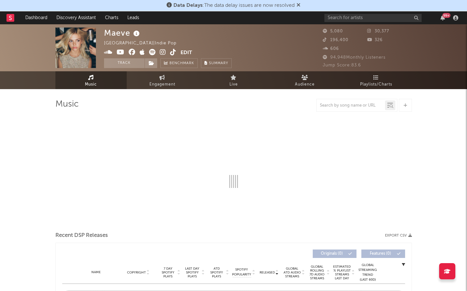
select select "1w"
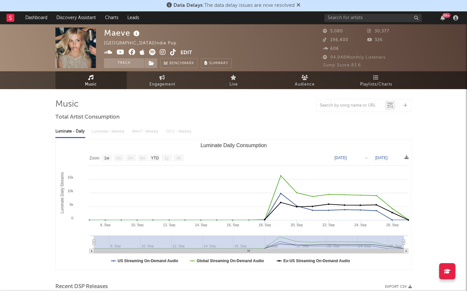
click at [164, 51] on icon at bounding box center [163, 52] width 6 height 6
click at [171, 50] on icon at bounding box center [173, 52] width 6 height 6
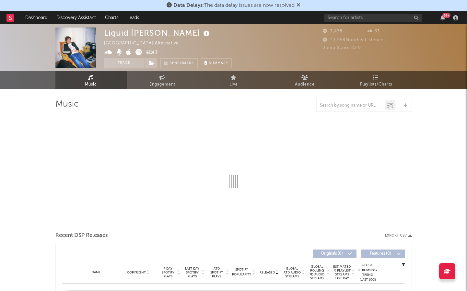
select select "6m"
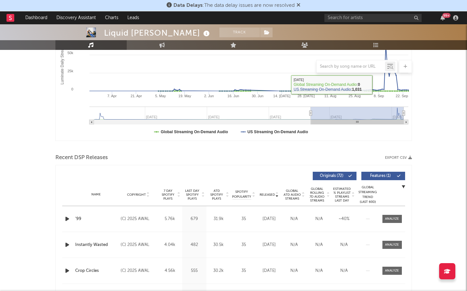
scroll to position [129, 0]
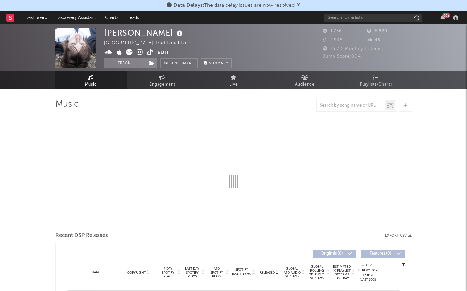
select select "1w"
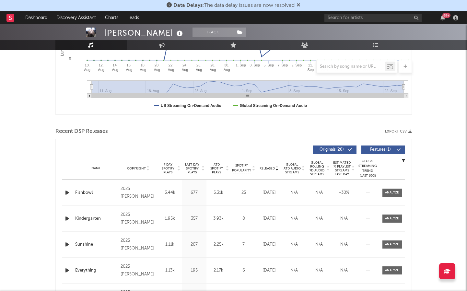
scroll to position [156, 0]
click at [271, 166] on span "Released" at bounding box center [267, 168] width 15 height 4
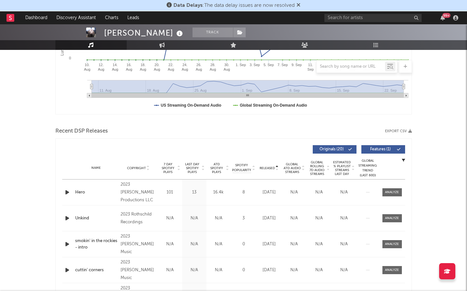
click at [271, 166] on span "Released" at bounding box center [267, 168] width 15 height 4
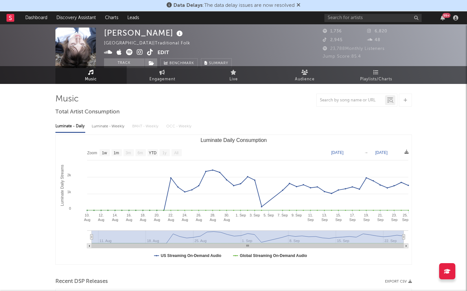
scroll to position [0, 0]
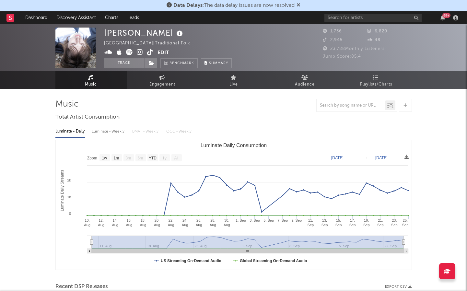
click at [140, 54] on icon at bounding box center [140, 52] width 6 height 6
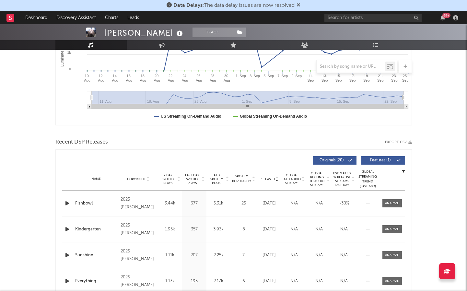
scroll to position [158, 0]
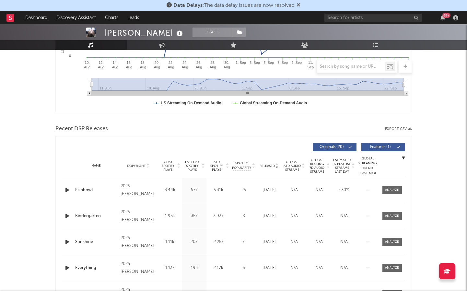
click at [211, 163] on span "ATD Spotify Plays" at bounding box center [216, 166] width 17 height 12
click at [67, 189] on icon "button" at bounding box center [67, 190] width 7 height 8
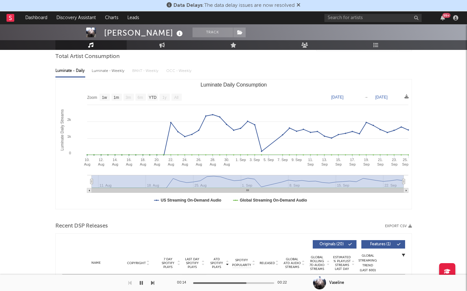
scroll to position [1, 0]
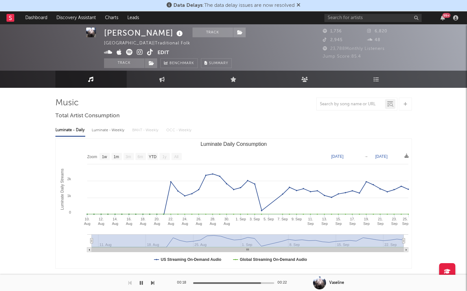
click at [128, 53] on icon at bounding box center [129, 52] width 6 height 6
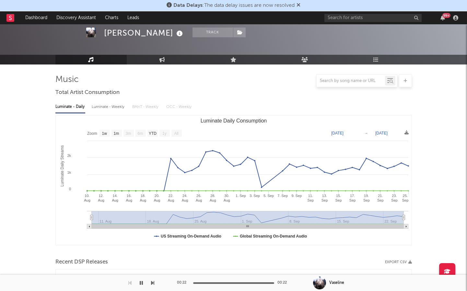
scroll to position [0, 0]
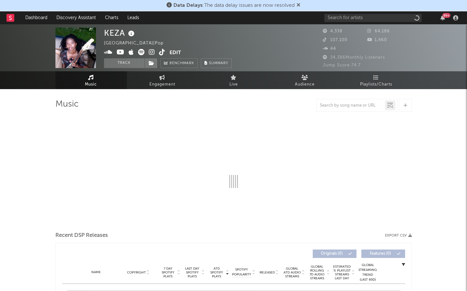
select select "6m"
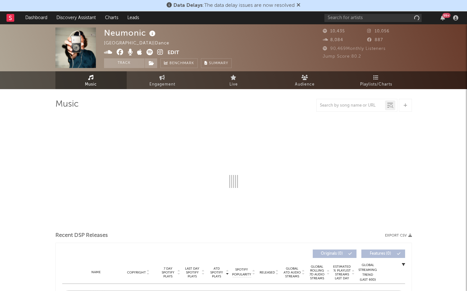
select select "1w"
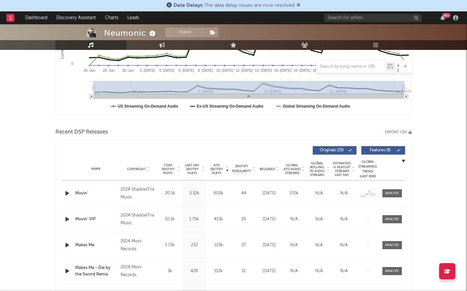
scroll to position [168, 0]
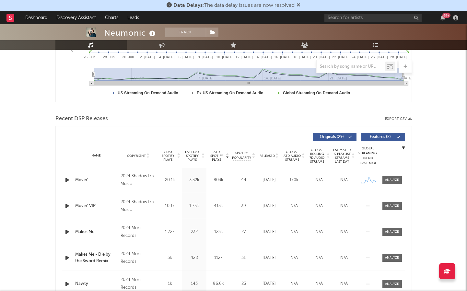
click at [372, 135] on span "Features ( 8 )" at bounding box center [381, 137] width 30 height 4
click at [269, 155] on span "Released" at bounding box center [267, 156] width 15 height 4
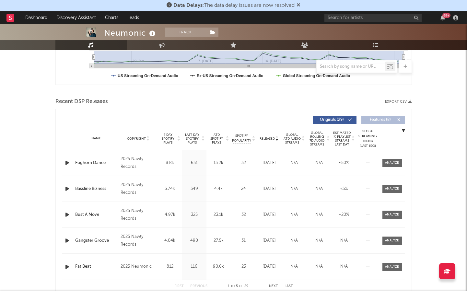
scroll to position [195, 0]
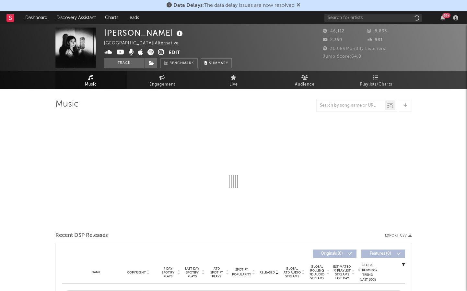
select select "6m"
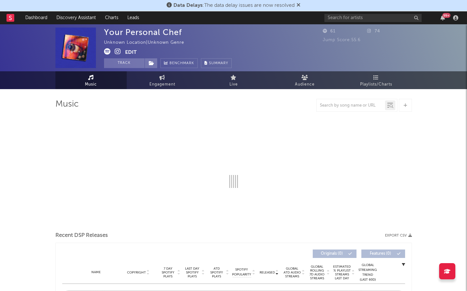
select select "1w"
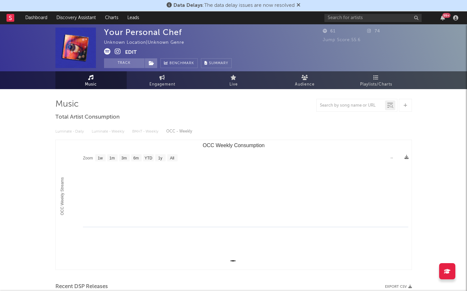
click at [104, 53] on icon at bounding box center [107, 51] width 6 height 6
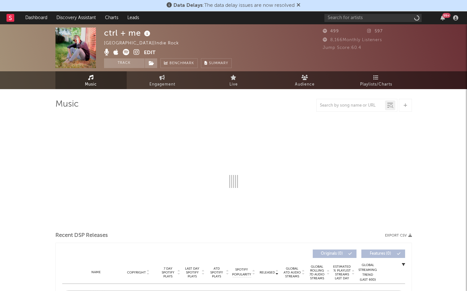
select select "1w"
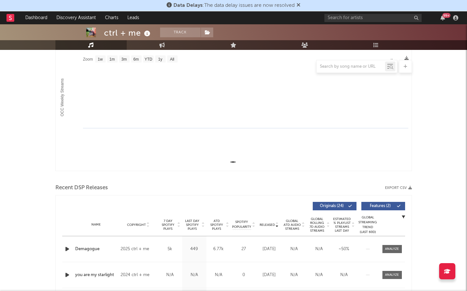
scroll to position [100, 0]
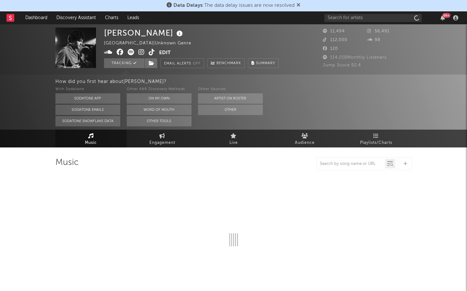
select select "6m"
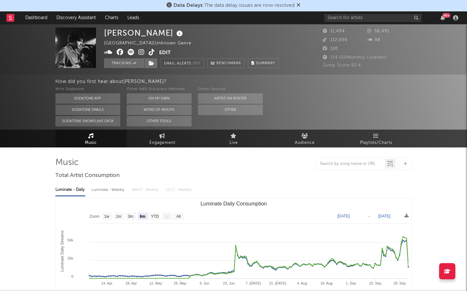
click at [143, 52] on icon at bounding box center [142, 52] width 6 height 6
click at [155, 53] on span at bounding box center [131, 53] width 55 height 8
click at [151, 53] on icon at bounding box center [152, 52] width 6 height 6
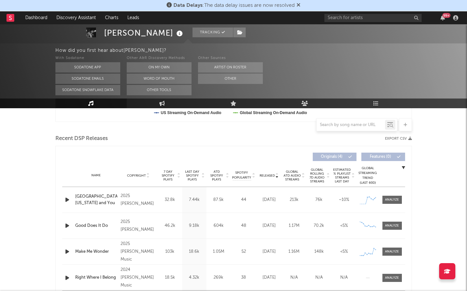
scroll to position [238, 0]
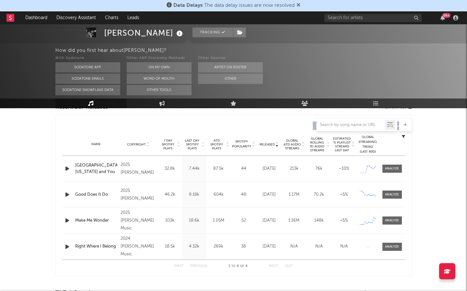
click at [63, 193] on div at bounding box center [67, 195] width 11 height 8
click at [68, 195] on icon "button" at bounding box center [67, 195] width 7 height 8
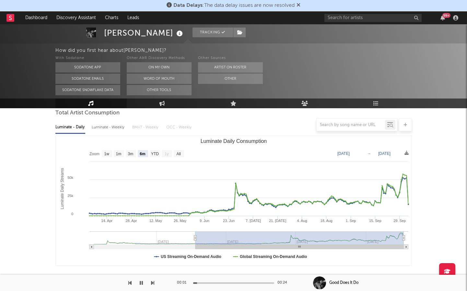
scroll to position [0, 0]
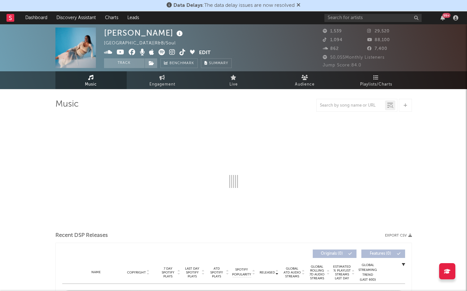
select select "1w"
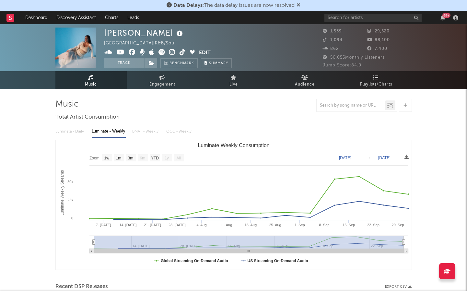
click at [171, 49] on icon at bounding box center [172, 52] width 6 height 6
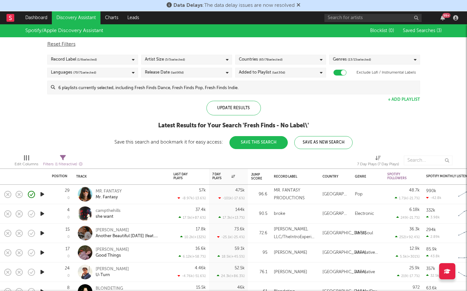
click at [355, 86] on input at bounding box center [237, 87] width 365 height 13
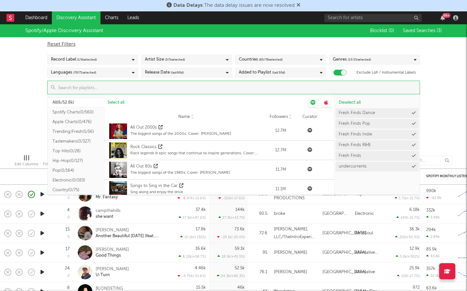
scroll to position [79, 0]
click at [77, 137] on button "Tastemakers ( 0/327 )" at bounding box center [76, 142] width 57 height 10
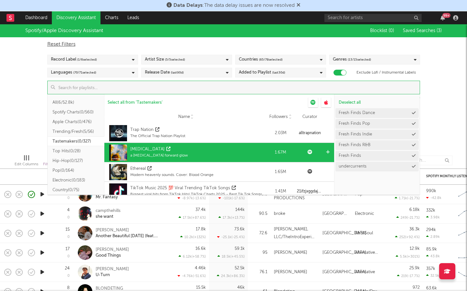
scroll to position [0, 0]
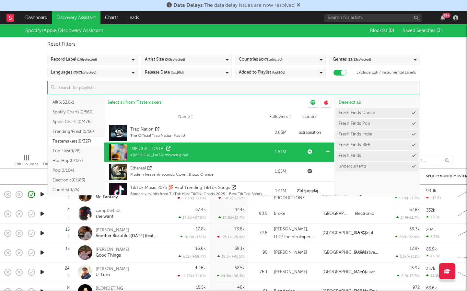
click at [326, 151] on div at bounding box center [330, 152] width 10 height 19
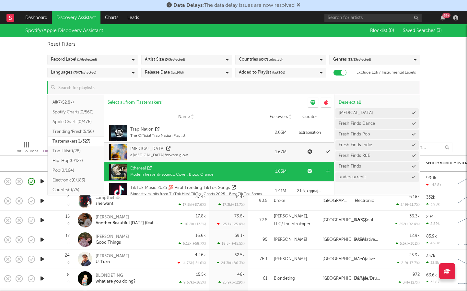
click at [328, 171] on icon at bounding box center [328, 171] width 4 height 4
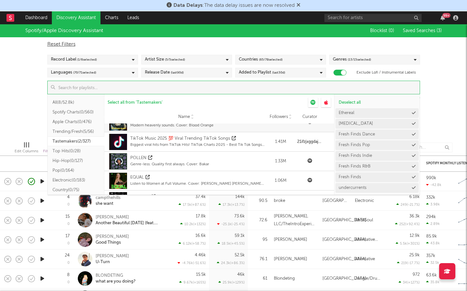
scroll to position [50, 0]
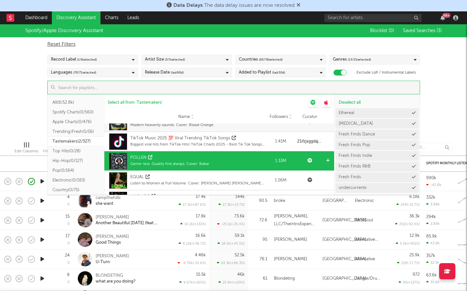
click at [327, 159] on icon at bounding box center [328, 161] width 4 height 4
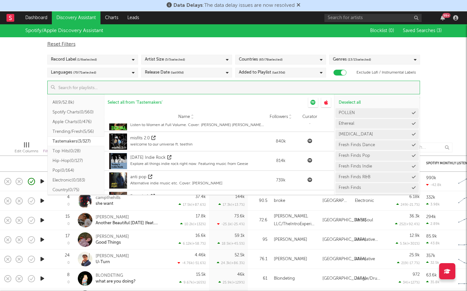
scroll to position [110, 0]
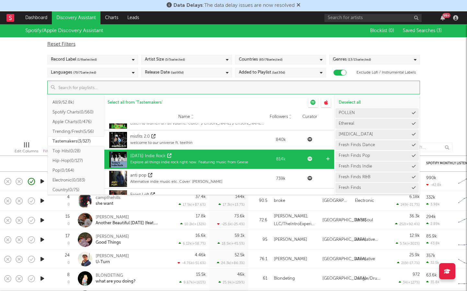
click at [327, 160] on icon at bounding box center [328, 159] width 4 height 4
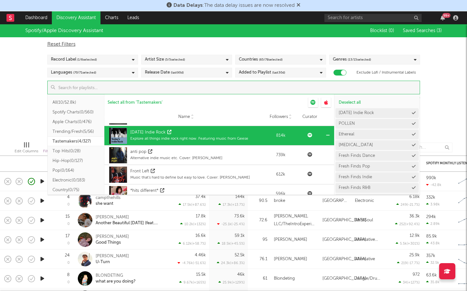
scroll to position [134, 0]
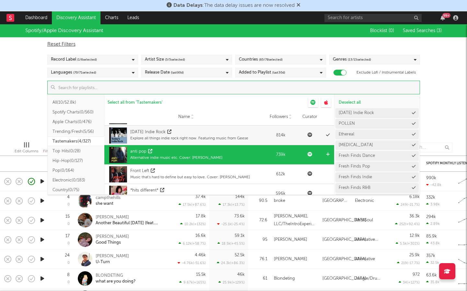
click at [327, 153] on icon at bounding box center [328, 154] width 4 height 4
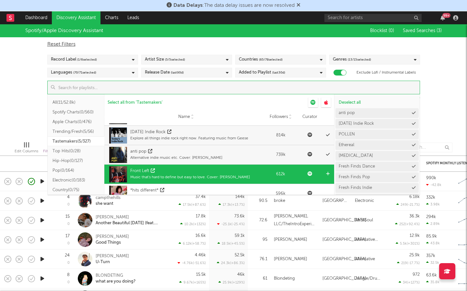
click at [327, 171] on div at bounding box center [328, 174] width 5 height 19
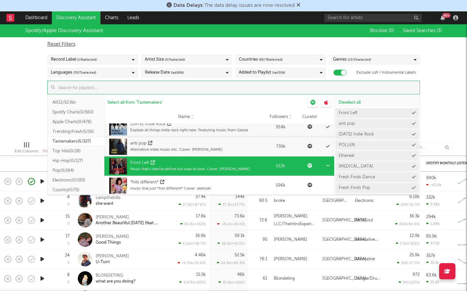
scroll to position [143, 0]
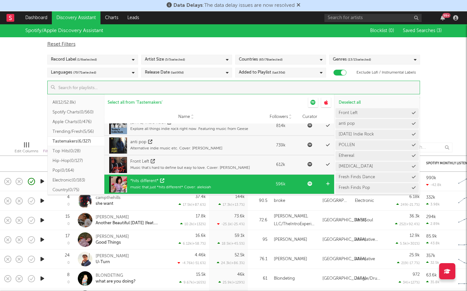
click at [326, 180] on div at bounding box center [328, 184] width 5 height 19
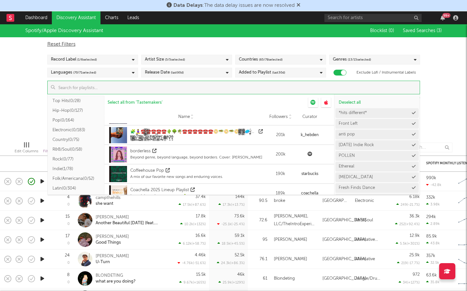
scroll to position [51, 0]
click at [73, 164] on button "Indie ( 1/78 )" at bounding box center [76, 169] width 57 height 10
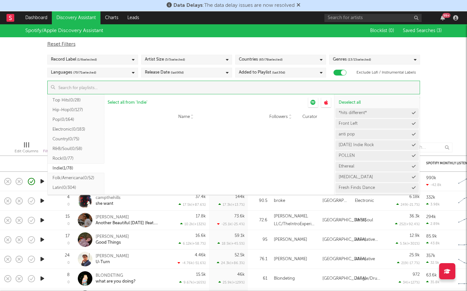
scroll to position [0, 0]
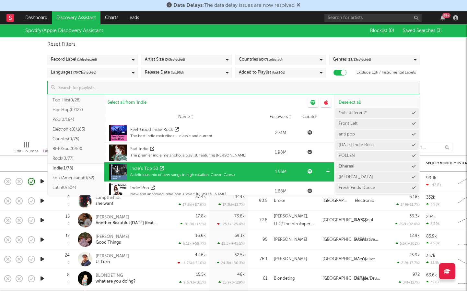
click at [327, 170] on icon at bounding box center [328, 172] width 4 height 4
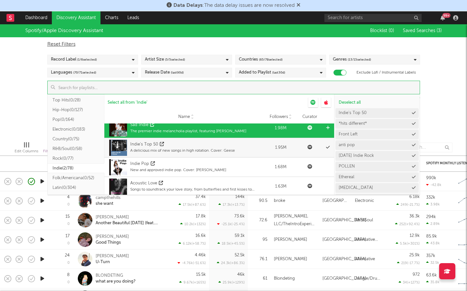
scroll to position [30, 0]
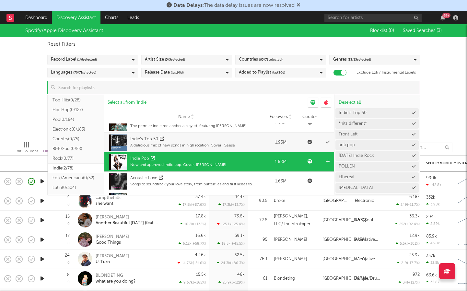
click at [328, 160] on icon at bounding box center [328, 162] width 4 height 4
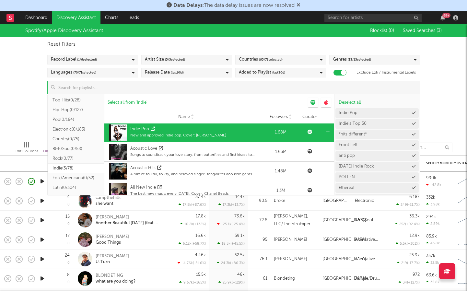
scroll to position [72, 0]
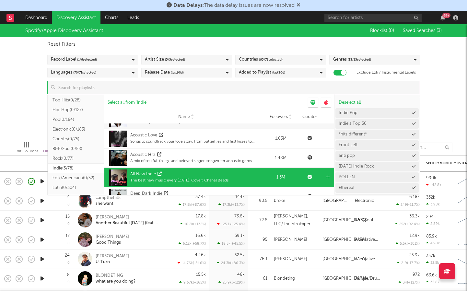
click at [329, 174] on div at bounding box center [328, 177] width 5 height 19
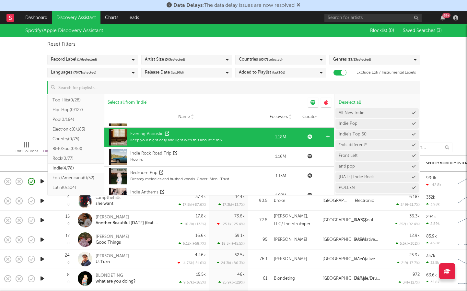
scroll to position [153, 0]
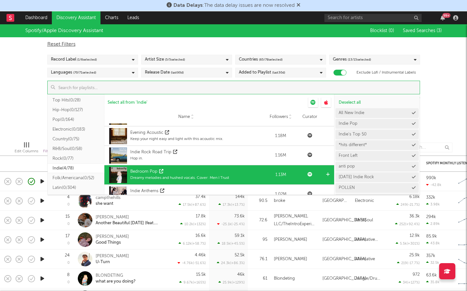
click at [329, 175] on icon at bounding box center [328, 175] width 4 height 4
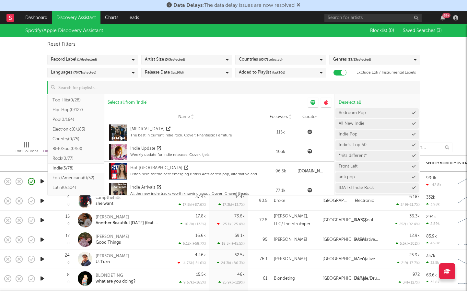
scroll to position [603, 0]
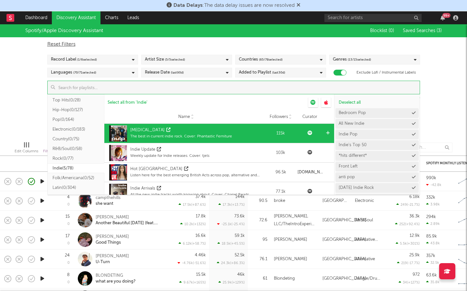
click at [328, 130] on div at bounding box center [328, 133] width 5 height 19
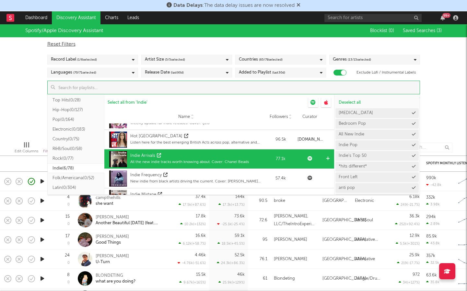
click at [328, 157] on icon at bounding box center [328, 159] width 4 height 4
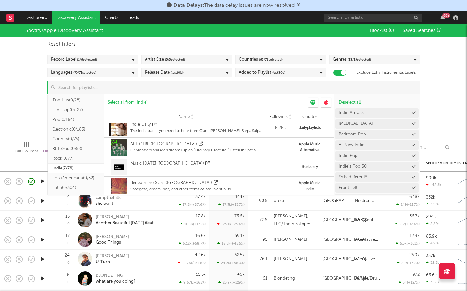
scroll to position [793, 0]
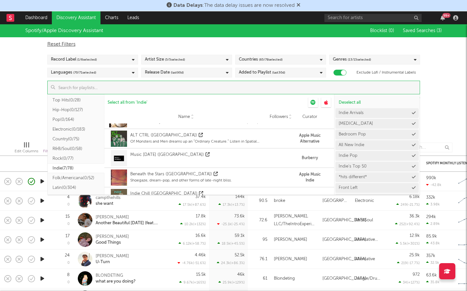
click at [443, 87] on div "Spotify/Apple Discovery Assistant Blocklist ( 0 ) Saved Searches ( 3 ) Reset Fi…" at bounding box center [233, 80] width 467 height 112
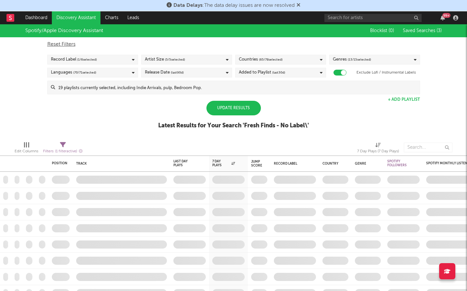
click at [244, 111] on div "Update Results" at bounding box center [234, 108] width 55 height 15
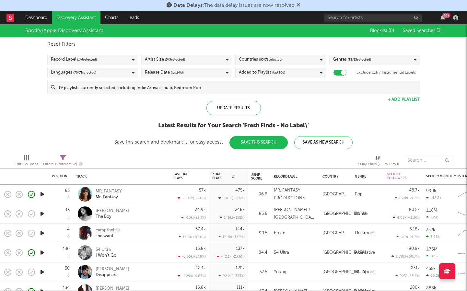
click at [339, 140] on button "Save As New Search" at bounding box center [324, 142] width 58 height 13
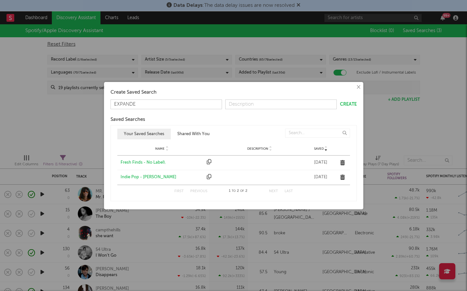
type input "EXPANDED"
click at [350, 102] on button "Create" at bounding box center [348, 104] width 17 height 5
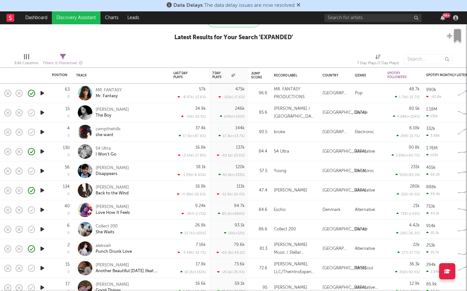
click at [41, 228] on icon "button" at bounding box center [42, 229] width 7 height 8
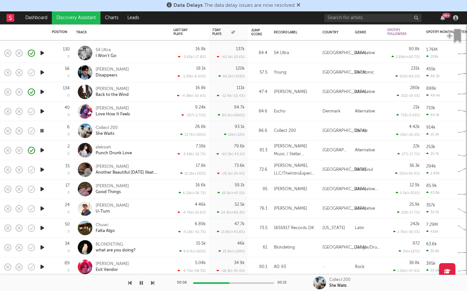
click at [41, 226] on icon "button" at bounding box center [42, 228] width 7 height 8
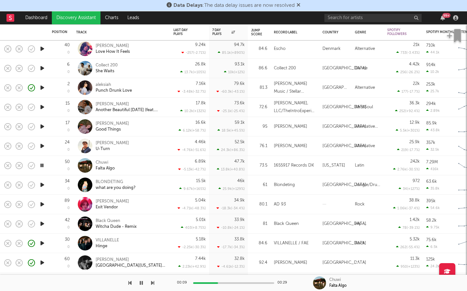
click at [42, 241] on icon "button" at bounding box center [42, 243] width 7 height 8
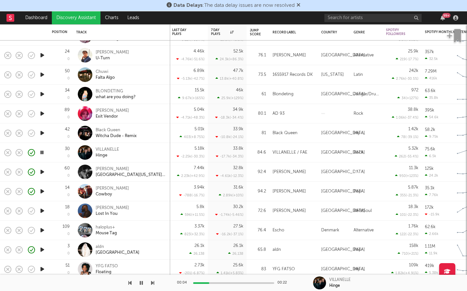
click at [43, 252] on icon "button" at bounding box center [42, 250] width 7 height 8
click at [99, 251] on div "detroit" at bounding box center [118, 253] width 44 height 6
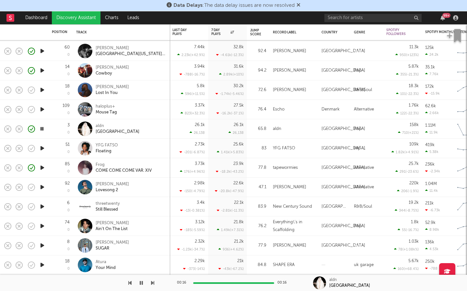
click at [41, 187] on icon "button" at bounding box center [42, 187] width 7 height 8
click at [111, 187] on div "Charlie Burg" at bounding box center [112, 185] width 33 height 6
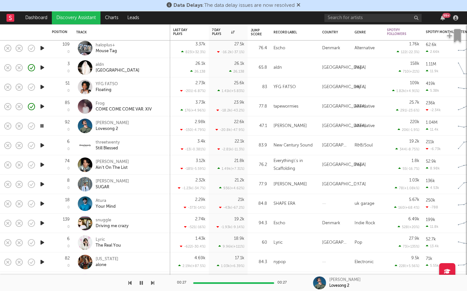
click at [43, 163] on icon "button" at bounding box center [42, 165] width 7 height 8
click at [43, 163] on icon "button" at bounding box center [42, 165] width 6 height 8
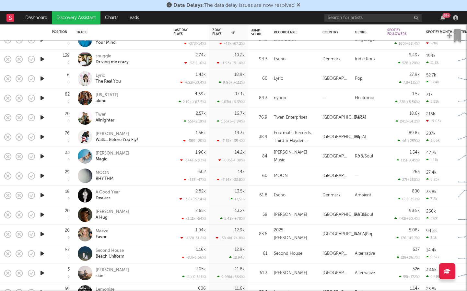
click at [41, 252] on icon "button" at bounding box center [42, 254] width 7 height 8
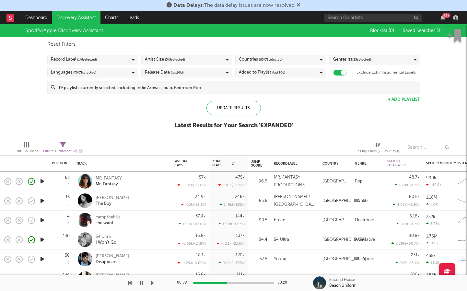
click at [261, 60] on span "( 65 / 78 selected)" at bounding box center [271, 60] width 24 height 8
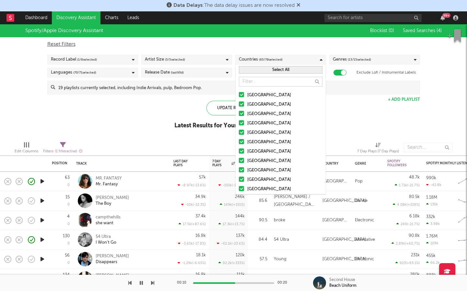
click at [265, 71] on button "Select All" at bounding box center [281, 69] width 84 height 7
click at [265, 71] on button "Deselect All" at bounding box center [281, 69] width 84 height 7
click at [242, 94] on div at bounding box center [241, 94] width 5 height 5
click at [239, 94] on input "[GEOGRAPHIC_DATA]" at bounding box center [239, 95] width 0 height 8
click at [241, 102] on div at bounding box center [241, 104] width 5 height 5
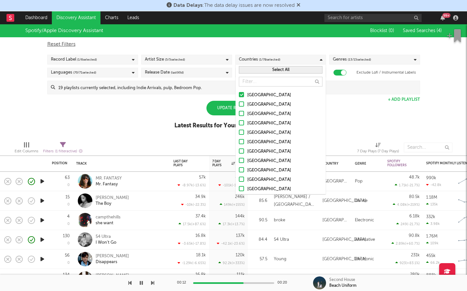
click at [239, 102] on input "Australia" at bounding box center [239, 105] width 0 height 8
click at [241, 112] on div at bounding box center [241, 113] width 5 height 5
click at [239, 112] on input "Canada" at bounding box center [239, 114] width 0 height 8
click at [242, 121] on div at bounding box center [241, 122] width 5 height 5
click at [239, 121] on input "United Kingdom" at bounding box center [239, 124] width 0 height 8
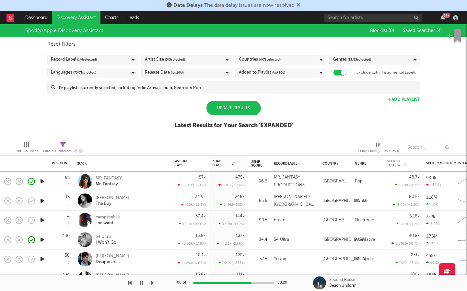
click at [222, 111] on div "Update Results" at bounding box center [234, 108] width 55 height 15
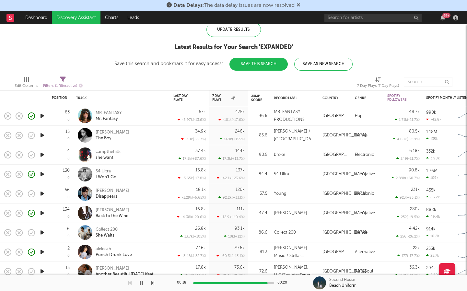
click at [46, 155] on div at bounding box center [42, 154] width 13 height 19
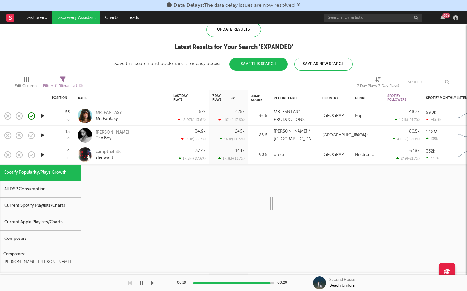
click at [43, 155] on icon "button" at bounding box center [42, 155] width 7 height 8
click at [33, 154] on icon "button" at bounding box center [31, 155] width 9 height 9
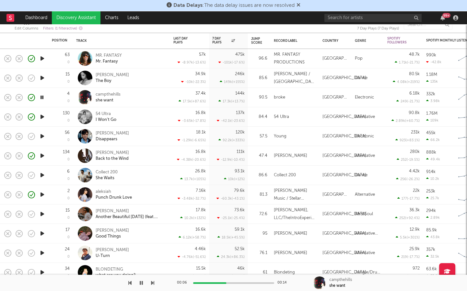
click at [42, 175] on icon "button" at bounding box center [42, 175] width 7 height 8
click at [113, 174] on div "Collect 200" at bounding box center [107, 173] width 22 height 6
click at [31, 175] on icon "button" at bounding box center [31, 175] width 9 height 9
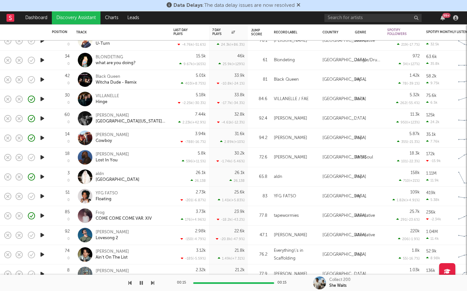
click at [43, 213] on icon "button" at bounding box center [42, 216] width 7 height 8
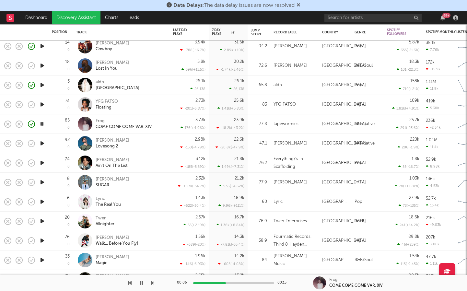
click at [44, 220] on icon "button" at bounding box center [42, 221] width 7 height 8
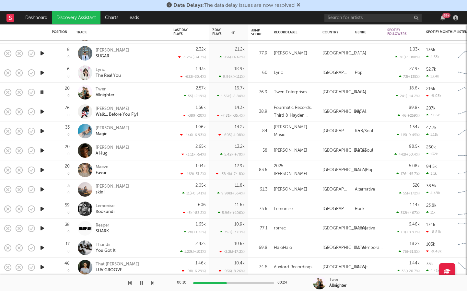
click at [43, 173] on icon "button" at bounding box center [42, 170] width 7 height 8
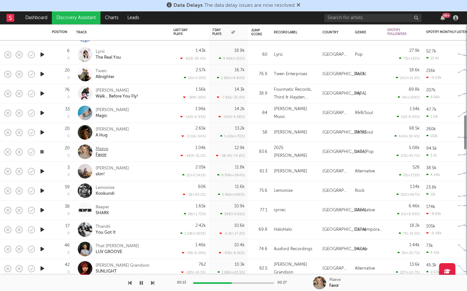
click at [101, 154] on div "Favor" at bounding box center [102, 155] width 13 height 6
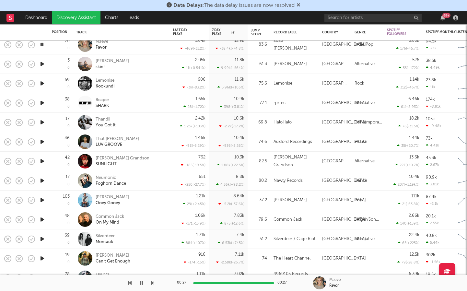
click at [39, 239] on div at bounding box center [42, 239] width 13 height 19
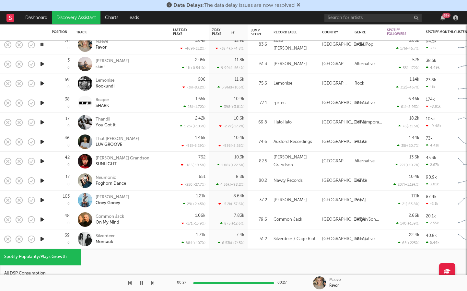
click at [41, 238] on icon "button" at bounding box center [42, 239] width 7 height 8
select select "1w"
click at [149, 237] on div "Silverdeer Montauk" at bounding box center [131, 240] width 70 height 12
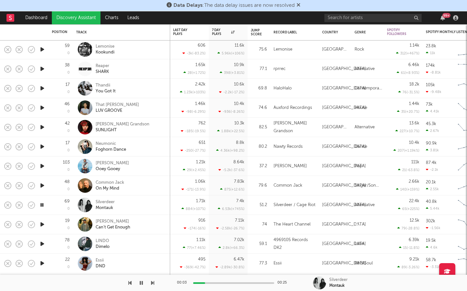
click at [42, 224] on icon "button" at bounding box center [42, 225] width 7 height 8
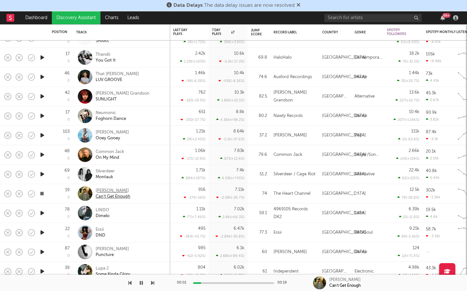
click at [112, 197] on div "Can’t Get Enough" at bounding box center [113, 197] width 35 height 6
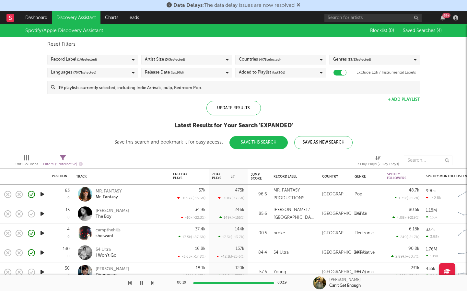
click at [297, 88] on input at bounding box center [237, 87] width 365 height 13
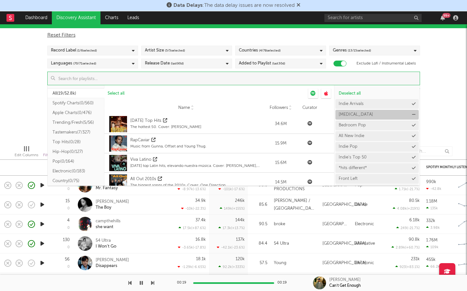
click at [395, 114] on button "pulp" at bounding box center [377, 115] width 83 height 10
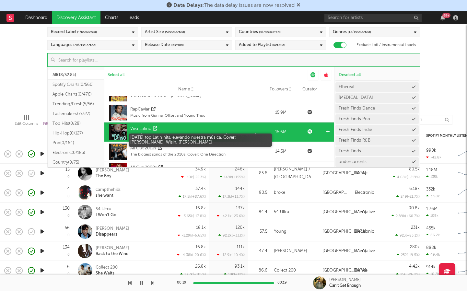
scroll to position [13, 0]
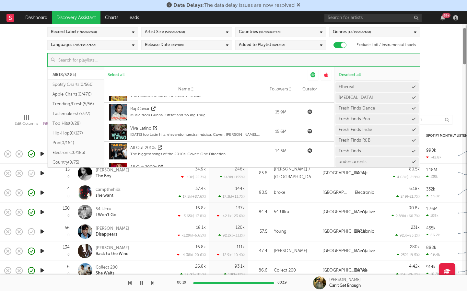
click at [464, 62] on div at bounding box center [465, 46] width 4 height 36
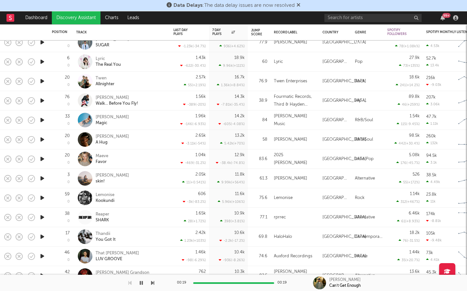
click at [42, 81] on icon "button" at bounding box center [42, 81] width 7 height 8
click at [110, 85] on div "Allnighter" at bounding box center [105, 84] width 19 height 6
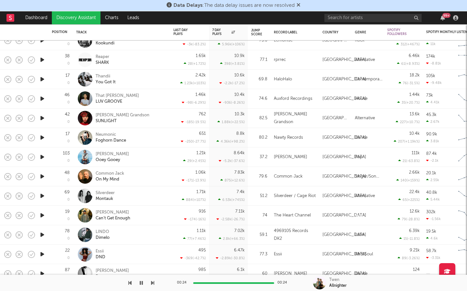
click at [43, 215] on icon "button" at bounding box center [42, 216] width 7 height 8
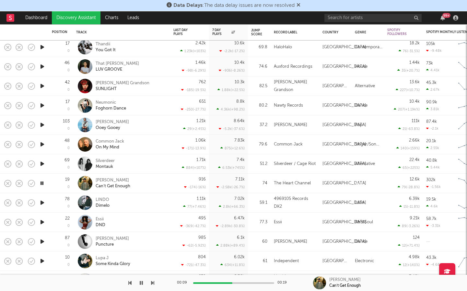
click at [44, 202] on icon "button" at bounding box center [42, 203] width 7 height 8
click at [42, 203] on icon "button" at bounding box center [42, 203] width 6 height 8
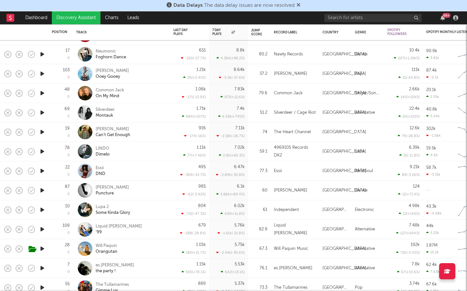
click at [47, 248] on div at bounding box center [42, 248] width 13 height 19
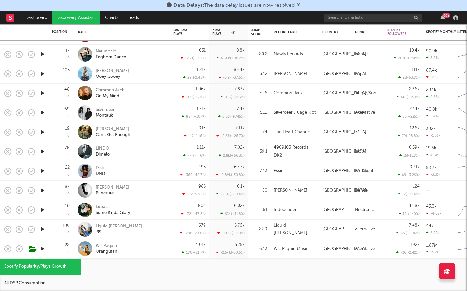
select select "1w"
click at [44, 248] on icon "button" at bounding box center [42, 249] width 7 height 8
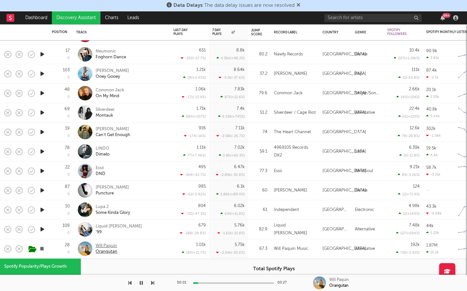
click at [103, 248] on div "Will Paquin" at bounding box center [107, 246] width 22 height 6
click at [40, 247] on icon "button" at bounding box center [42, 249] width 6 height 8
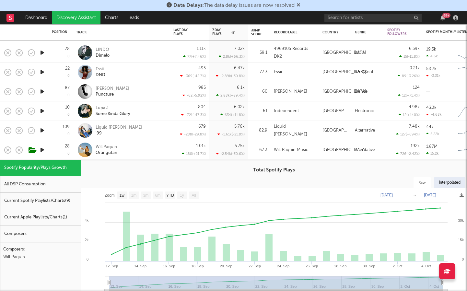
click at [149, 155] on div "Will Paquin Orangutan" at bounding box center [131, 150] width 70 height 12
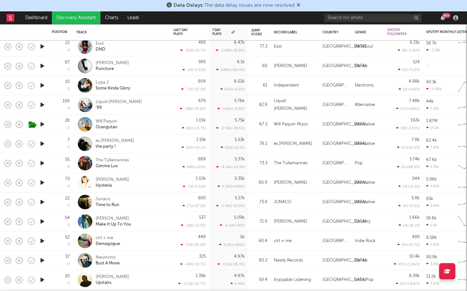
click at [42, 163] on icon "button" at bounding box center [42, 163] width 7 height 8
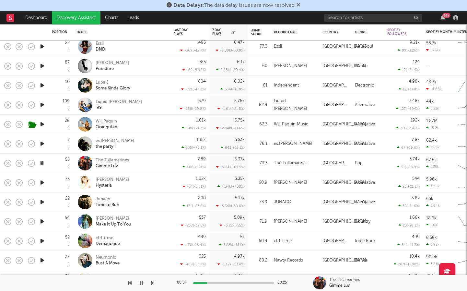
click at [44, 220] on icon "button" at bounding box center [42, 222] width 7 height 8
click at [42, 143] on icon "button" at bounding box center [42, 144] width 7 height 8
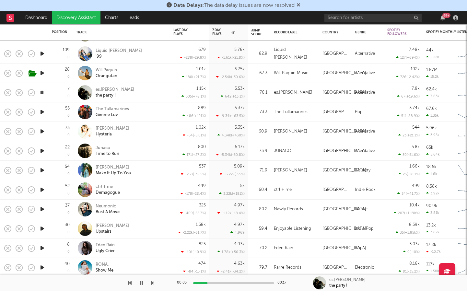
click at [43, 228] on icon "button" at bounding box center [42, 229] width 7 height 8
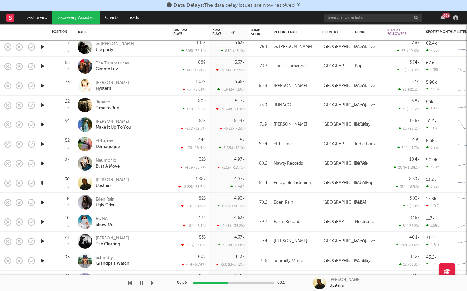
click at [42, 202] on icon "button" at bounding box center [42, 203] width 7 height 8
click at [42, 223] on icon "button" at bounding box center [42, 222] width 7 height 8
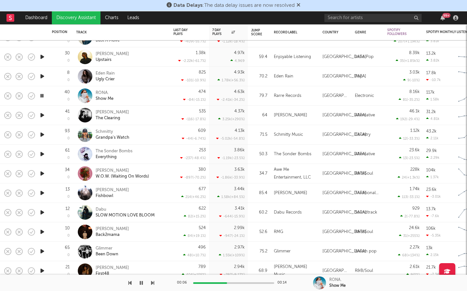
click at [43, 232] on icon "button" at bounding box center [42, 232] width 7 height 8
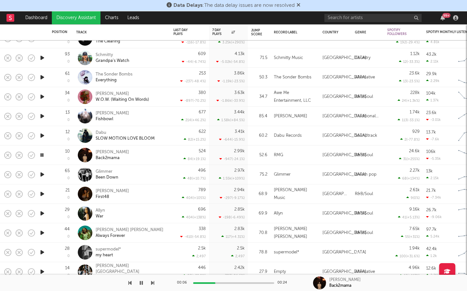
click at [42, 213] on icon "button" at bounding box center [42, 214] width 7 height 8
click at [42, 232] on icon "button" at bounding box center [42, 233] width 7 height 8
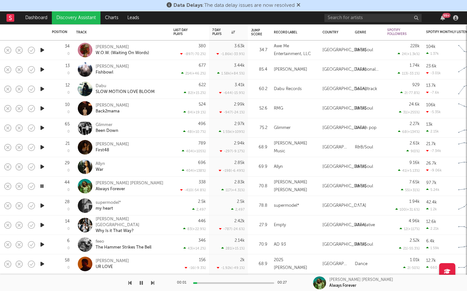
click at [42, 204] on icon "button" at bounding box center [42, 206] width 7 height 8
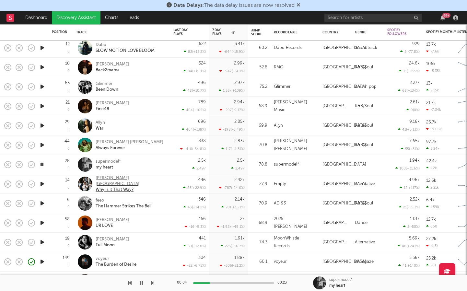
click at [102, 179] on div "M. T. Hadley" at bounding box center [131, 182] width 70 height 12
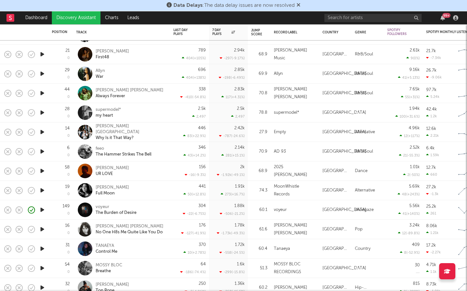
click at [42, 228] on icon "button" at bounding box center [42, 229] width 7 height 8
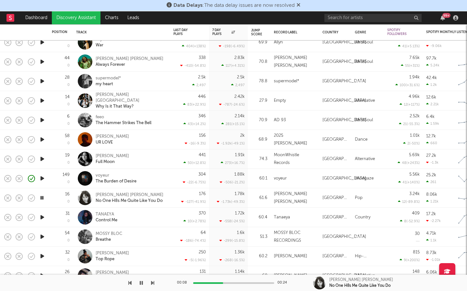
click at [43, 220] on icon "button" at bounding box center [42, 217] width 7 height 8
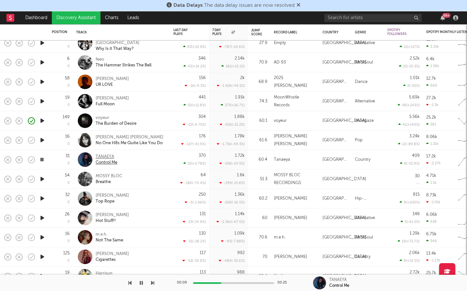
click at [104, 157] on div "TANAEYA" at bounding box center [107, 157] width 22 height 6
click at [40, 177] on icon "button" at bounding box center [42, 179] width 7 height 8
click at [40, 198] on icon "button" at bounding box center [42, 199] width 7 height 8
click at [44, 218] on icon "button" at bounding box center [42, 218] width 7 height 8
click at [43, 237] on icon "button" at bounding box center [42, 238] width 7 height 8
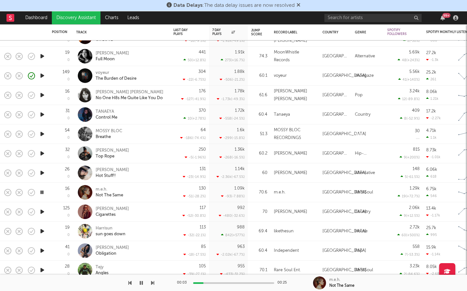
click at [44, 208] on icon "button" at bounding box center [42, 212] width 7 height 8
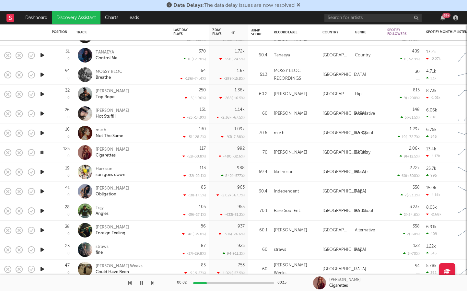
click at [44, 169] on icon "button" at bounding box center [42, 172] width 7 height 8
click at [45, 250] on icon "button" at bounding box center [42, 250] width 7 height 8
click at [41, 213] on icon "button" at bounding box center [42, 211] width 7 height 8
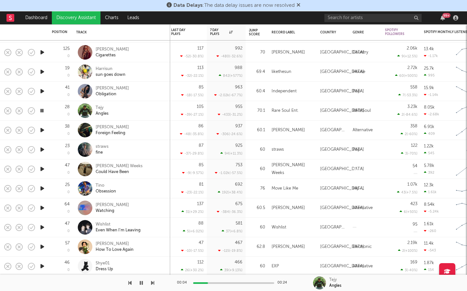
click at [43, 227] on icon "button" at bounding box center [42, 228] width 7 height 8
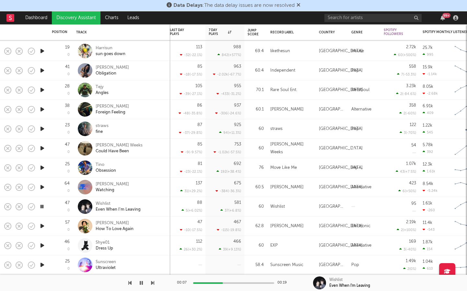
click at [44, 225] on icon "button" at bounding box center [42, 226] width 7 height 8
click at [43, 245] on icon "button" at bounding box center [42, 246] width 7 height 8
click at [44, 263] on icon "button" at bounding box center [42, 265] width 7 height 8
click at [43, 264] on icon "button" at bounding box center [42, 265] width 6 height 8
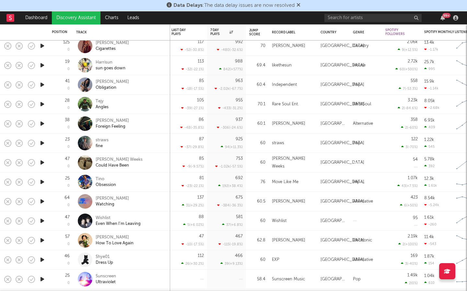
click at [44, 164] on icon "button" at bounding box center [42, 163] width 7 height 8
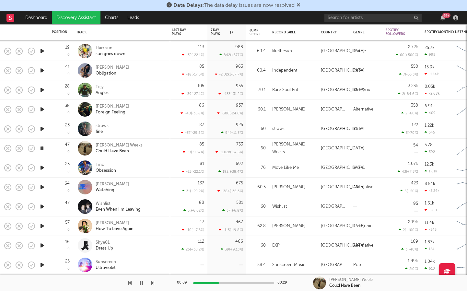
click at [45, 146] on div at bounding box center [42, 148] width 6 height 8
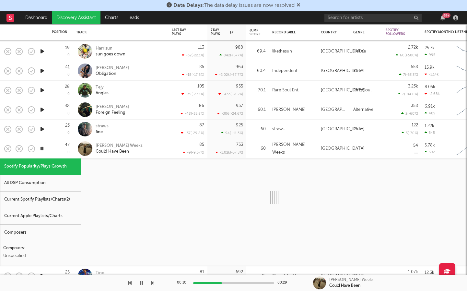
select select "1w"
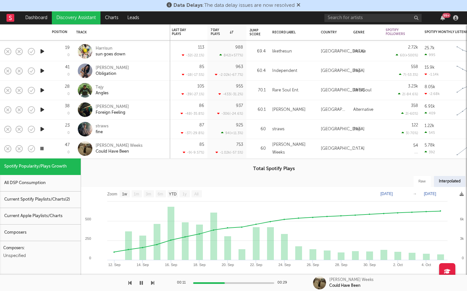
click at [42, 146] on icon "button" at bounding box center [42, 149] width 6 height 8
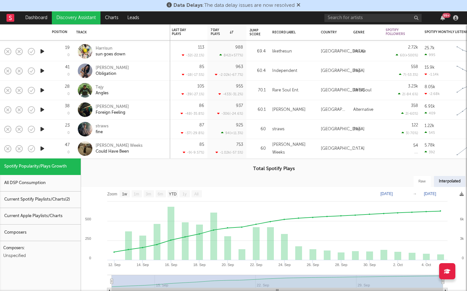
click at [159, 151] on div "Romo Weeks Could Have Been" at bounding box center [131, 149] width 70 height 12
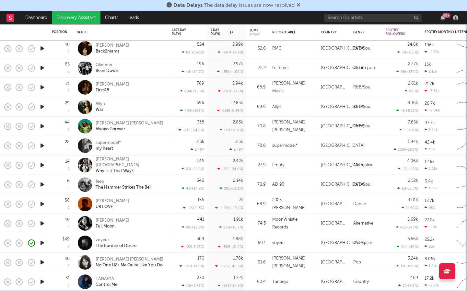
click at [43, 144] on icon "button" at bounding box center [42, 146] width 7 height 8
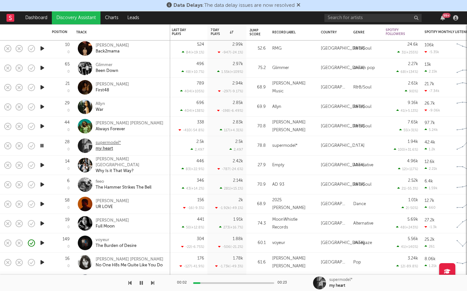
click at [96, 142] on div "supermodel*" at bounding box center [108, 143] width 25 height 6
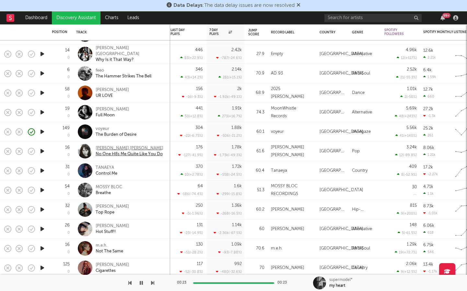
click at [113, 148] on div "Holliday Howe" at bounding box center [130, 149] width 68 height 6
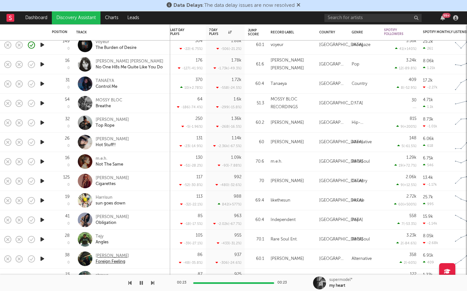
click at [105, 258] on div "[PERSON_NAME]" at bounding box center [112, 256] width 33 height 6
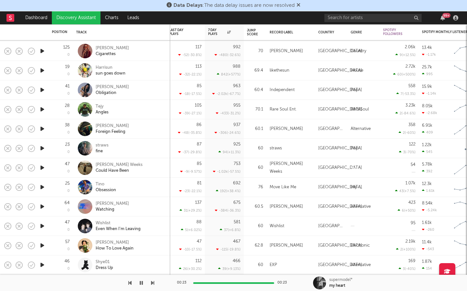
click at [42, 245] on icon "button" at bounding box center [42, 246] width 7 height 8
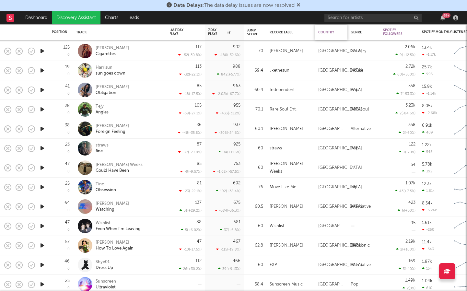
drag, startPoint x: 287, startPoint y: 72, endPoint x: 321, endPoint y: 33, distance: 51.3
click at [287, 72] on div "likethesun" at bounding box center [280, 71] width 20 height 8
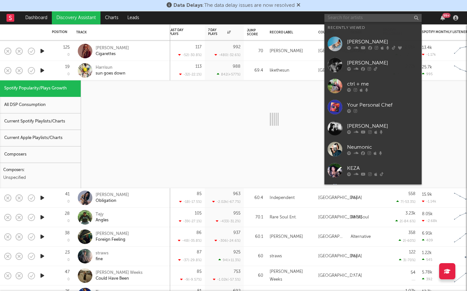
click at [336, 21] on input "text" at bounding box center [373, 18] width 97 height 8
select select "1w"
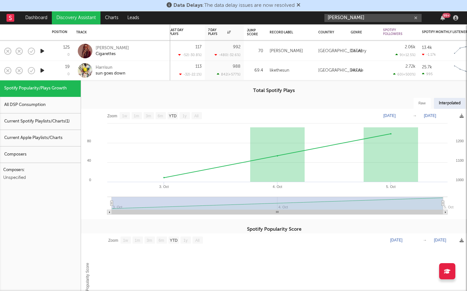
click at [352, 18] on input "mei semon" at bounding box center [373, 18] width 97 height 8
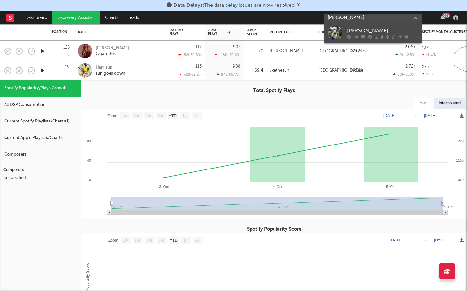
type input "mei semon"
click at [335, 31] on div at bounding box center [335, 33] width 15 height 15
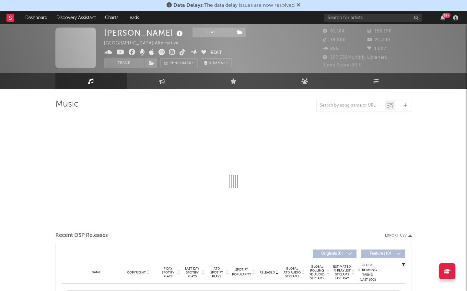
scroll to position [4, 0]
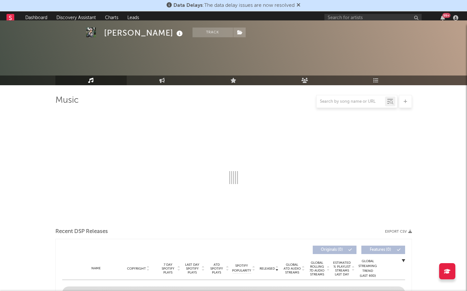
select select "6m"
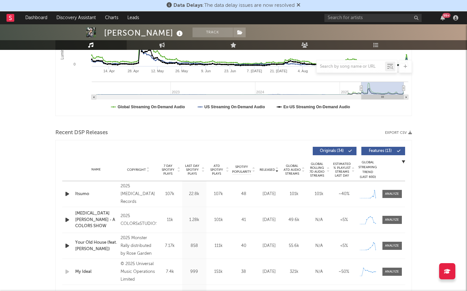
scroll to position [162, 0]
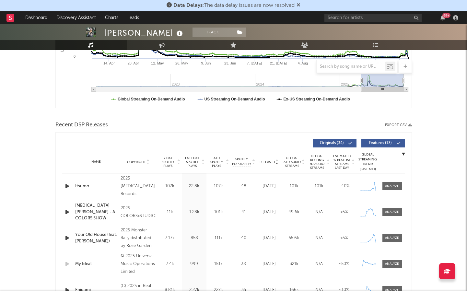
click at [266, 159] on div "Name Copyright Label Album Names Composer Names 7 Day Spotify Plays Last Day Sp…" at bounding box center [233, 162] width 343 height 23
click at [267, 161] on span "Released" at bounding box center [267, 162] width 15 height 4
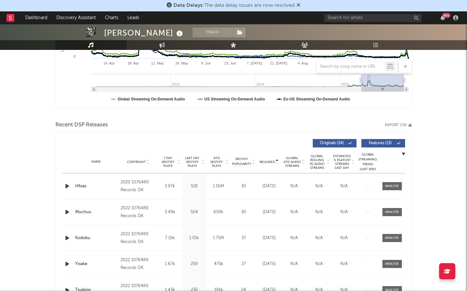
click at [267, 161] on span "Released" at bounding box center [267, 162] width 15 height 4
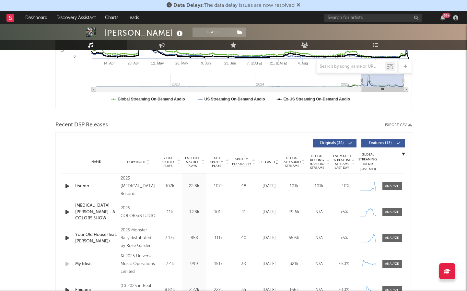
click at [216, 165] on span "ATD Spotify Plays" at bounding box center [216, 162] width 17 height 12
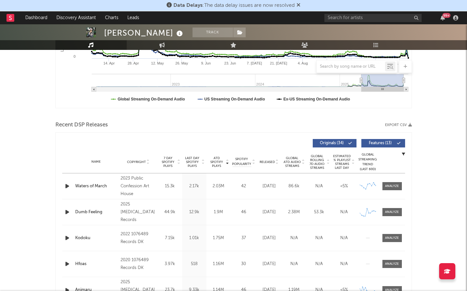
click at [217, 166] on span "ATD Spotify Plays" at bounding box center [216, 162] width 17 height 12
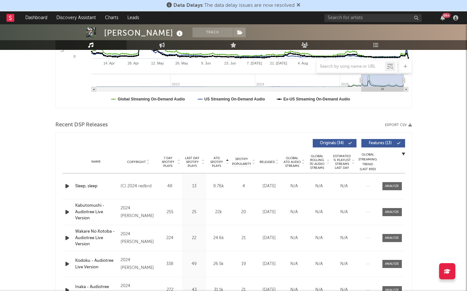
click at [266, 163] on span "Released" at bounding box center [267, 162] width 15 height 4
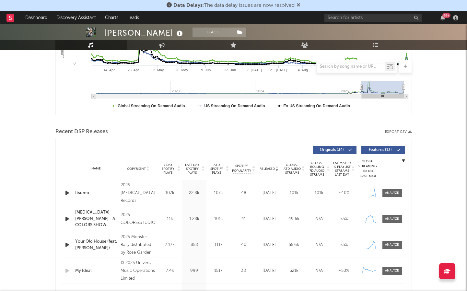
scroll to position [114, 0]
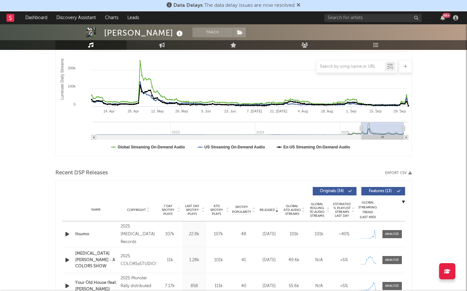
click at [75, 109] on rect "Luminate Daily Consumption" at bounding box center [234, 91] width 356 height 130
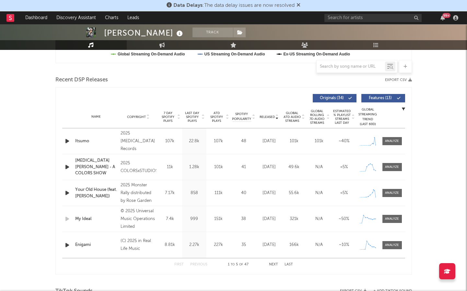
scroll to position [206, 0]
click at [67, 141] on icon "button" at bounding box center [67, 142] width 7 height 8
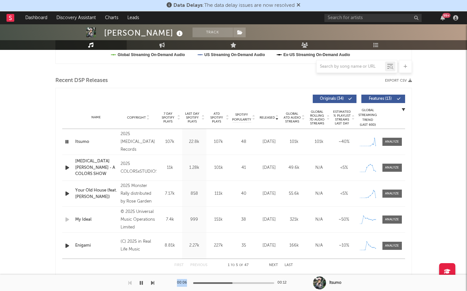
drag, startPoint x: 230, startPoint y: 284, endPoint x: 181, endPoint y: 284, distance: 49.6
click at [181, 284] on div "00:06 00:12" at bounding box center [234, 283] width 114 height 16
click at [194, 283] on div at bounding box center [153, 284] width 81 height 2
click at [68, 164] on icon "button" at bounding box center [67, 168] width 7 height 8
click at [383, 96] on button "Features ( 13 )" at bounding box center [384, 99] width 44 height 8
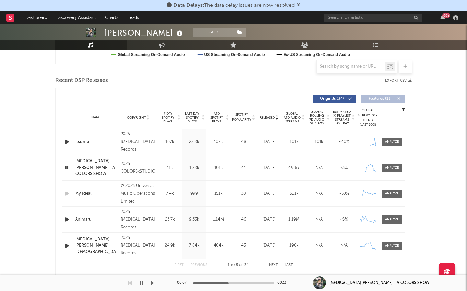
click at [65, 220] on icon "button" at bounding box center [67, 220] width 7 height 8
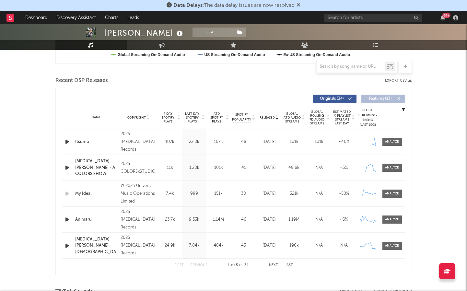
click at [67, 219] on icon "button" at bounding box center [67, 220] width 7 height 8
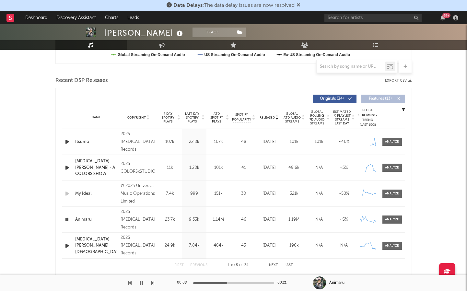
click at [63, 246] on div at bounding box center [67, 246] width 11 height 8
click at [67, 246] on icon "button" at bounding box center [67, 246] width 7 height 8
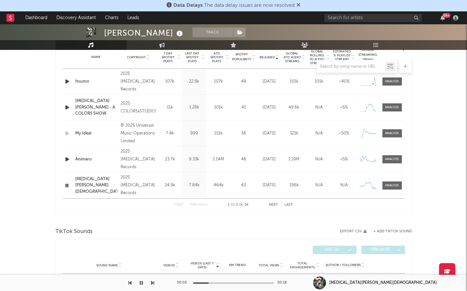
scroll to position [272, 0]
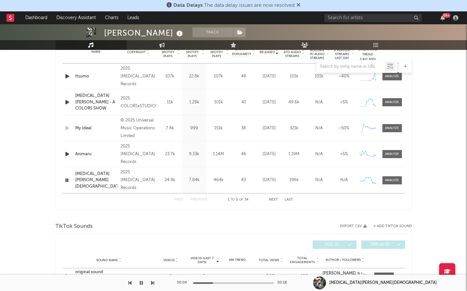
click at [276, 203] on div "First Previous 1 to 5 of 34 Next Last" at bounding box center [234, 200] width 119 height 13
click at [275, 202] on div "First Previous 1 to 5 of 34 Next Last" at bounding box center [234, 200] width 119 height 13
click at [273, 200] on button "Next" at bounding box center [273, 200] width 9 height 4
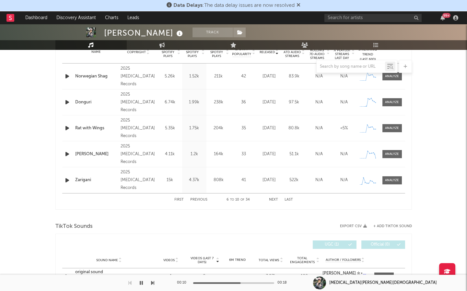
click at [66, 77] on icon "button" at bounding box center [67, 76] width 7 height 8
click at [67, 103] on icon "button" at bounding box center [67, 102] width 7 height 8
click at [67, 103] on icon "button" at bounding box center [67, 102] width 6 height 8
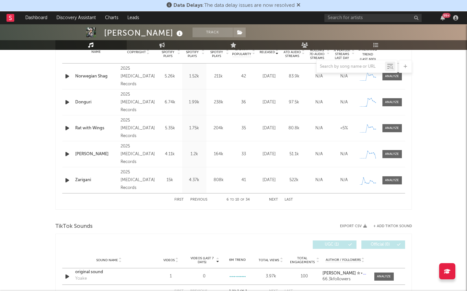
click at [67, 103] on icon "button" at bounding box center [67, 102] width 7 height 8
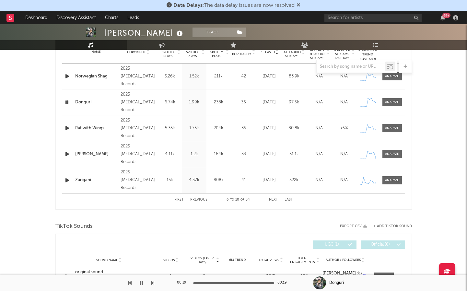
click at [67, 127] on icon "button" at bounding box center [67, 128] width 7 height 8
click at [68, 155] on icon "button" at bounding box center [67, 154] width 7 height 8
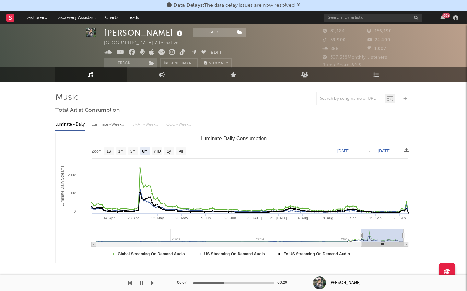
scroll to position [0, 0]
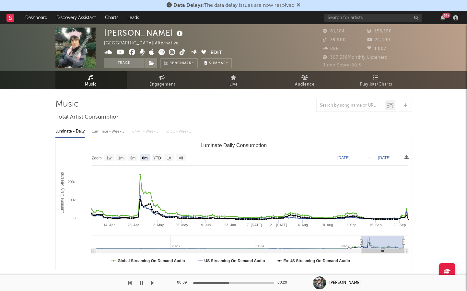
click at [171, 52] on icon at bounding box center [172, 52] width 6 height 6
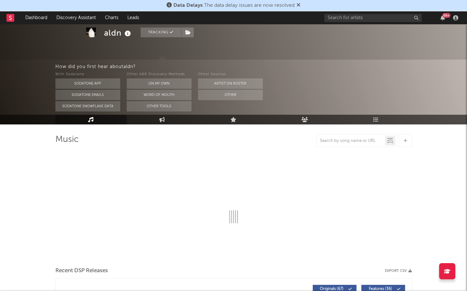
scroll to position [37, 0]
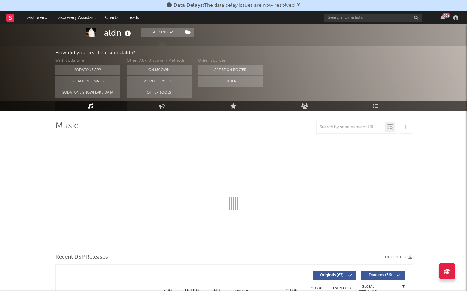
select select "6m"
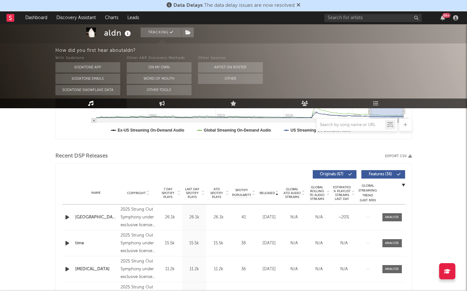
scroll to position [190, 0]
click at [380, 174] on span "Features ( 36 )" at bounding box center [381, 174] width 30 height 4
click at [268, 194] on div "Released" at bounding box center [270, 192] width 22 height 5
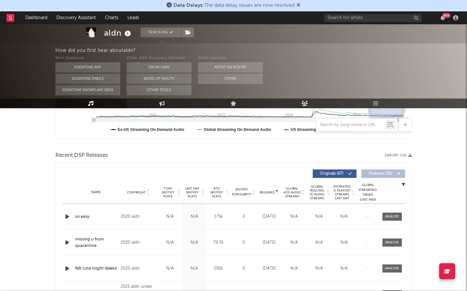
click at [268, 194] on div "Released" at bounding box center [270, 192] width 22 height 5
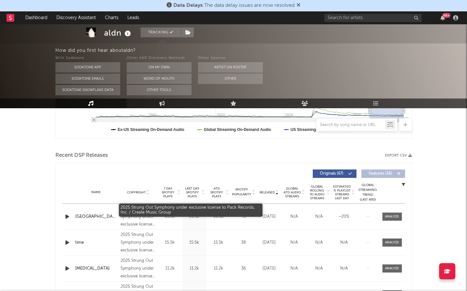
click at [130, 218] on div "2025 Strung Out Symphony under exclusive license to Pack Records, Inc. / Create…" at bounding box center [138, 216] width 35 height 23
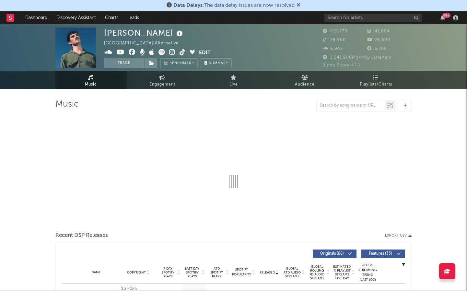
click at [171, 53] on icon at bounding box center [172, 52] width 6 height 6
select select "6m"
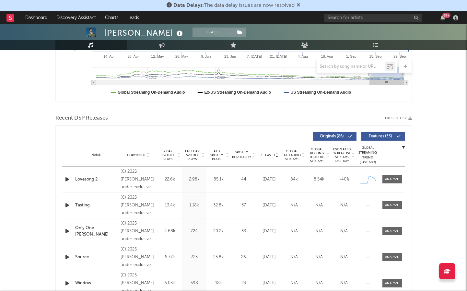
scroll to position [171, 0]
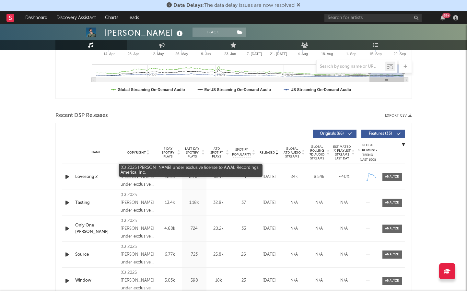
click at [135, 168] on div "(C) 2025 [PERSON_NAME] under exclusive license to AWAL Recordings America, Inc." at bounding box center [138, 176] width 35 height 23
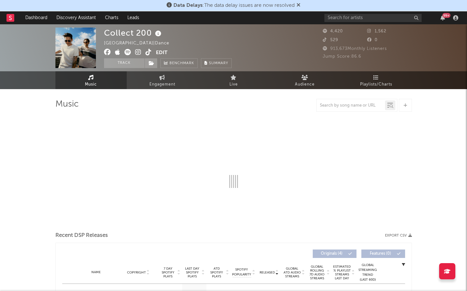
select select "1w"
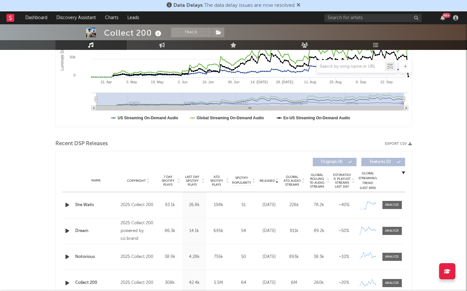
scroll to position [151, 0]
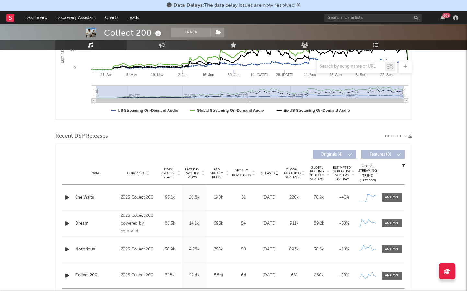
click at [268, 176] on div "Name Copyright Label Album Names Composer Names 7 Day Spotify Plays Last Day Sp…" at bounding box center [233, 173] width 343 height 23
click at [268, 173] on span "Released" at bounding box center [267, 174] width 15 height 4
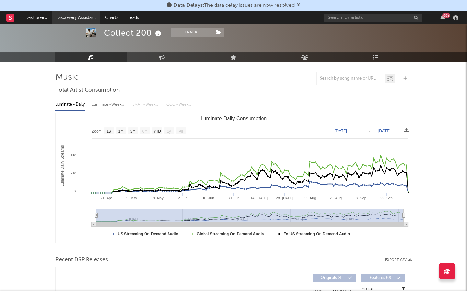
scroll to position [0, 0]
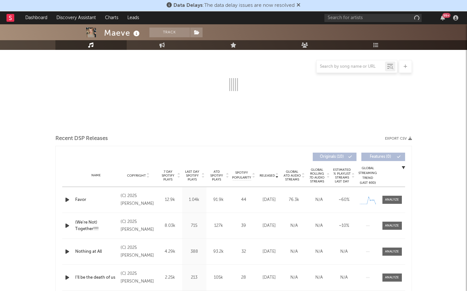
select select "1w"
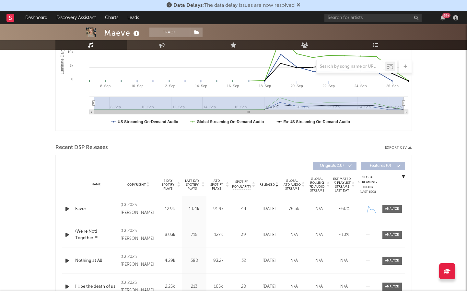
scroll to position [140, 0]
click at [222, 188] on span "ATD Spotify Plays" at bounding box center [216, 185] width 17 height 12
click at [222, 187] on span "ATD Spotify Plays" at bounding box center [216, 185] width 17 height 12
click at [265, 185] on span "Released" at bounding box center [267, 185] width 15 height 4
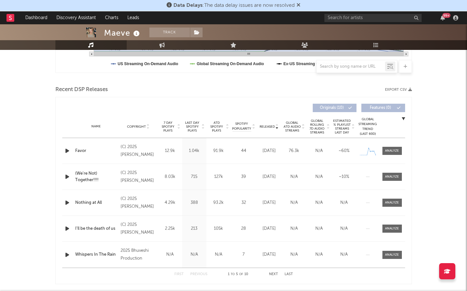
scroll to position [198, 0]
click at [65, 149] on icon "button" at bounding box center [67, 151] width 7 height 8
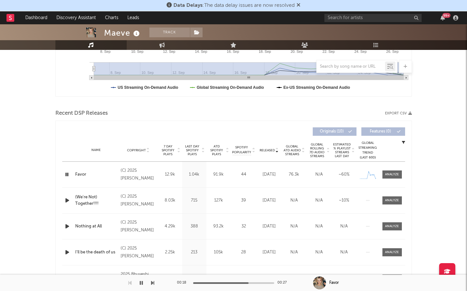
scroll to position [174, 0]
click at [66, 201] on icon "button" at bounding box center [67, 200] width 7 height 8
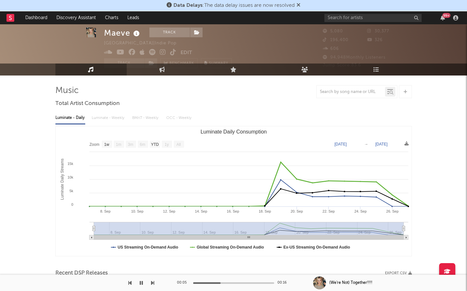
scroll to position [0, 0]
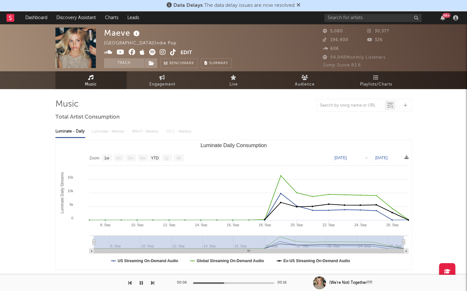
click at [163, 50] on icon at bounding box center [163, 52] width 6 height 6
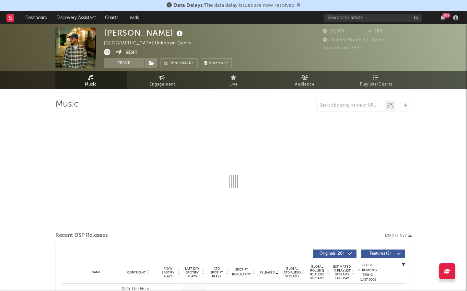
select select "6m"
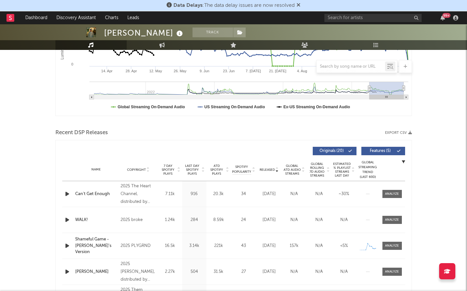
scroll to position [164, 0]
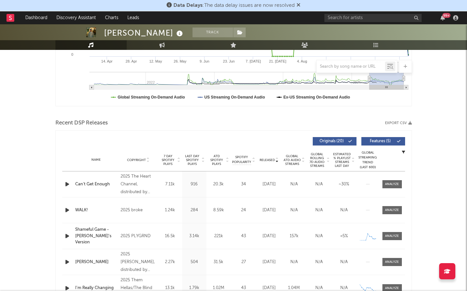
click at [264, 159] on span "Released" at bounding box center [267, 160] width 15 height 4
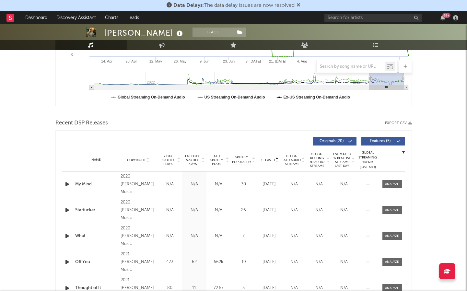
click at [264, 159] on span "Released" at bounding box center [267, 160] width 15 height 4
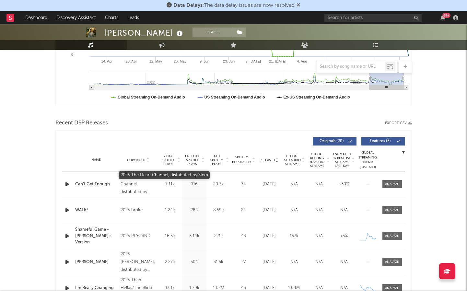
click at [133, 188] on div "2025 The Heart Channel, distributed by Stem" at bounding box center [138, 184] width 35 height 23
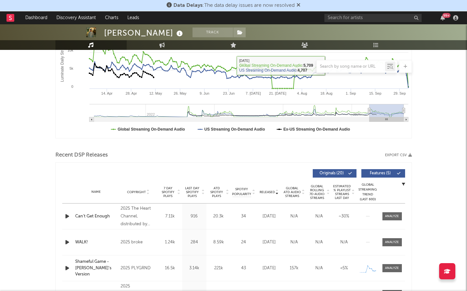
scroll to position [170, 0]
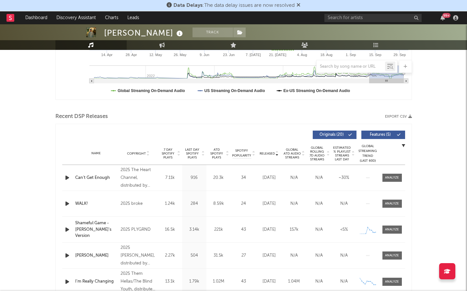
click at [396, 133] on button "Features ( 5 )" at bounding box center [384, 135] width 44 height 8
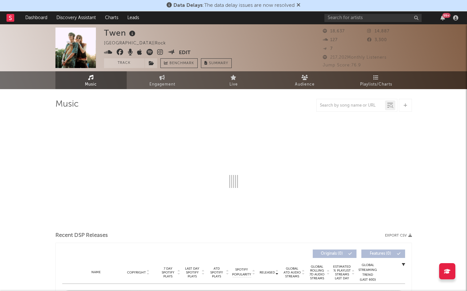
select select "6m"
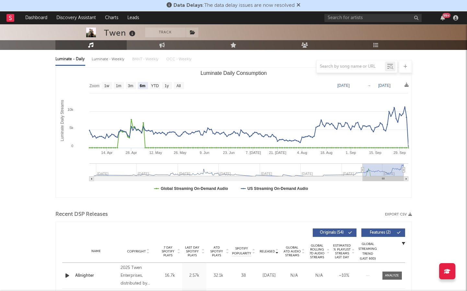
scroll to position [73, 0]
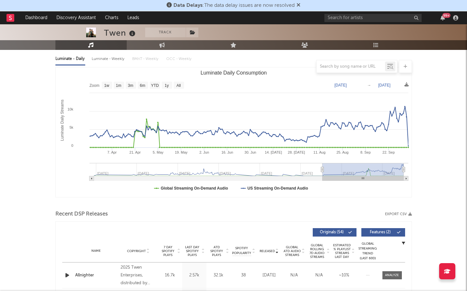
type input "[DATE]"
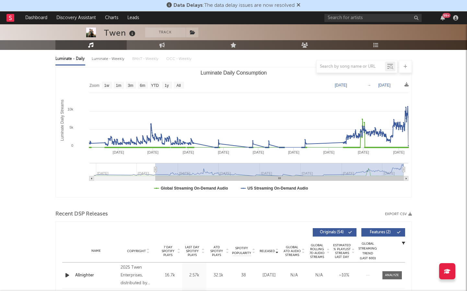
select select "All"
type input "[DATE]"
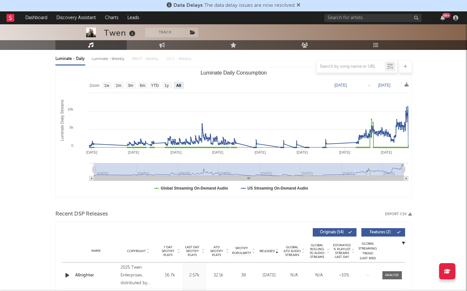
drag, startPoint x: 361, startPoint y: 169, endPoint x: 83, endPoint y: 159, distance: 278.5
click at [83, 159] on icon "Created with Highcharts 10.3.3 Luminate Daily Streams Luminate Daily Consumptio…" at bounding box center [234, 132] width 356 height 130
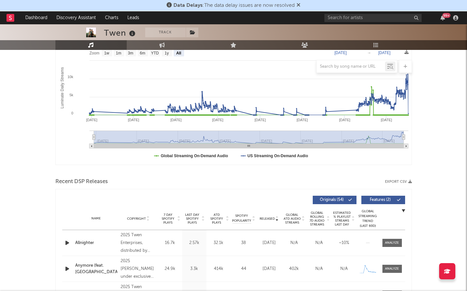
scroll to position [128, 0]
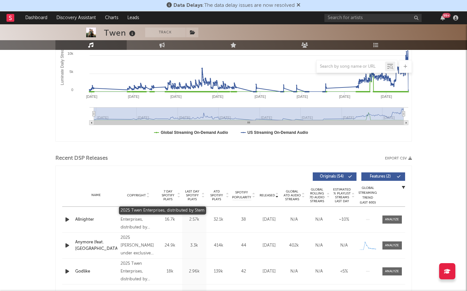
click at [134, 212] on div "2025 Twen Enterprises, distributed by Stem" at bounding box center [138, 219] width 35 height 23
click at [146, 153] on div "Recent DSP Releases Export CSV" at bounding box center [233, 158] width 357 height 11
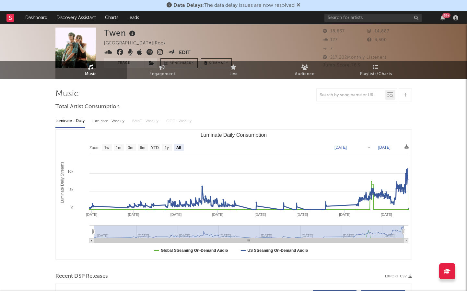
scroll to position [0, 0]
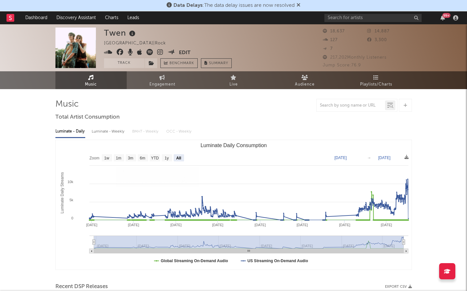
click at [159, 51] on icon at bounding box center [160, 52] width 6 height 6
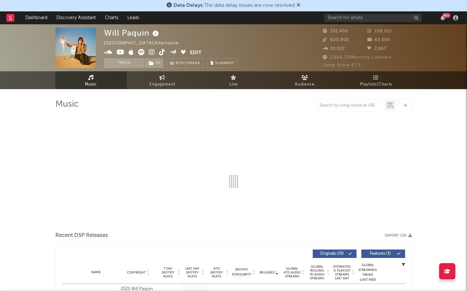
select select "6m"
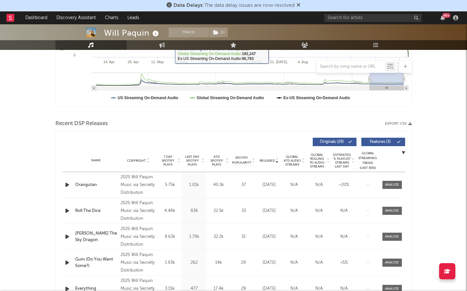
scroll to position [164, 0]
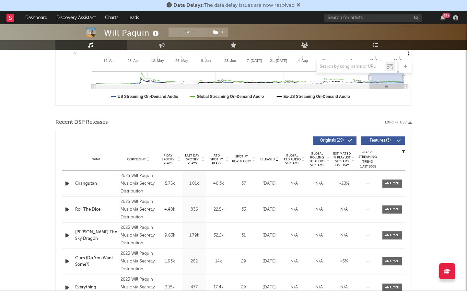
click at [263, 159] on span "Released" at bounding box center [267, 160] width 15 height 4
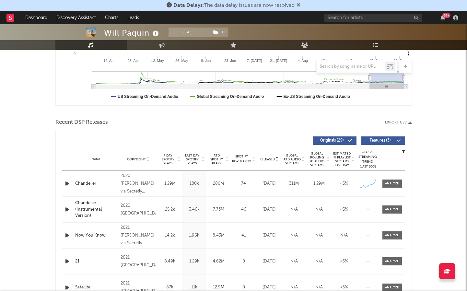
click at [263, 159] on span "Released" at bounding box center [267, 160] width 15 height 4
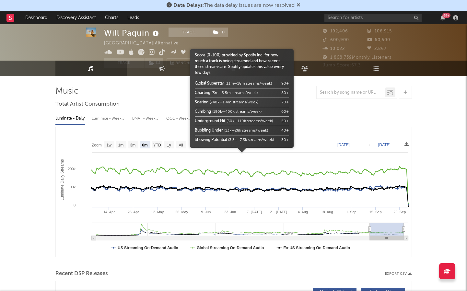
scroll to position [0, 0]
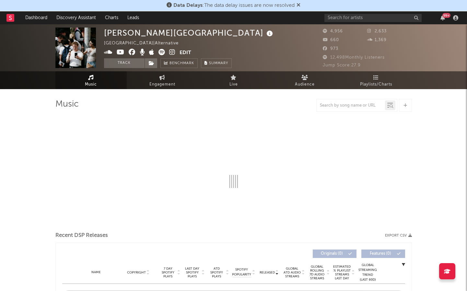
select select "6m"
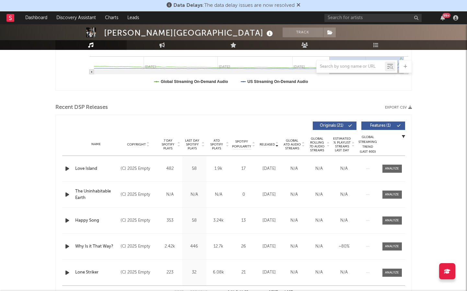
scroll to position [180, 0]
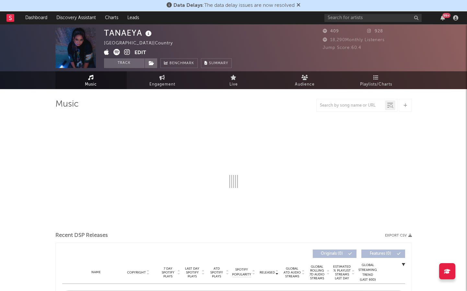
select select "1w"
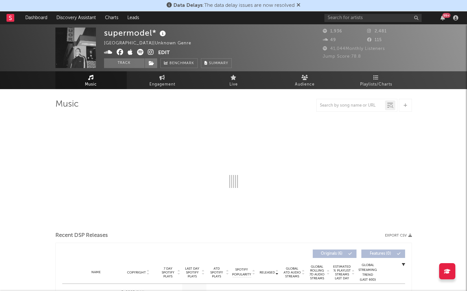
select select "1w"
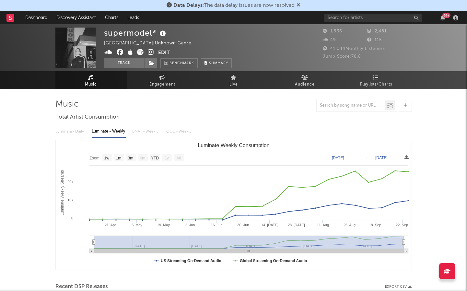
click at [154, 52] on icon at bounding box center [151, 52] width 6 height 6
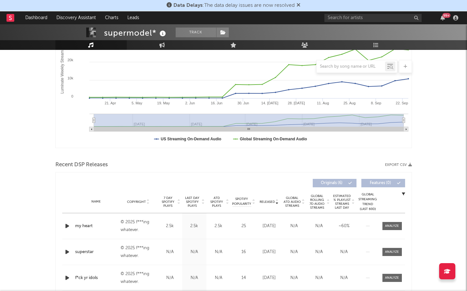
scroll to position [121, 0]
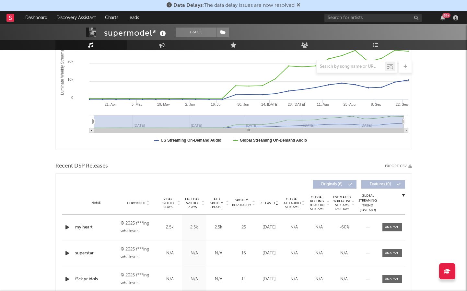
click at [271, 207] on div "Name Copyright Label Album Names Composer Names 7 Day Spotify Plays Last Day Sp…" at bounding box center [233, 203] width 343 height 23
click at [270, 204] on span "Released" at bounding box center [267, 203] width 15 height 4
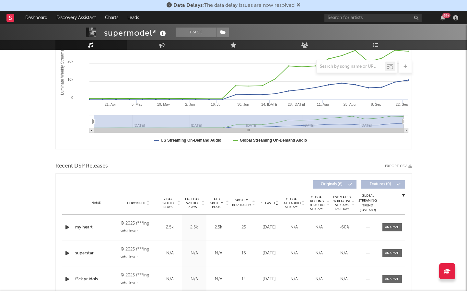
click at [67, 226] on icon "button" at bounding box center [67, 228] width 7 height 8
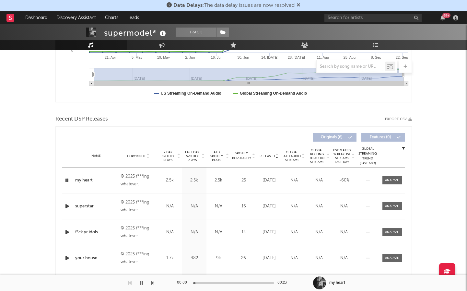
scroll to position [171, 0]
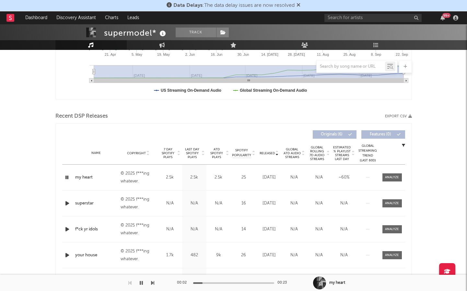
click at [66, 204] on icon "button" at bounding box center [67, 204] width 7 height 8
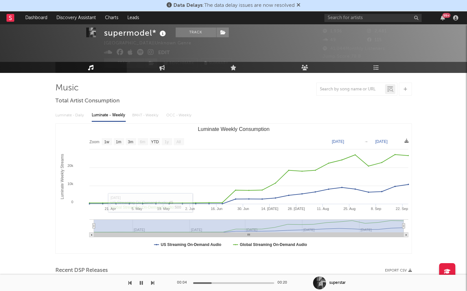
scroll to position [0, 0]
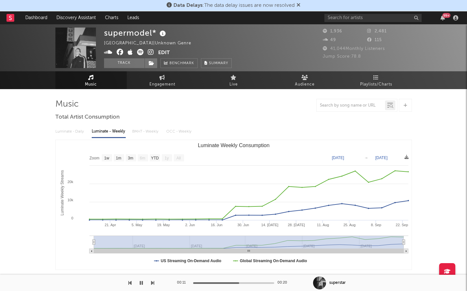
click at [138, 54] on icon at bounding box center [140, 52] width 6 height 6
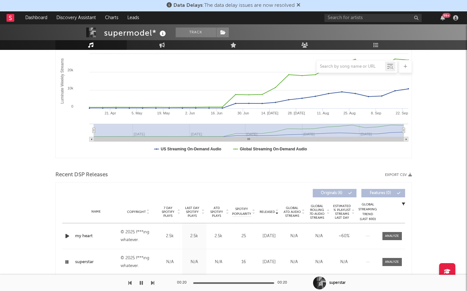
scroll to position [55, 0]
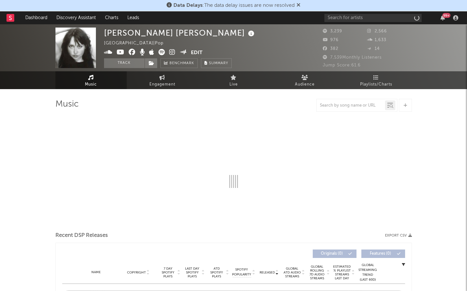
select select "1w"
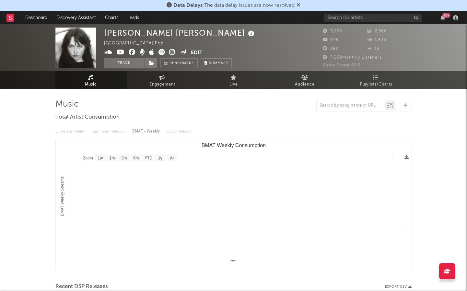
click at [170, 53] on icon at bounding box center [172, 52] width 6 height 6
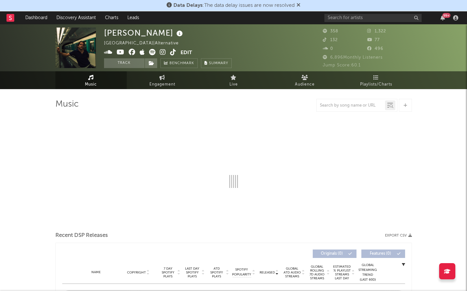
select select "1w"
